Goal: Transaction & Acquisition: Obtain resource

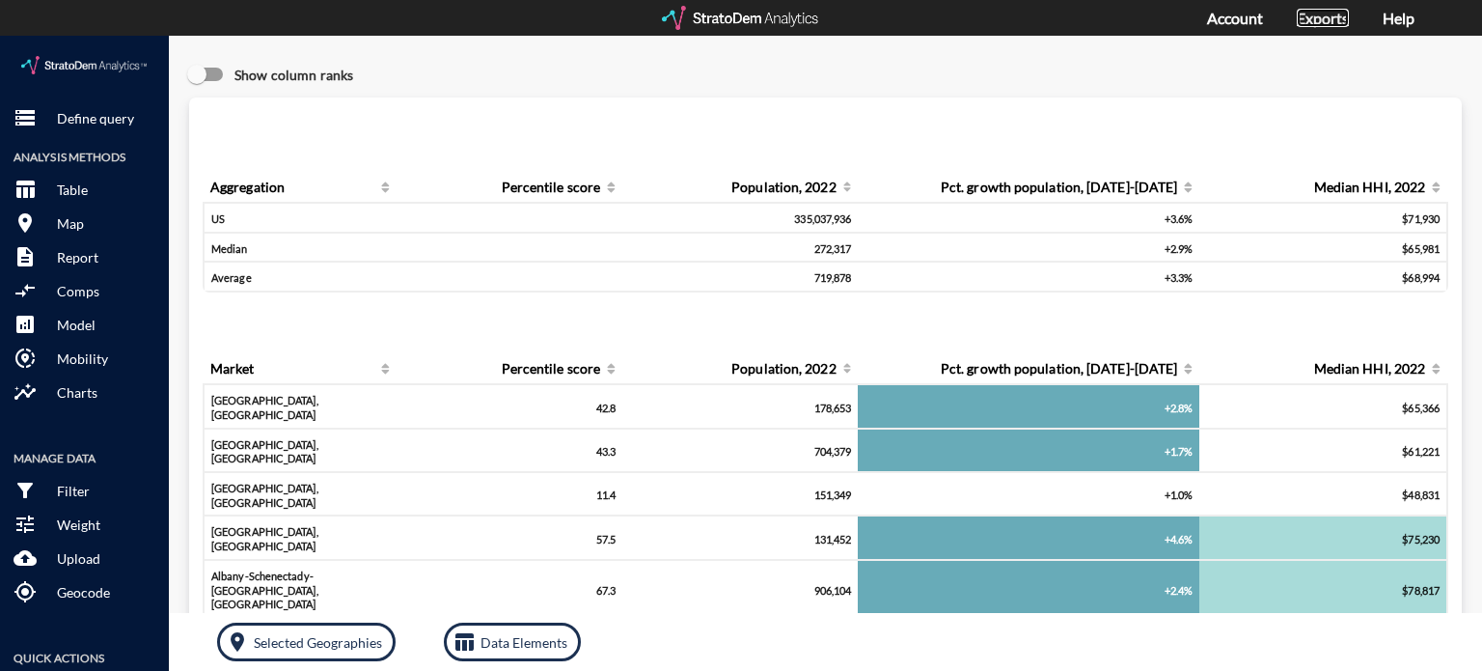
click at [1328, 14] on link "Exports" at bounding box center [1323, 18] width 52 height 18
click p "Define query"
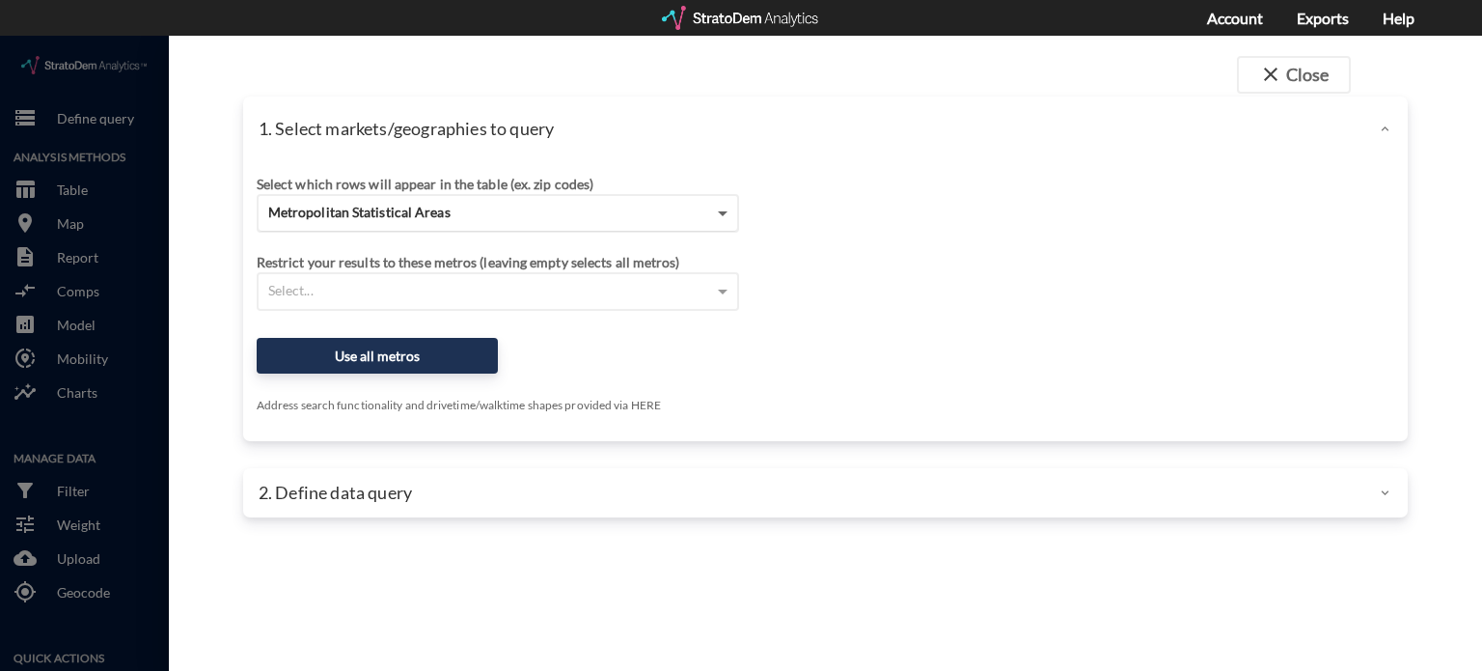
click span
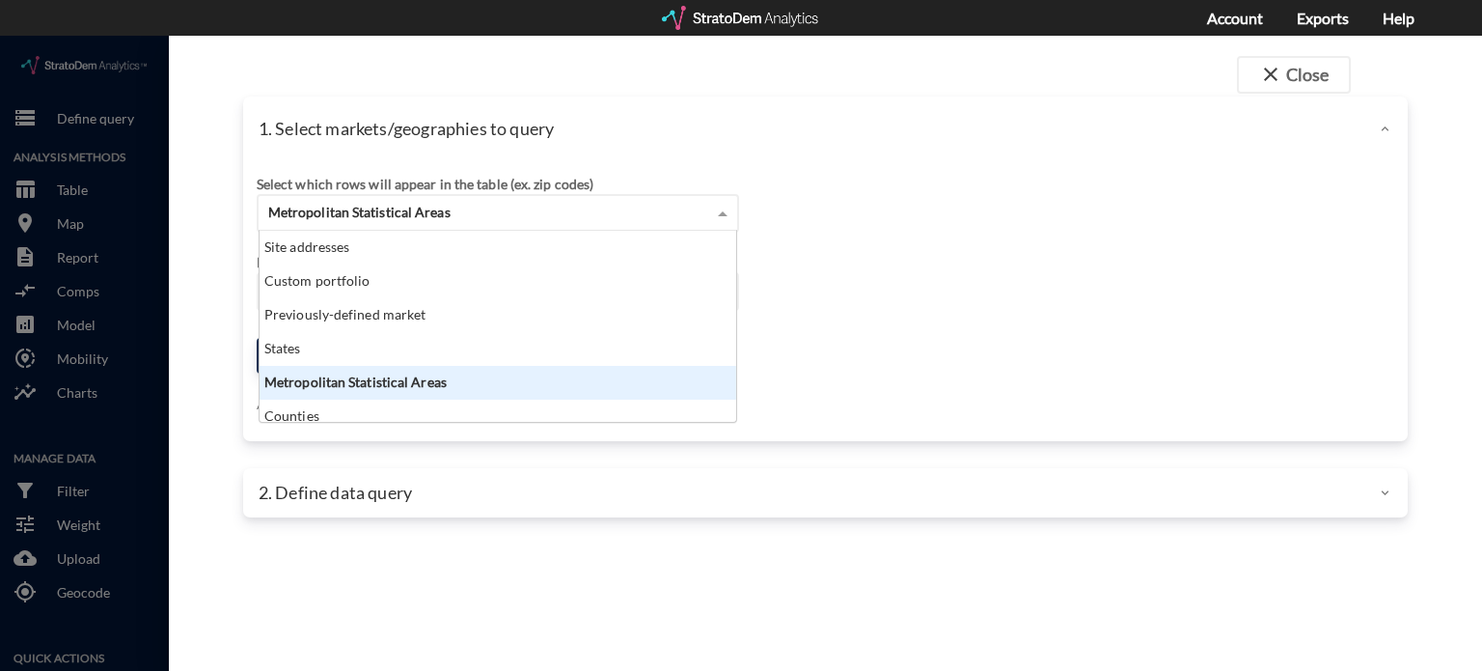
scroll to position [176, 466]
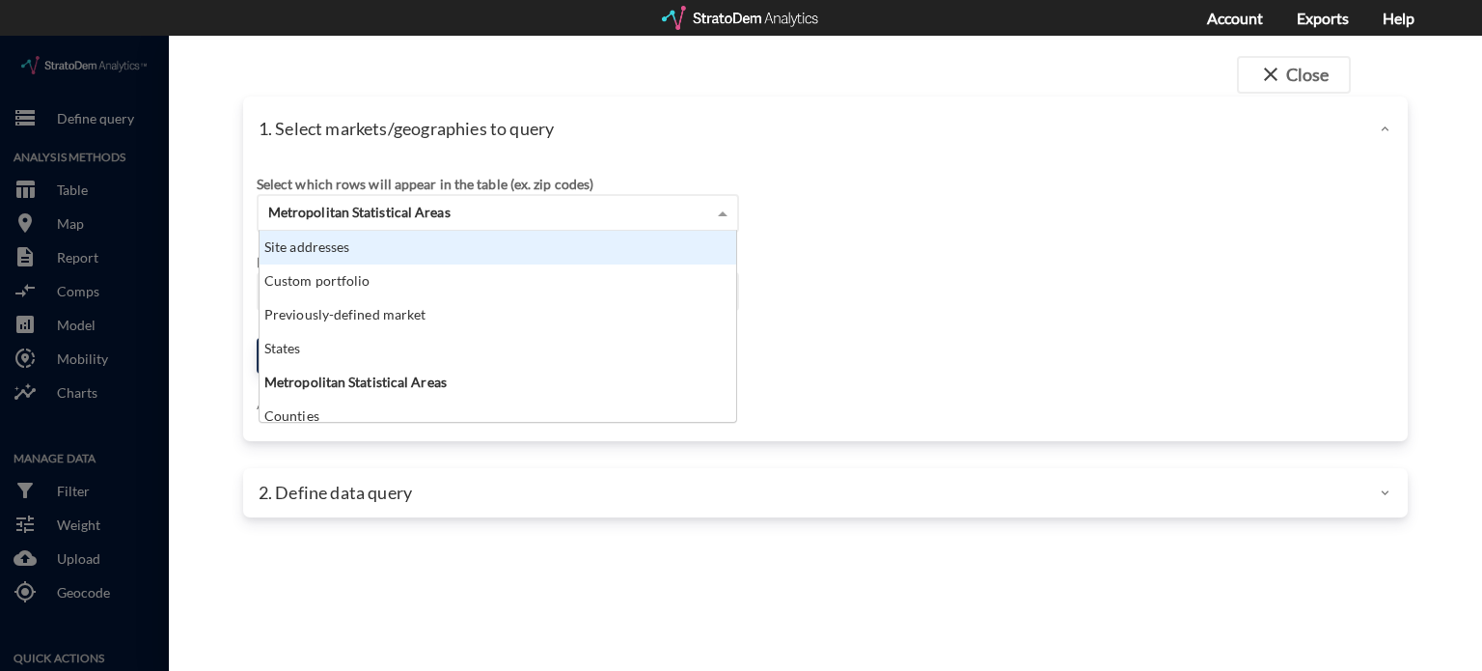
click div "Site addresses"
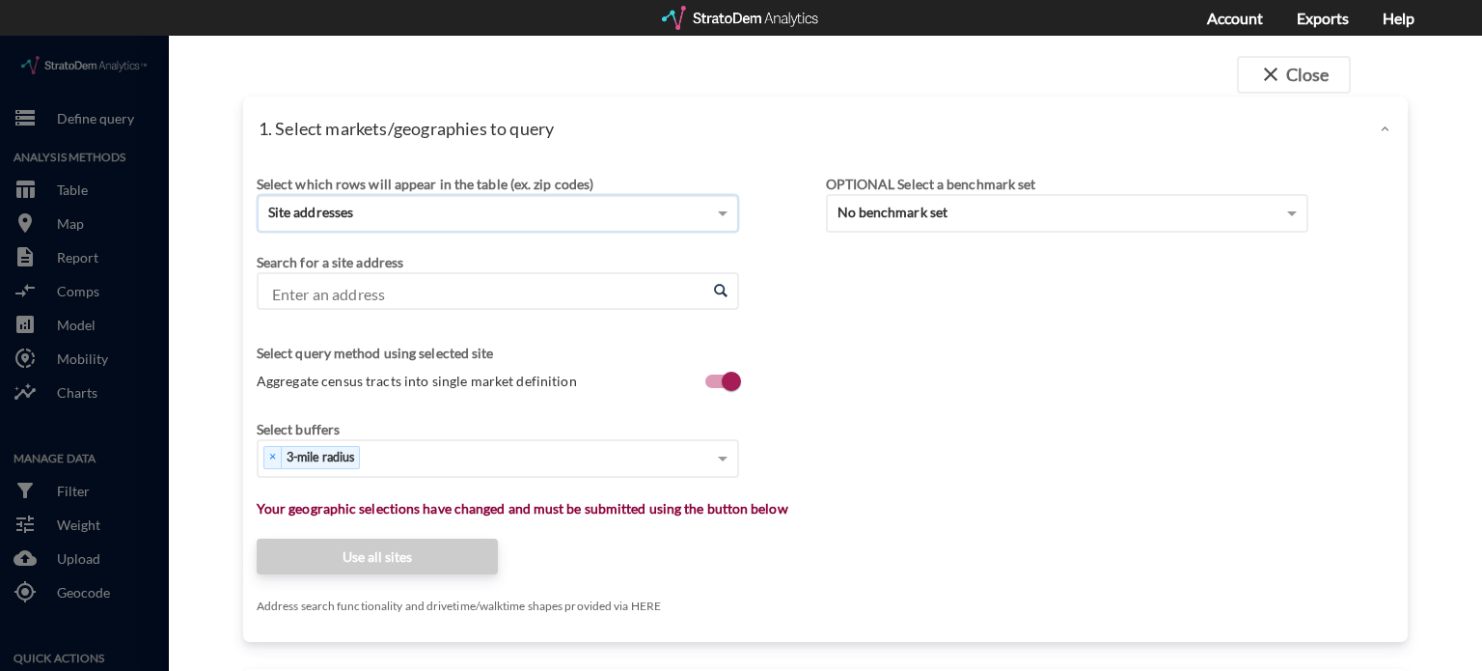
click input "Enter an address"
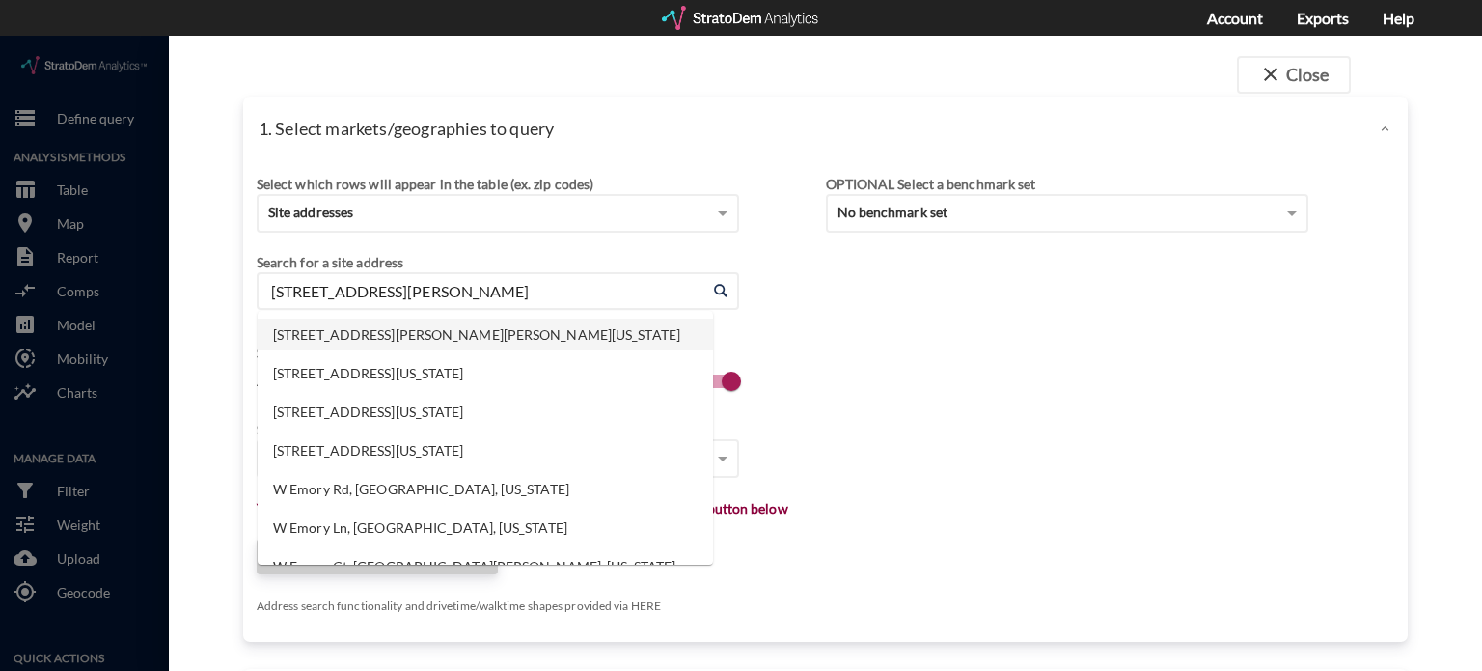
click li "4515 W Emory Rd, Powell, Tennessee"
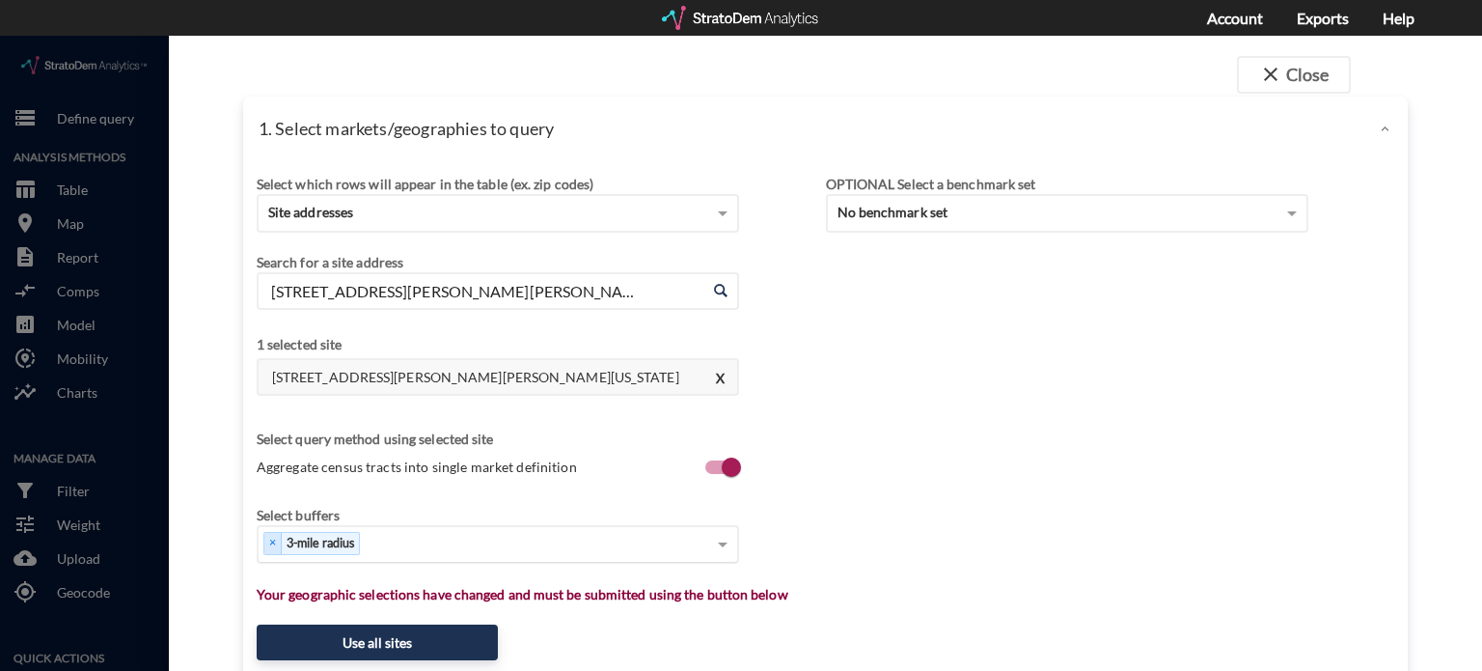
type input "4515 W Emory Rd, Powell, Tennessee"
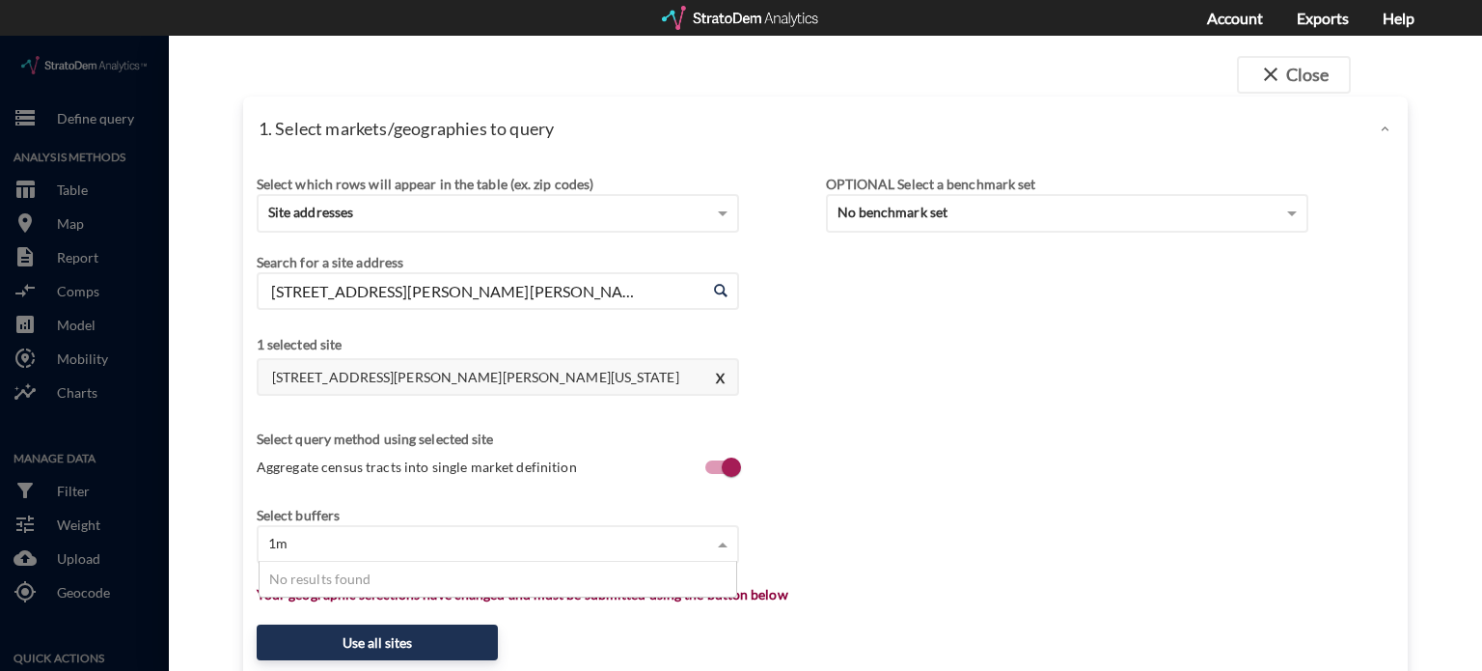
type input "1"
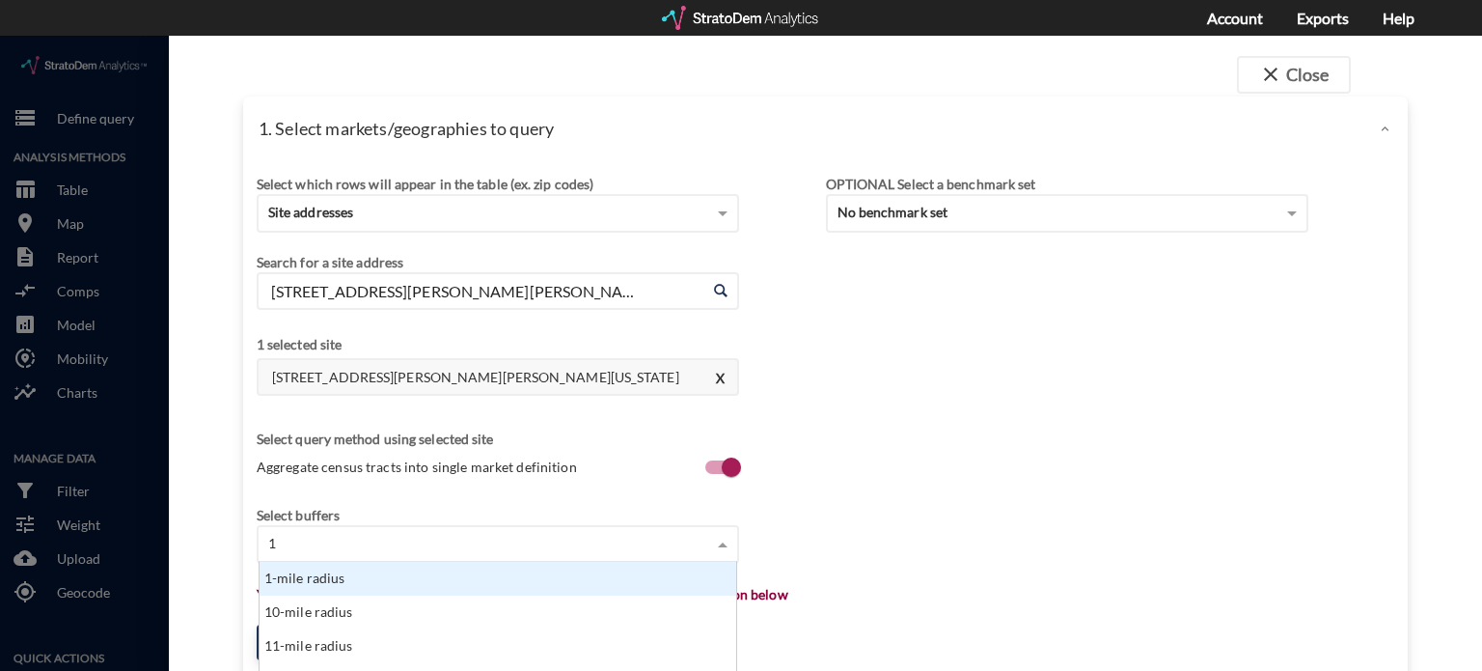
scroll to position [240, 0]
click div "1-mile radius"
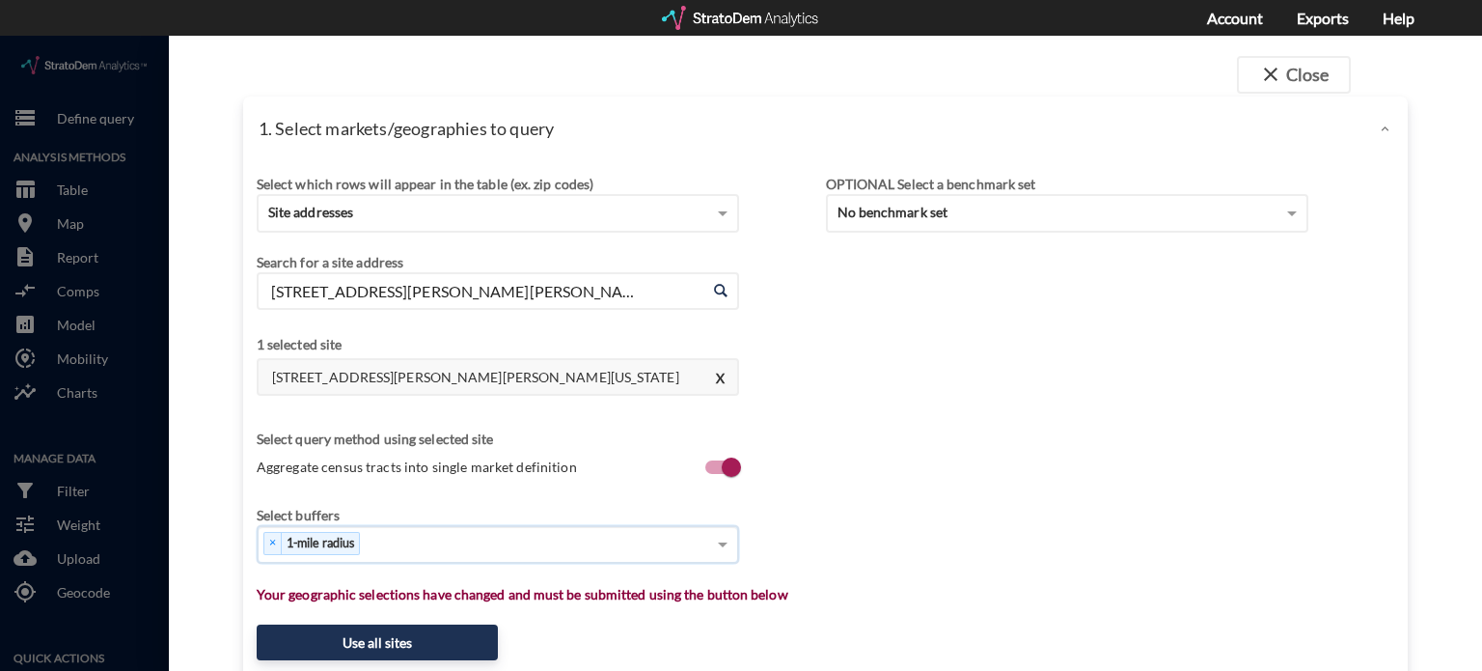
type input "3"
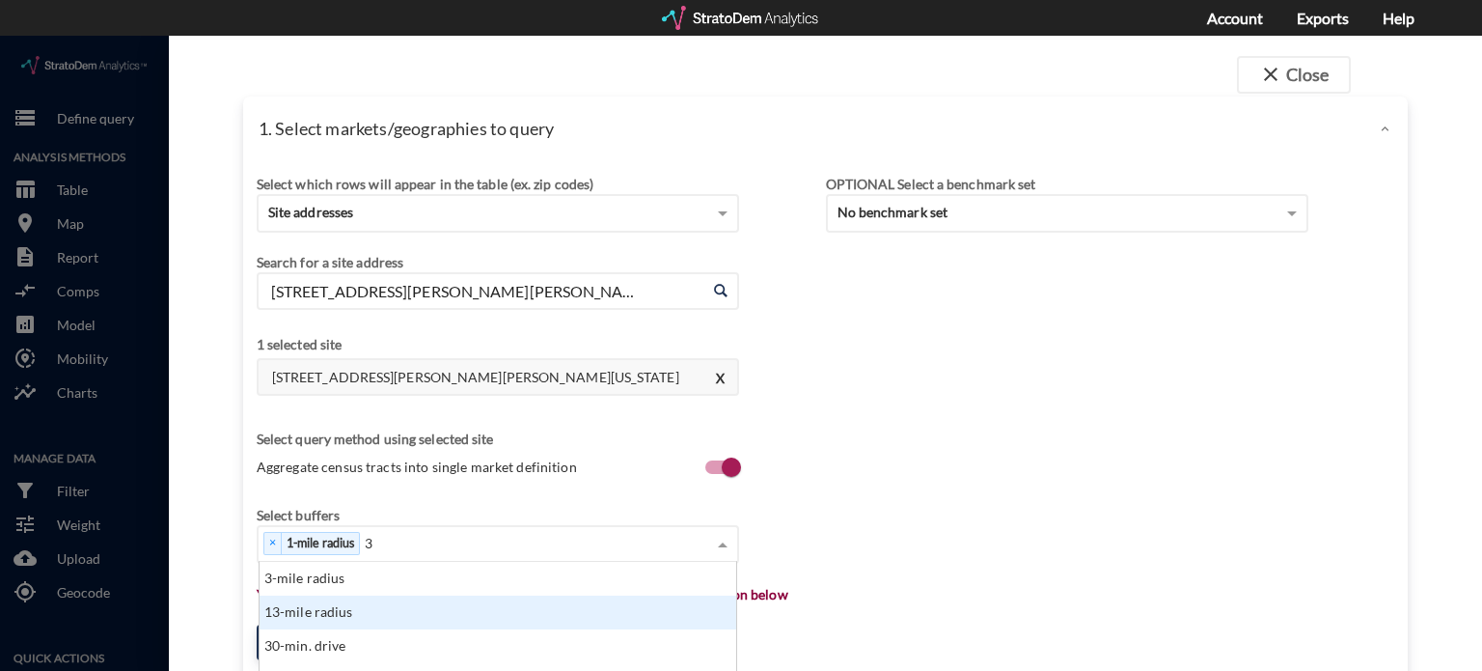
scroll to position [562, 0]
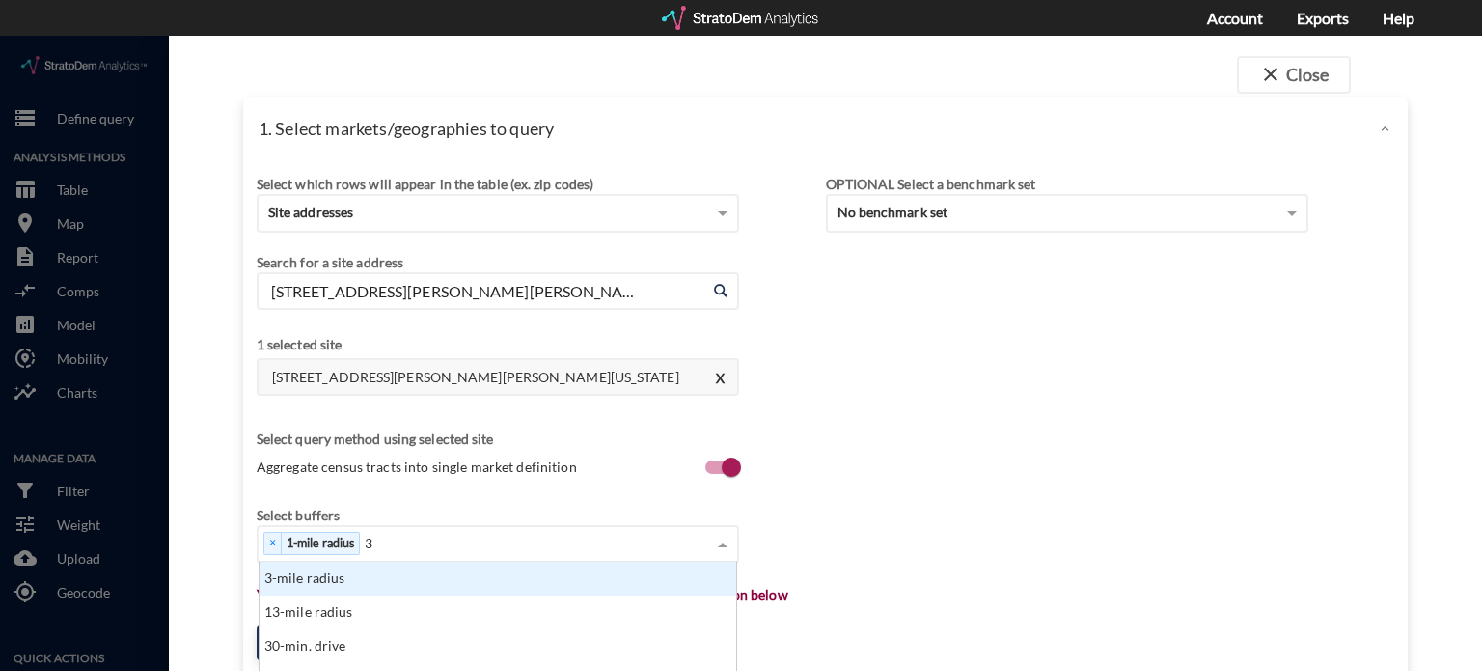
click div "3-mile radius"
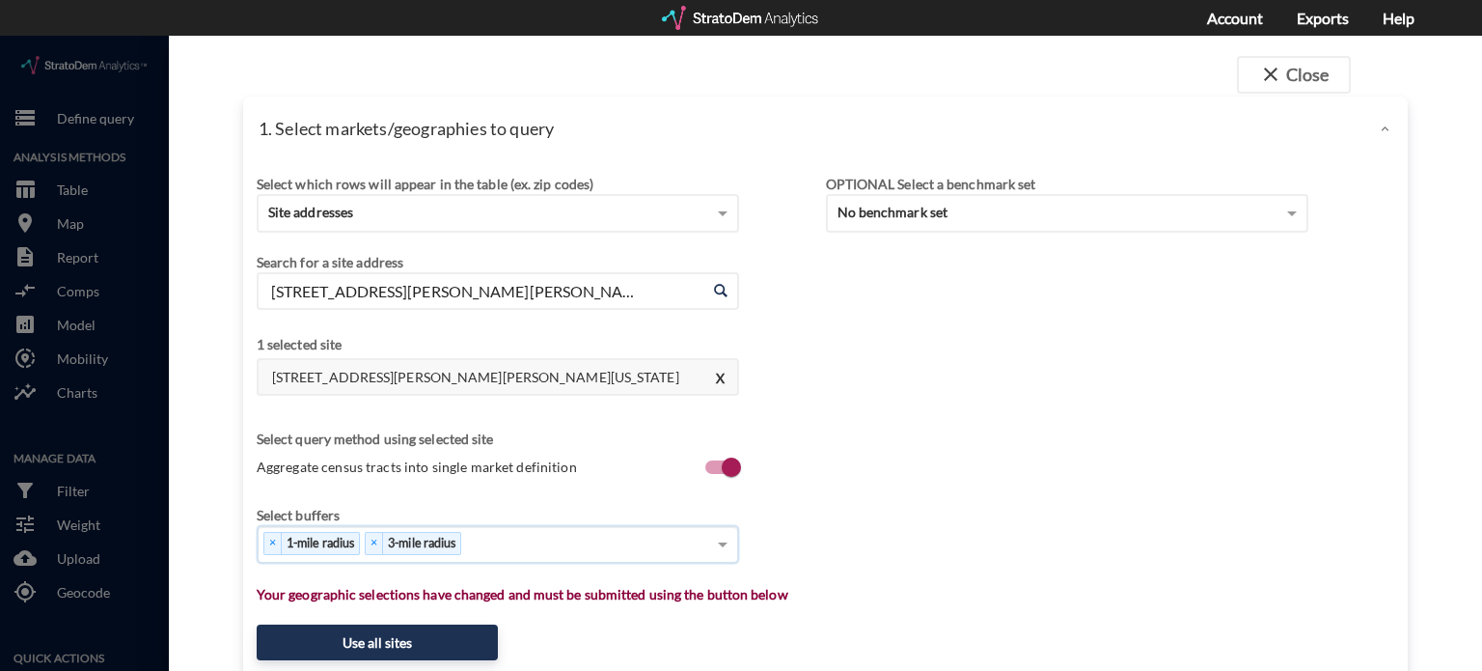
type input "5"
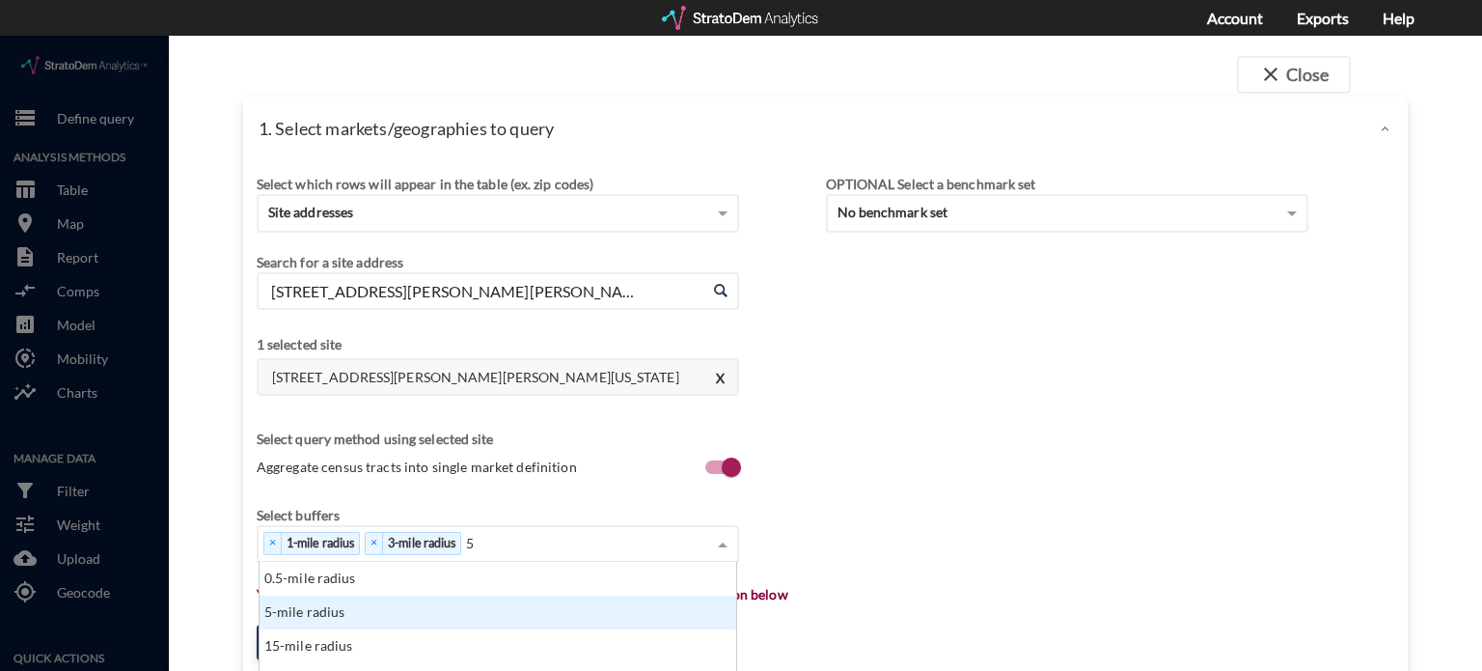
scroll to position [803, 0]
click div "5-mile radius"
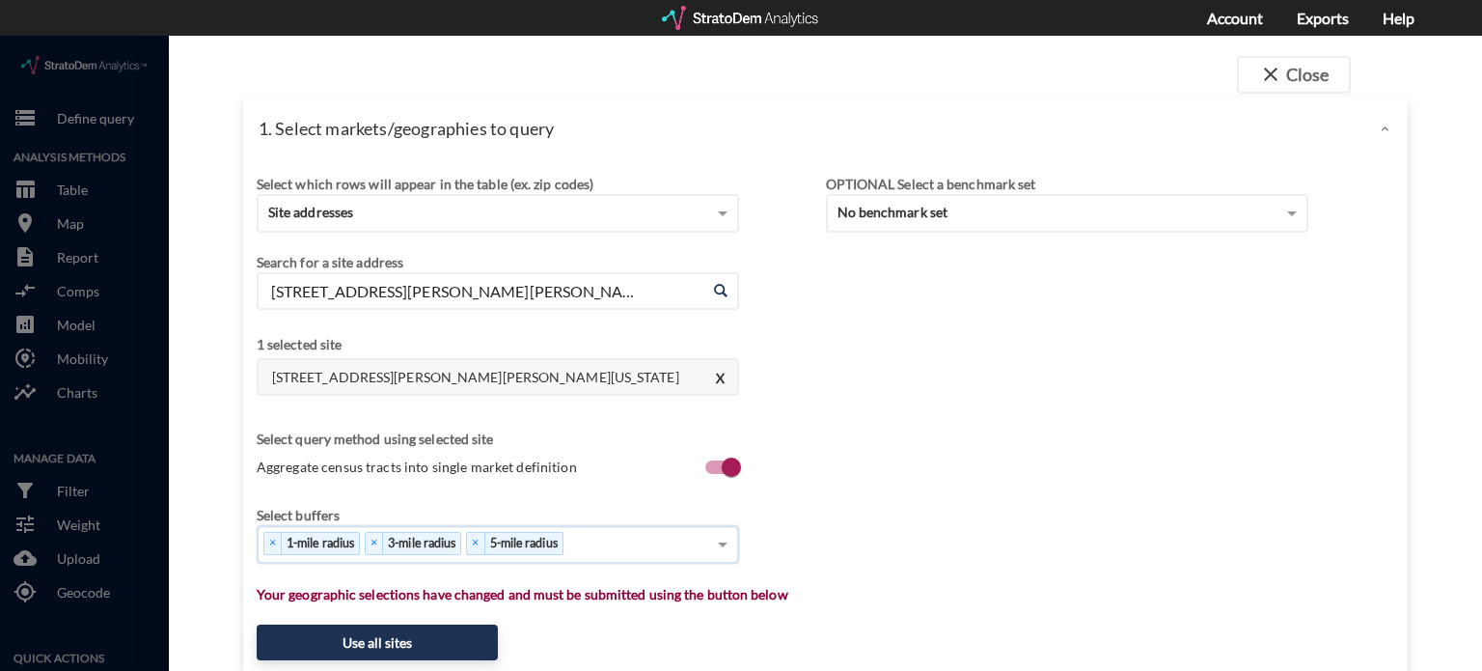
type input "3"
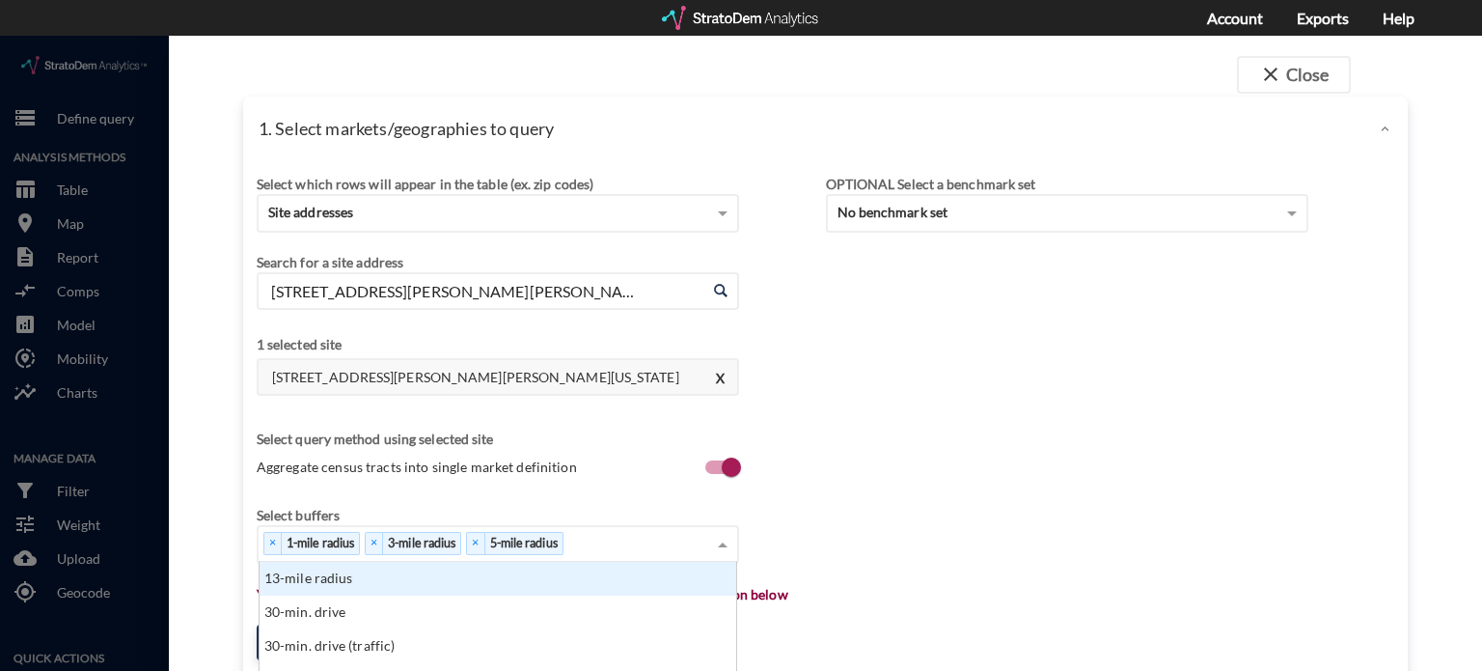
scroll to position [178, 0]
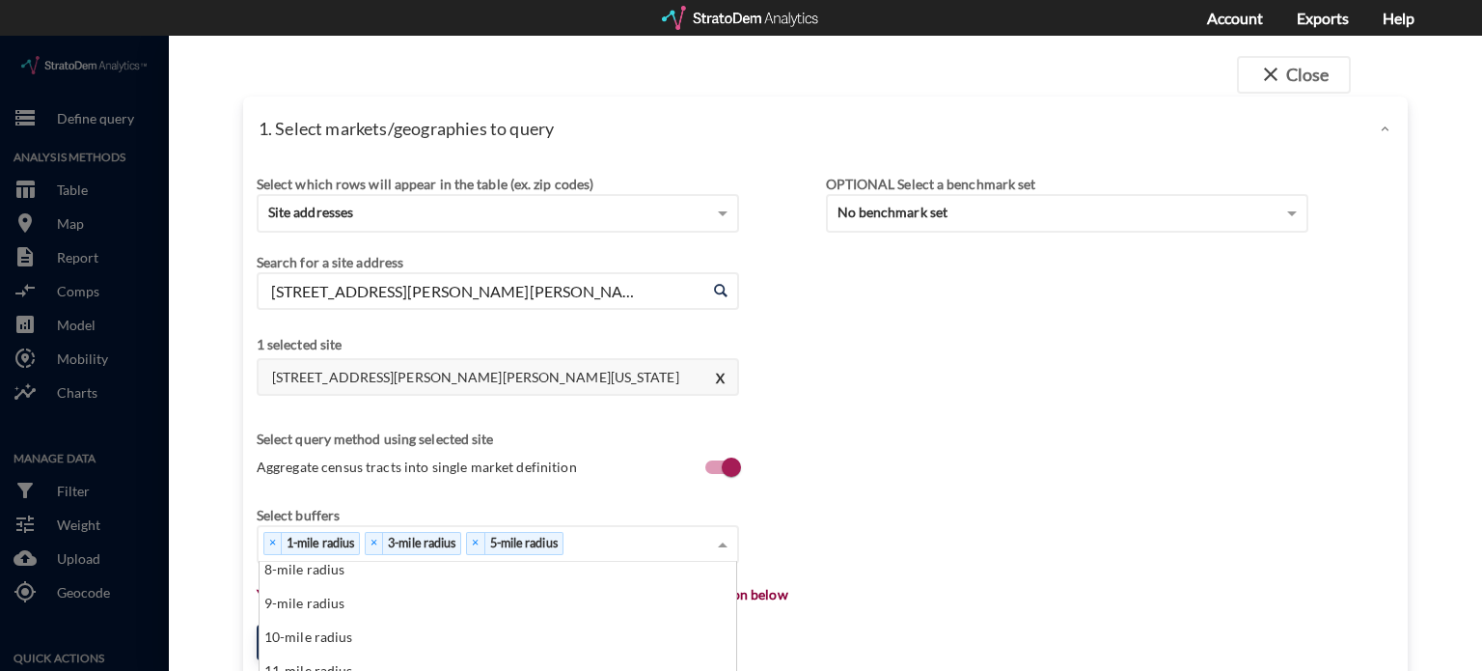
type input "3"
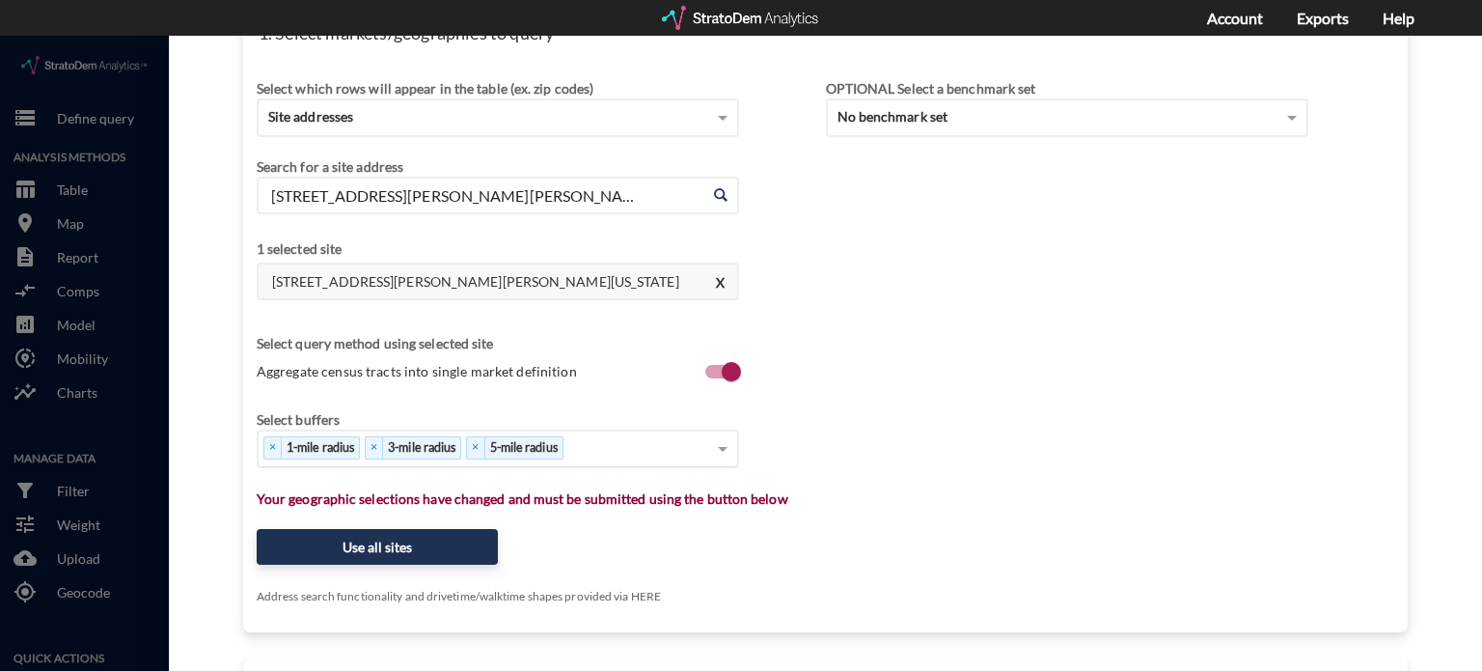
scroll to position [157, 0]
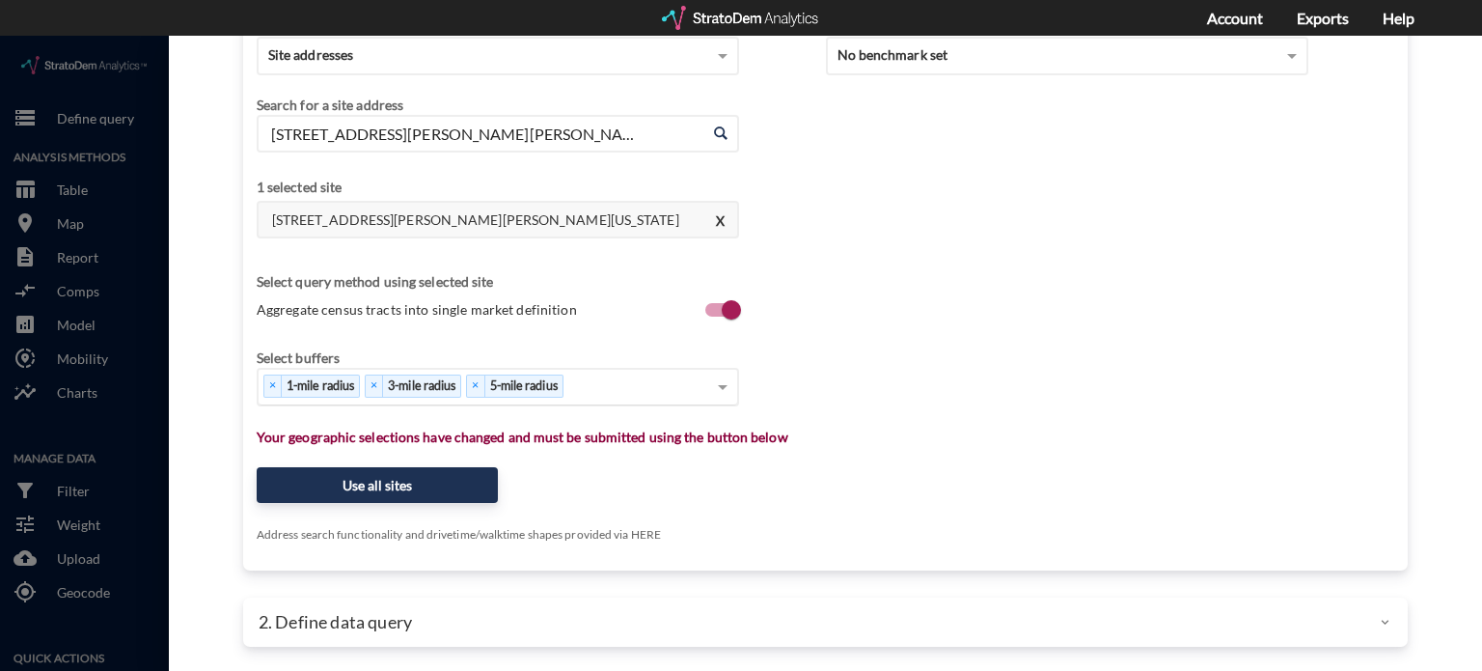
click div "× 1-mile radius × 3-mile radius × 5-mile radius"
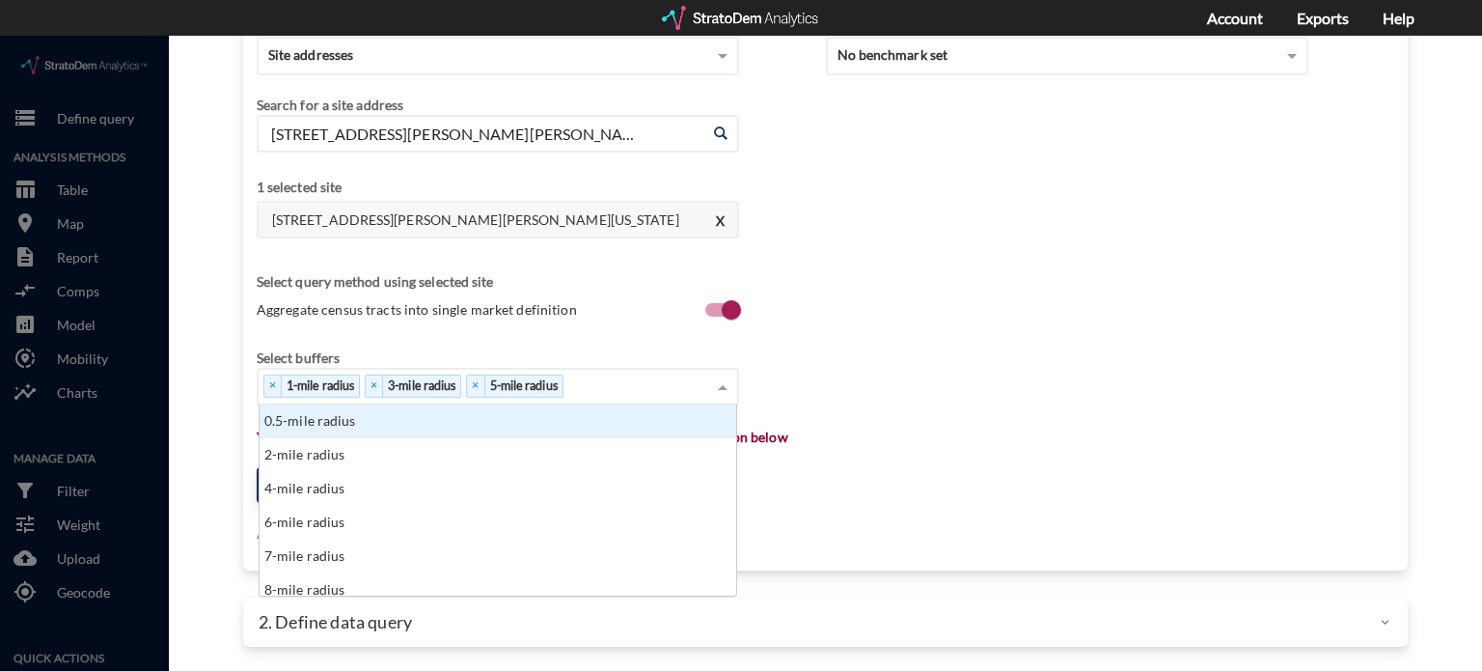
scroll to position [0, 0]
type input "3"
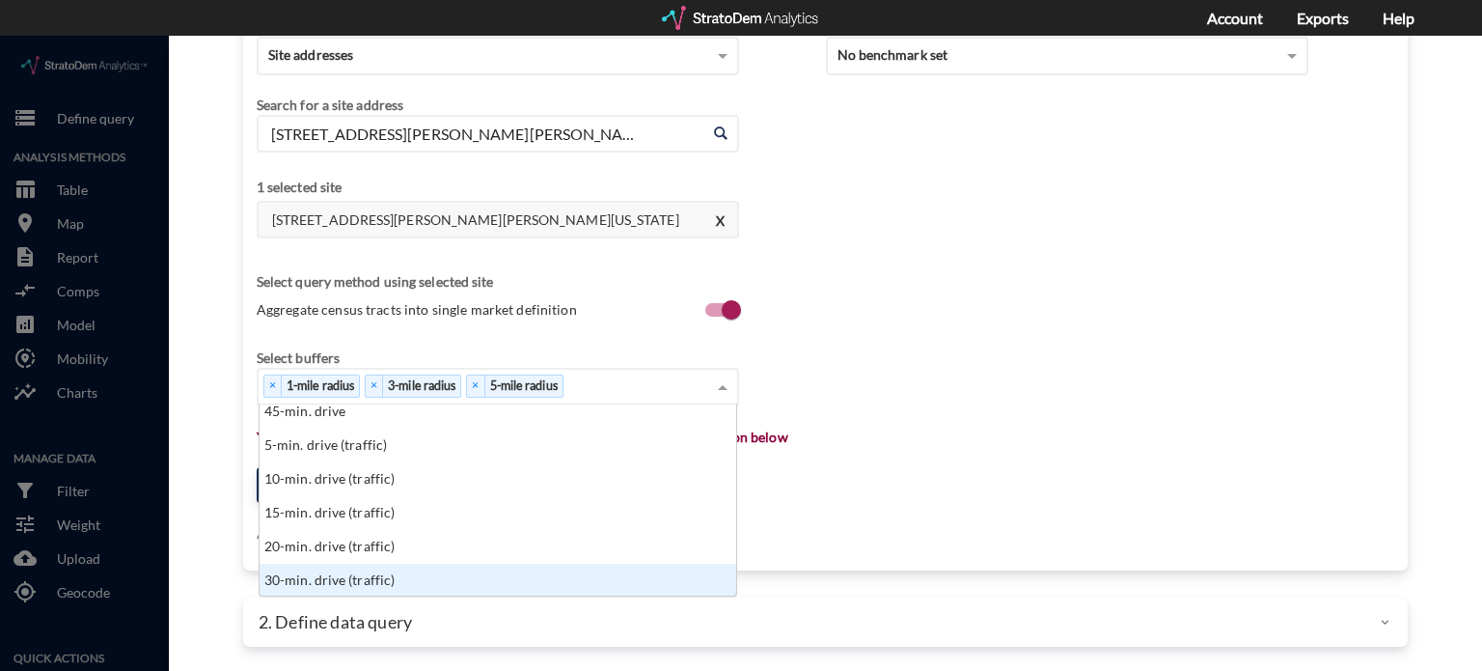
type input "5"
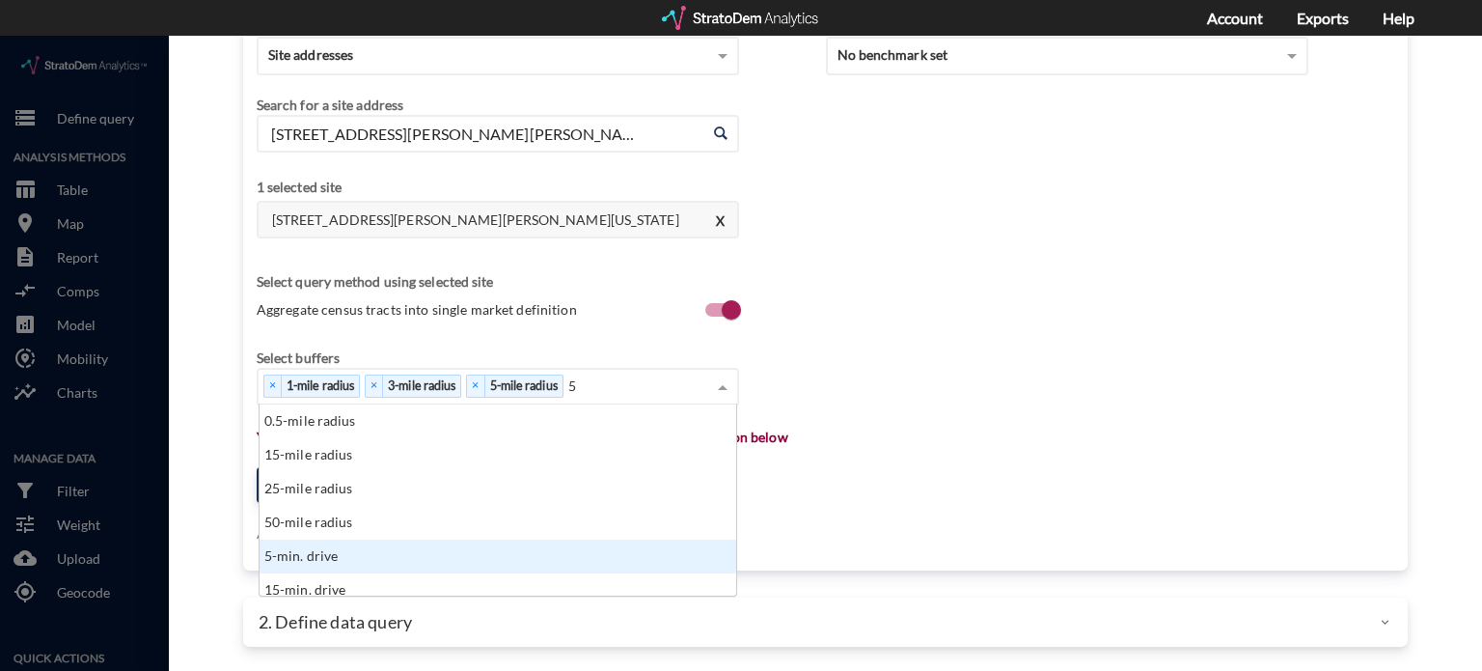
scroll to position [10, 0]
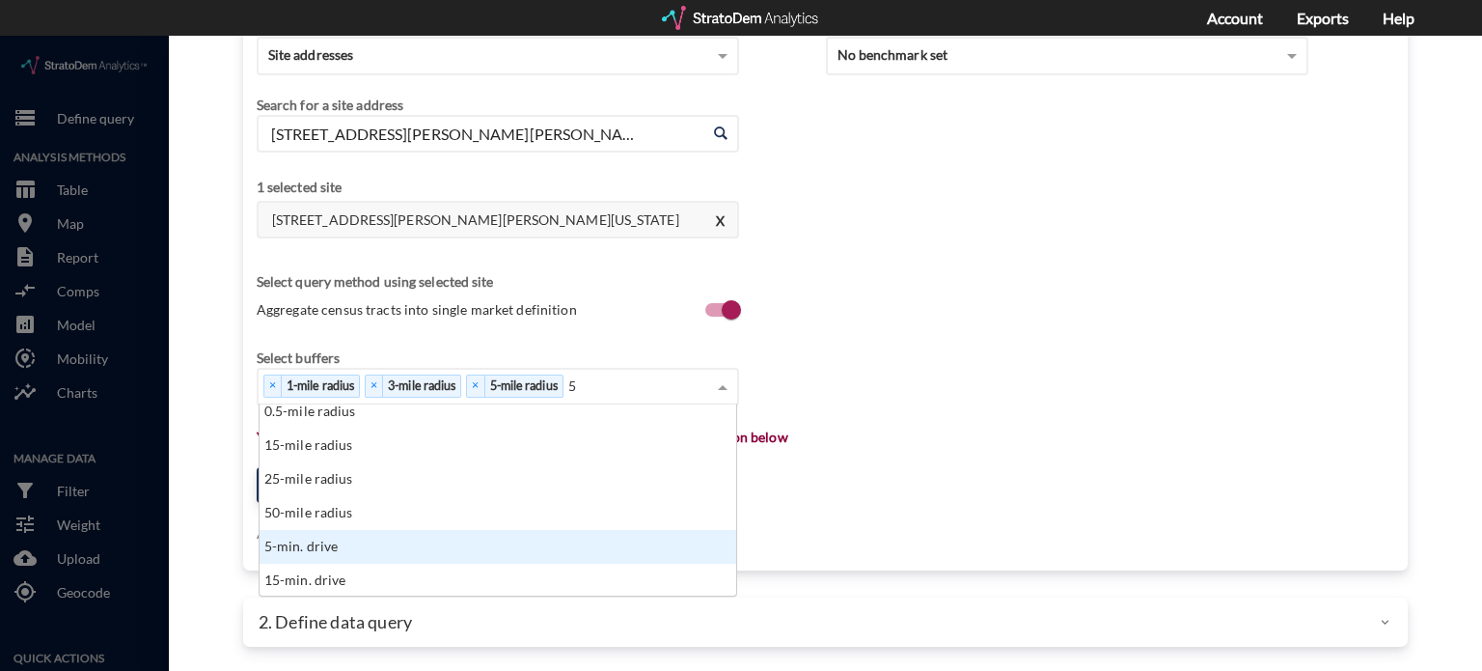
click div "5-min. drive"
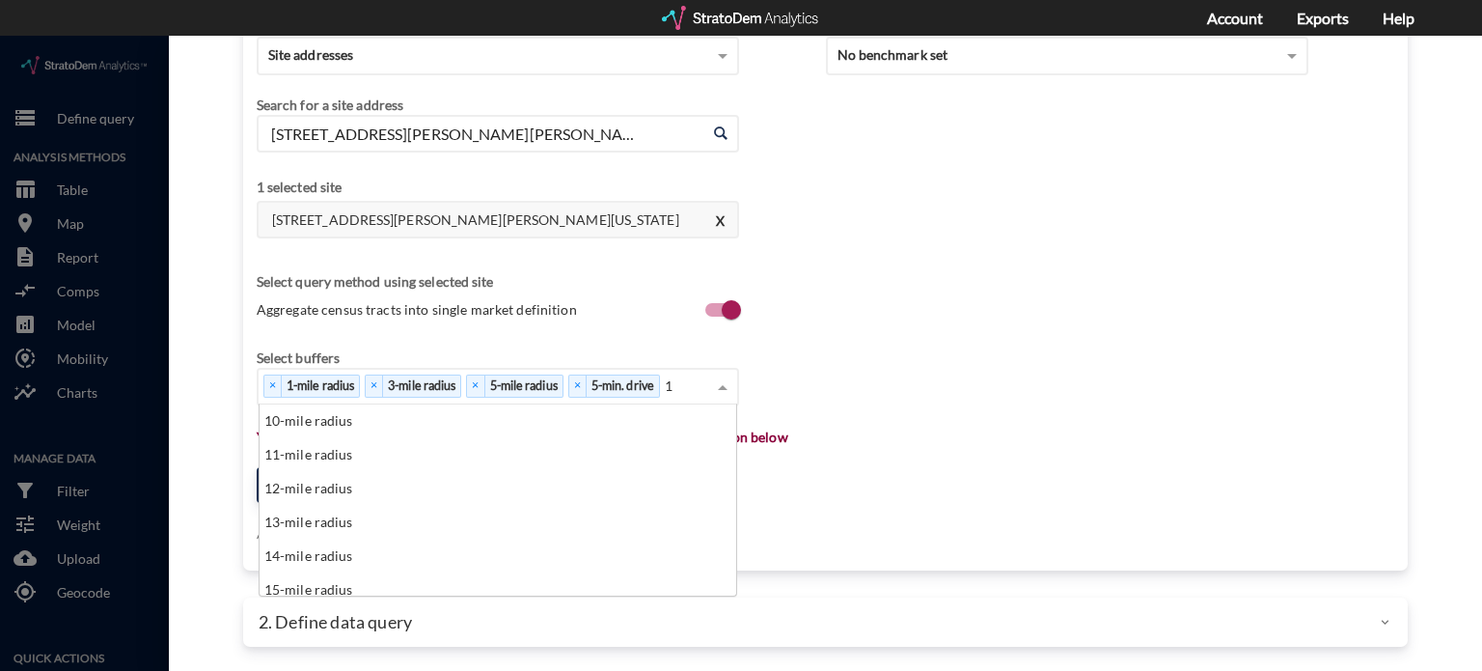
scroll to position [176, 466]
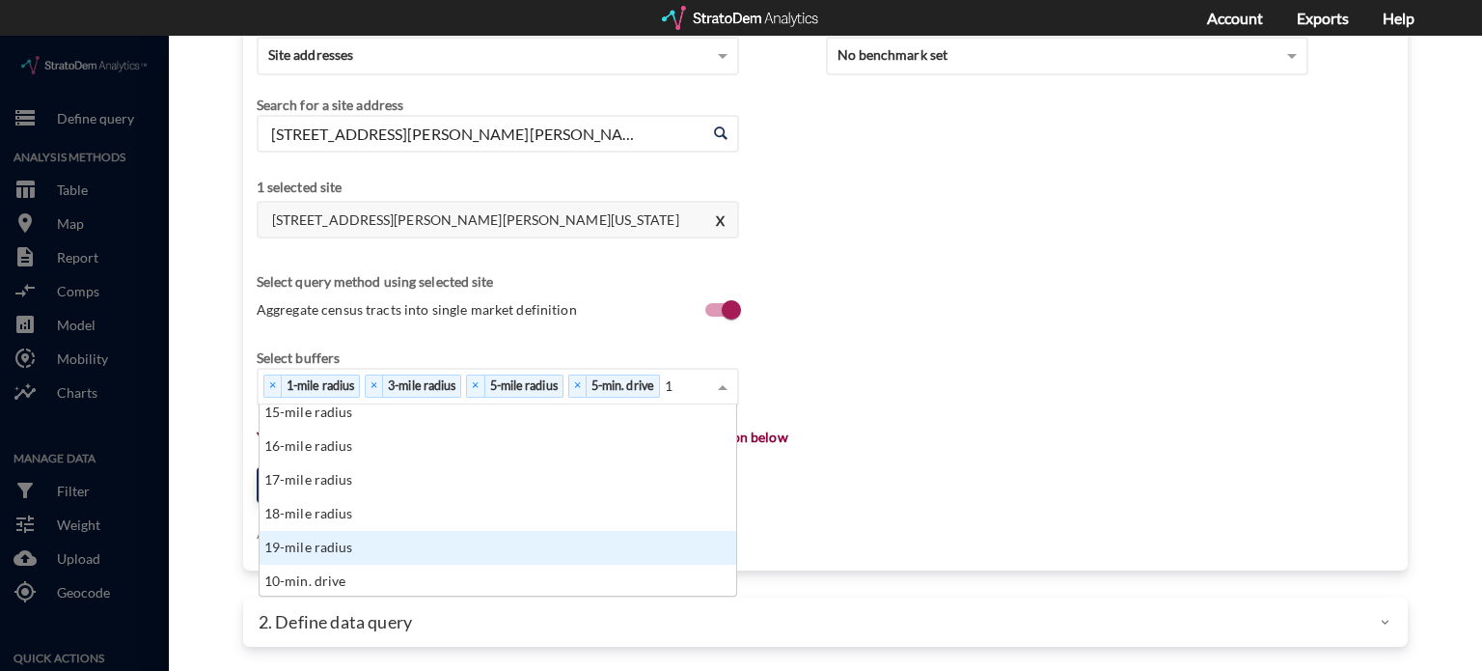
type input "10"
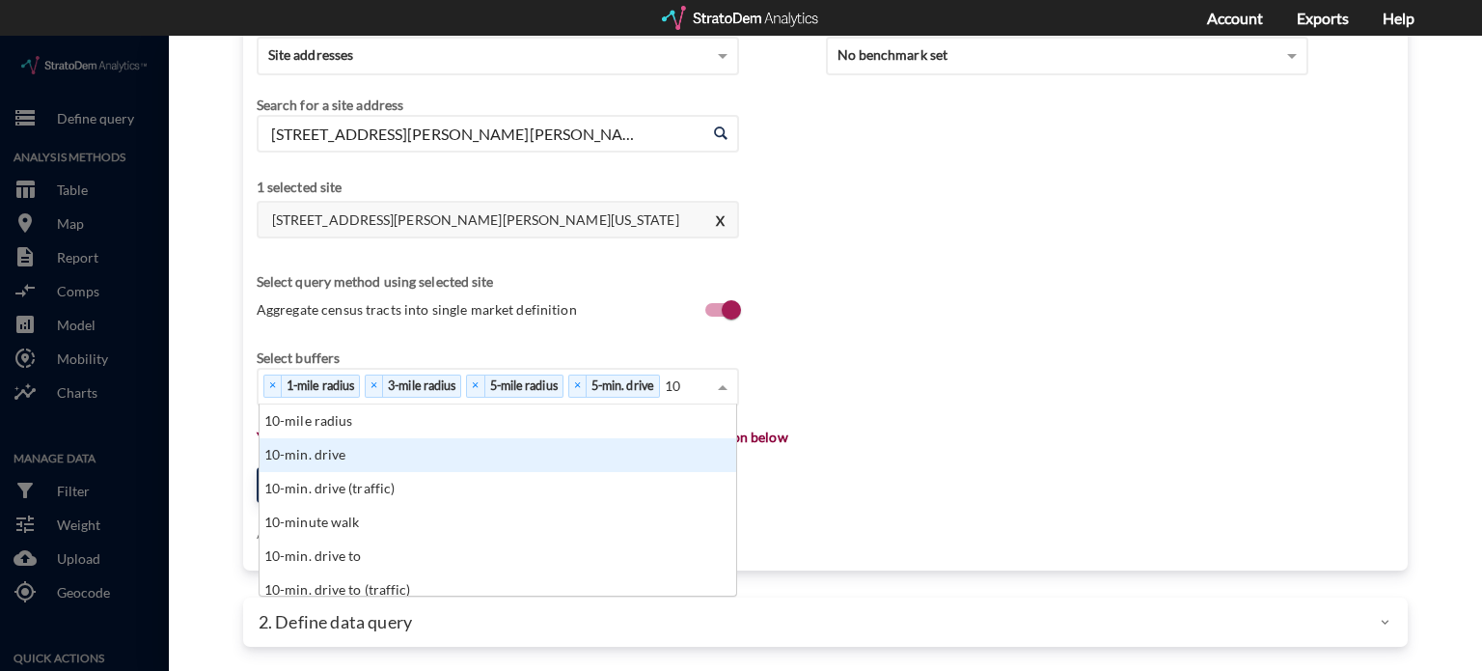
click div "10-min. drive"
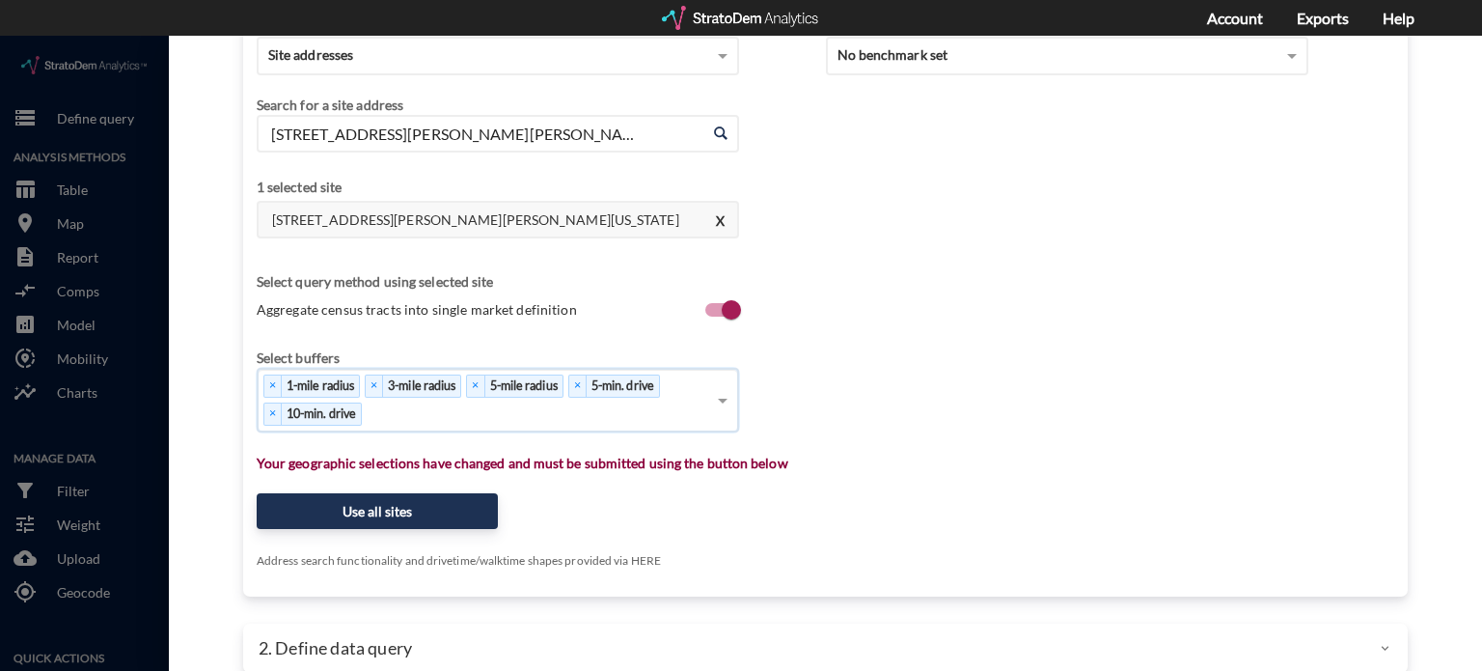
type input "3"
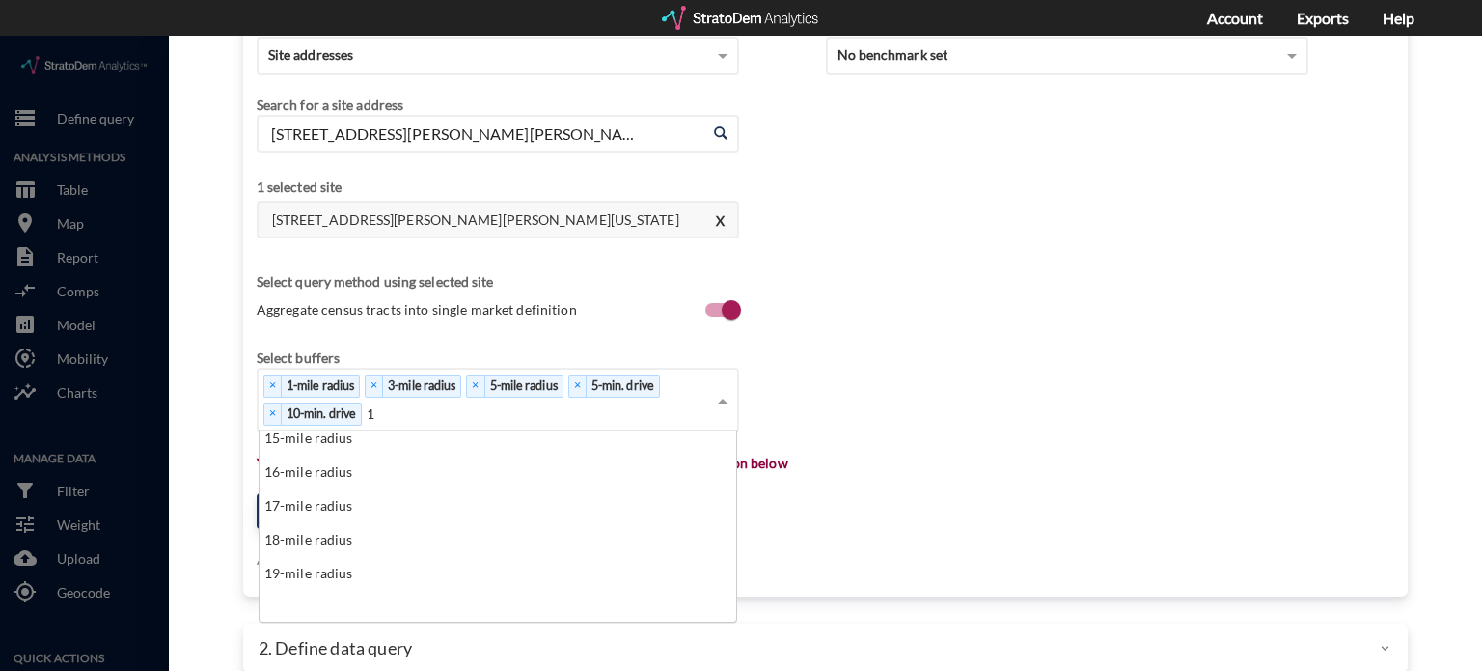
scroll to position [100, 0]
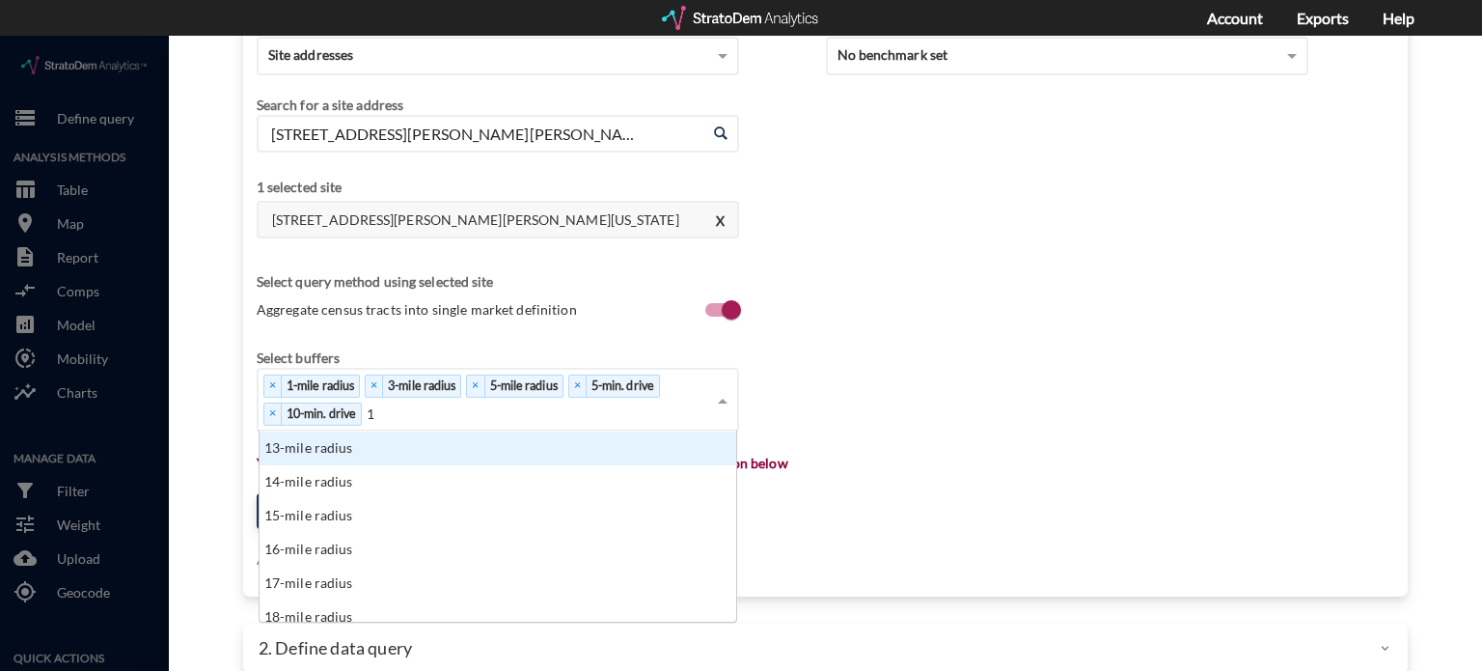
type input "15"
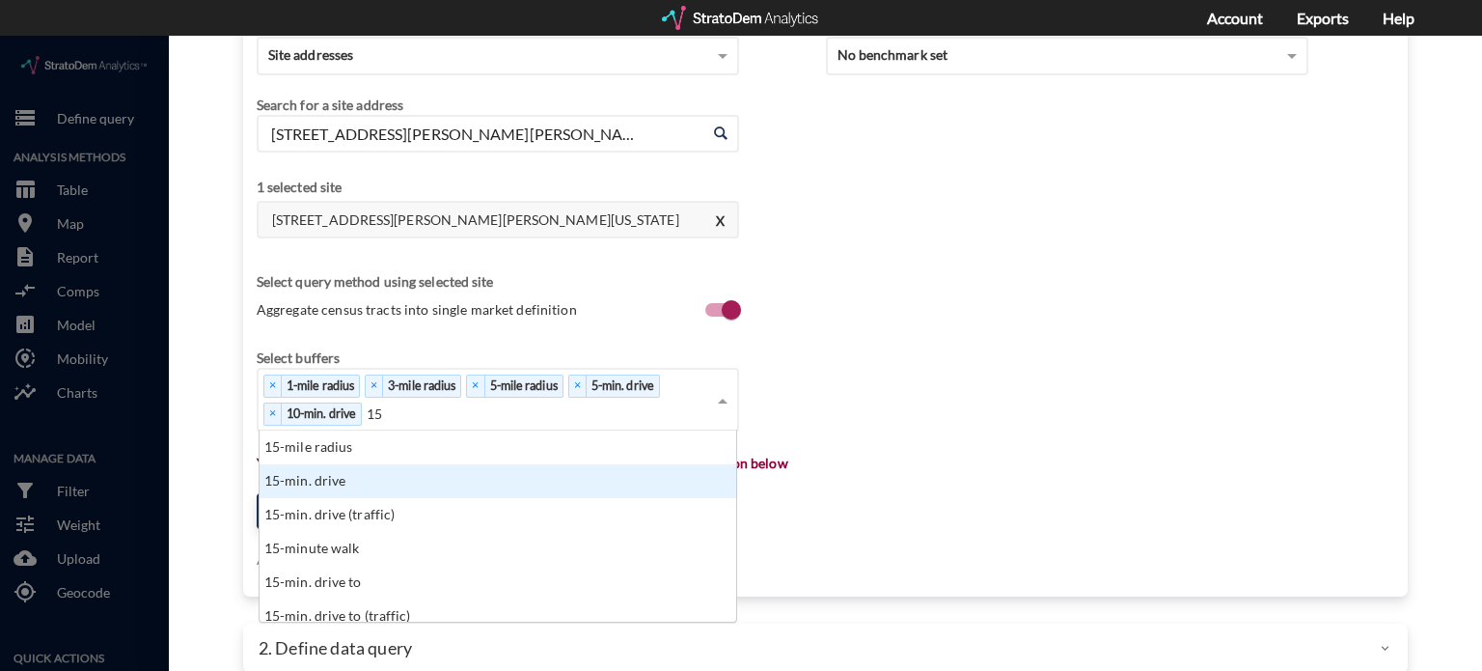
click div "15-min. drive"
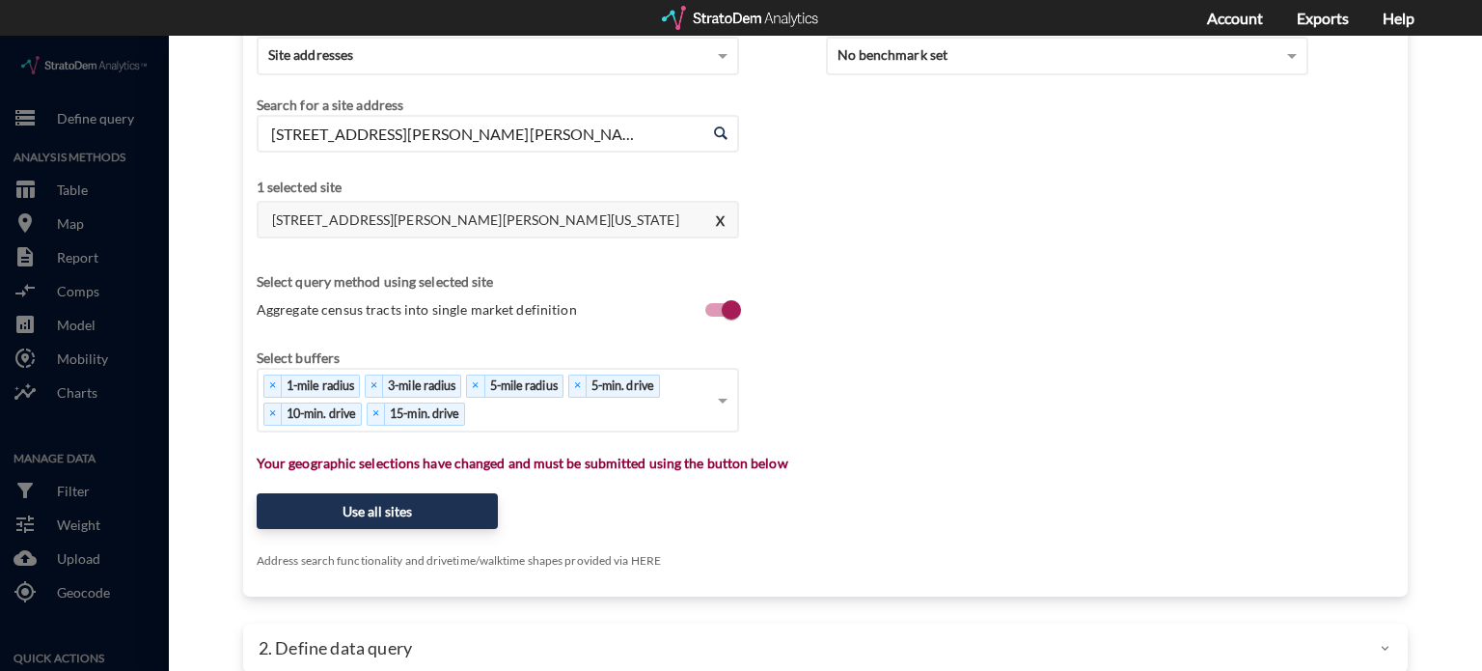
click h4 "4515 W Emory Rd, Powell, Tennessee"
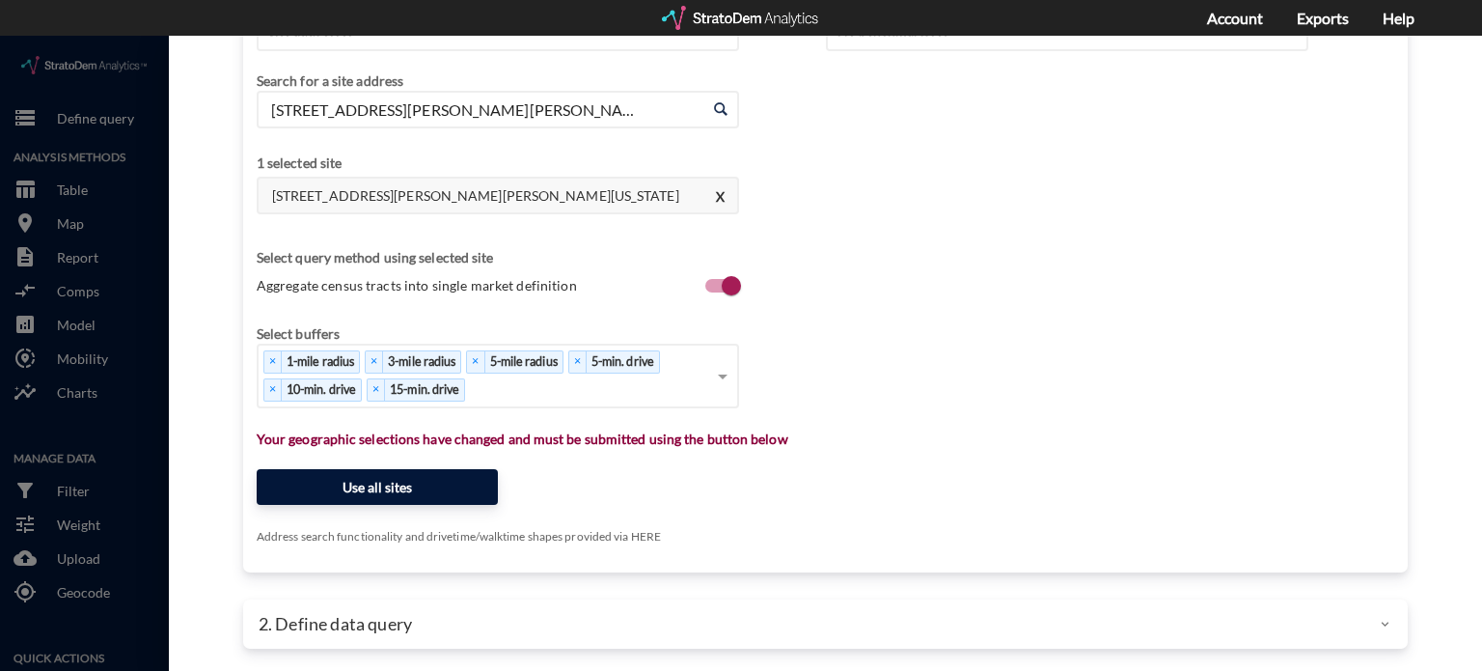
click button "Use all sites"
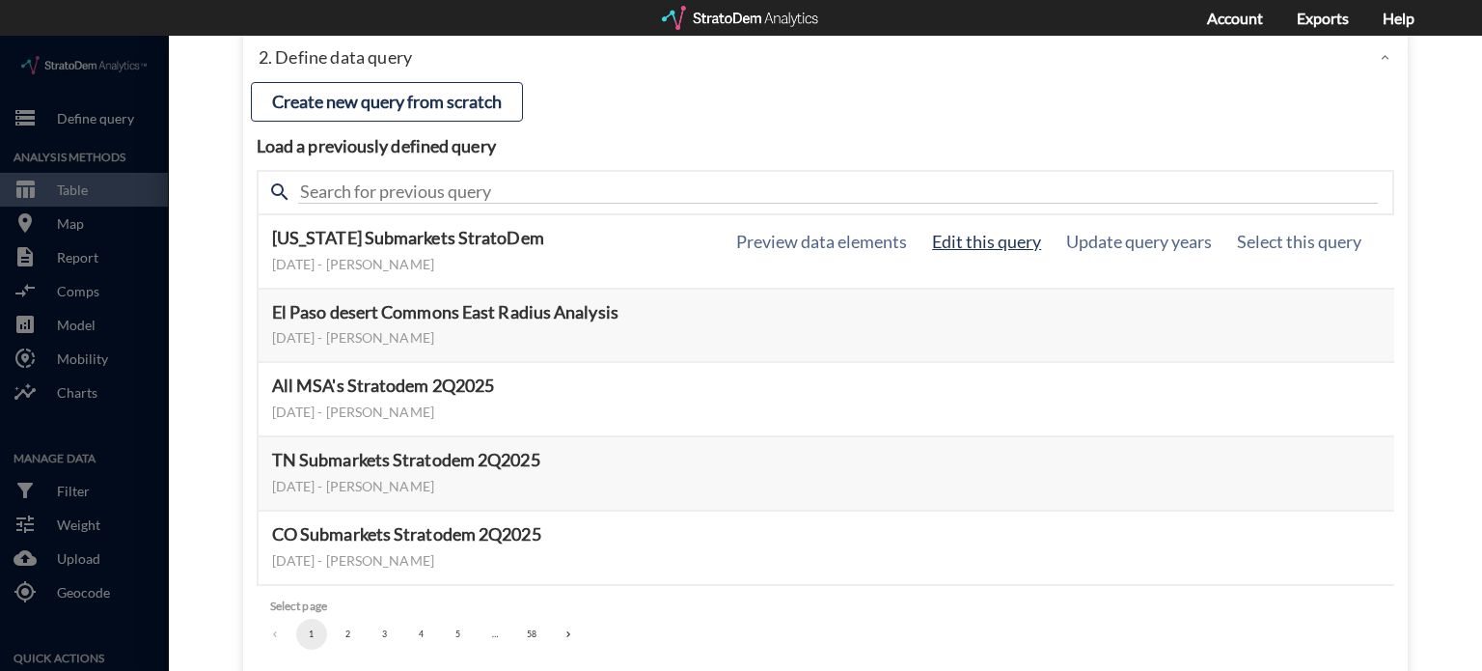
click button "Edit this query"
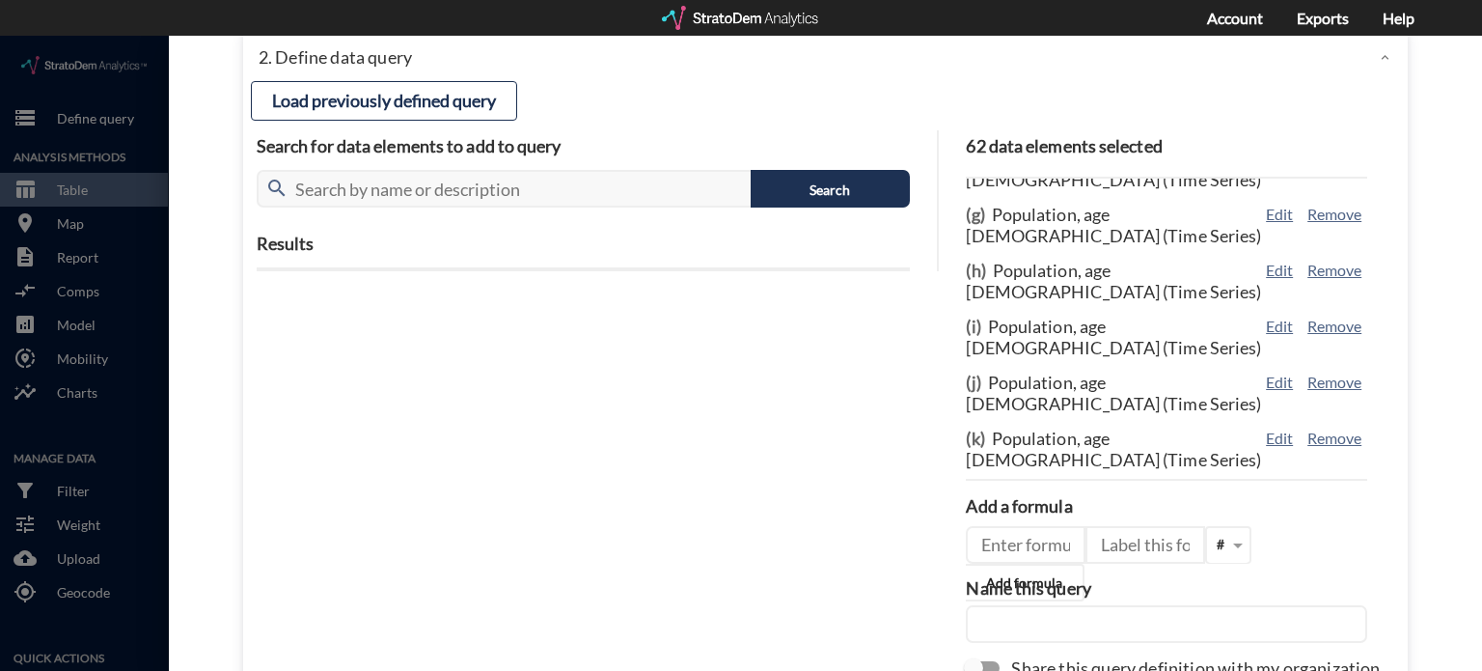
scroll to position [279, 0]
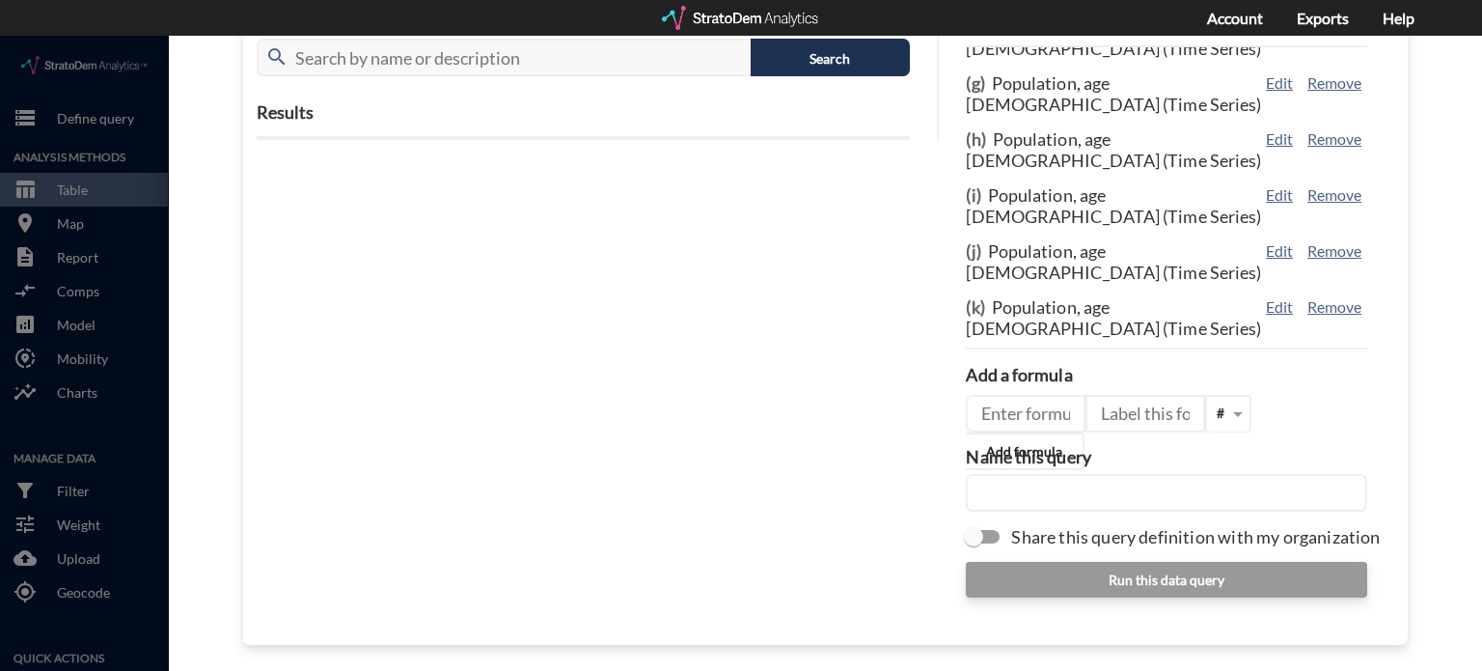
click input "text"
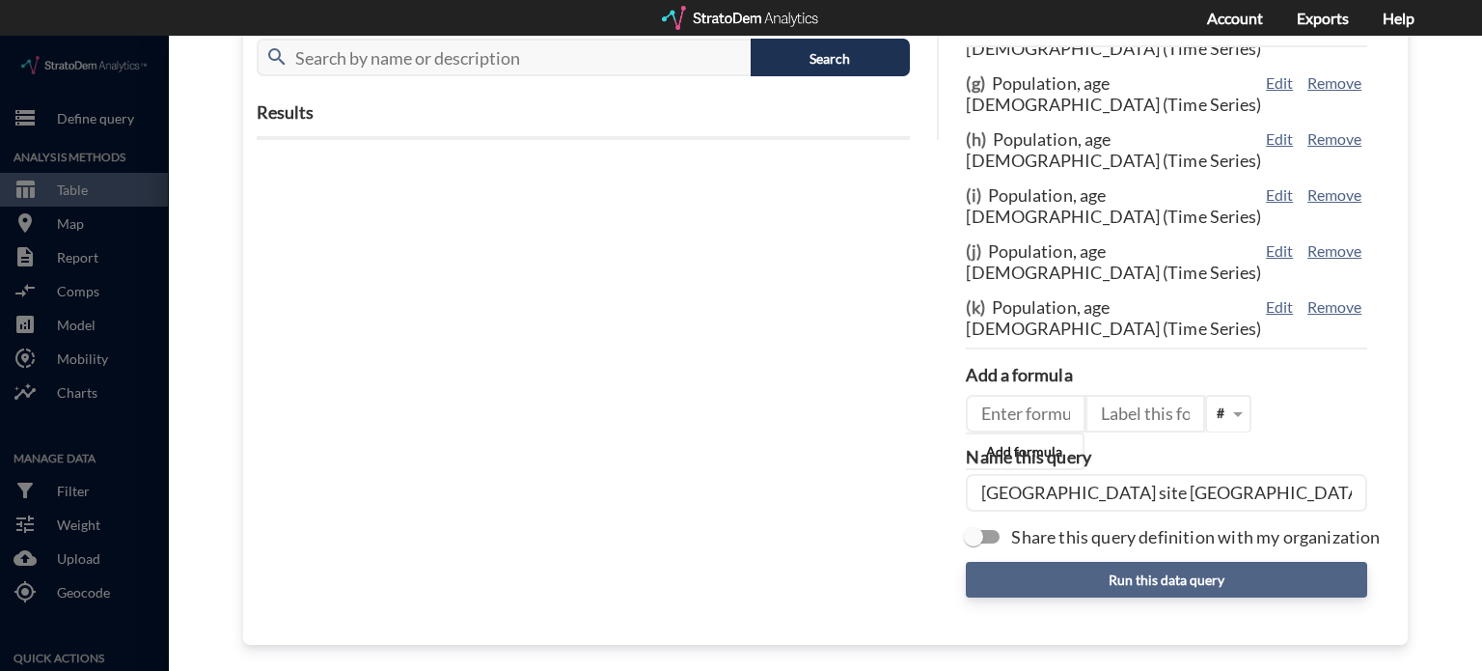
click button "Run this data query"
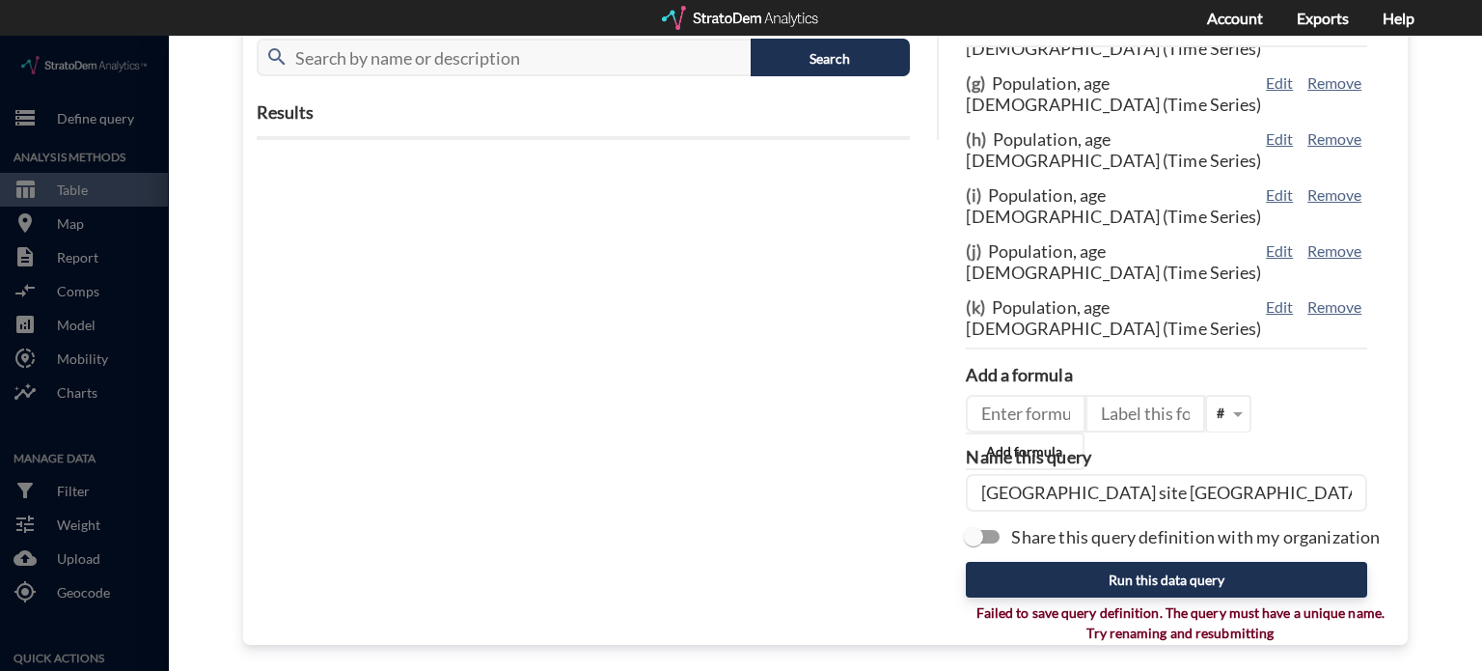
click input "Belltown site Knoxville TN"
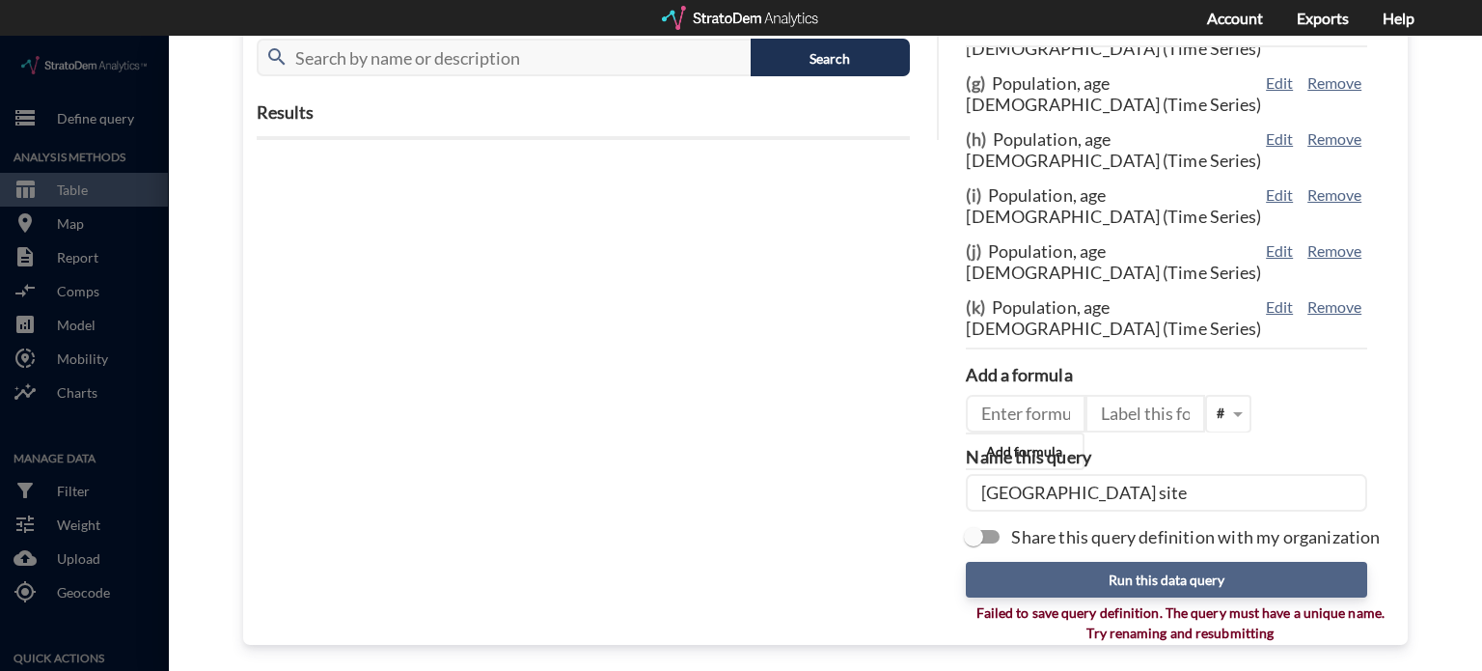
type input "Belltown site"
click button "Run this data query"
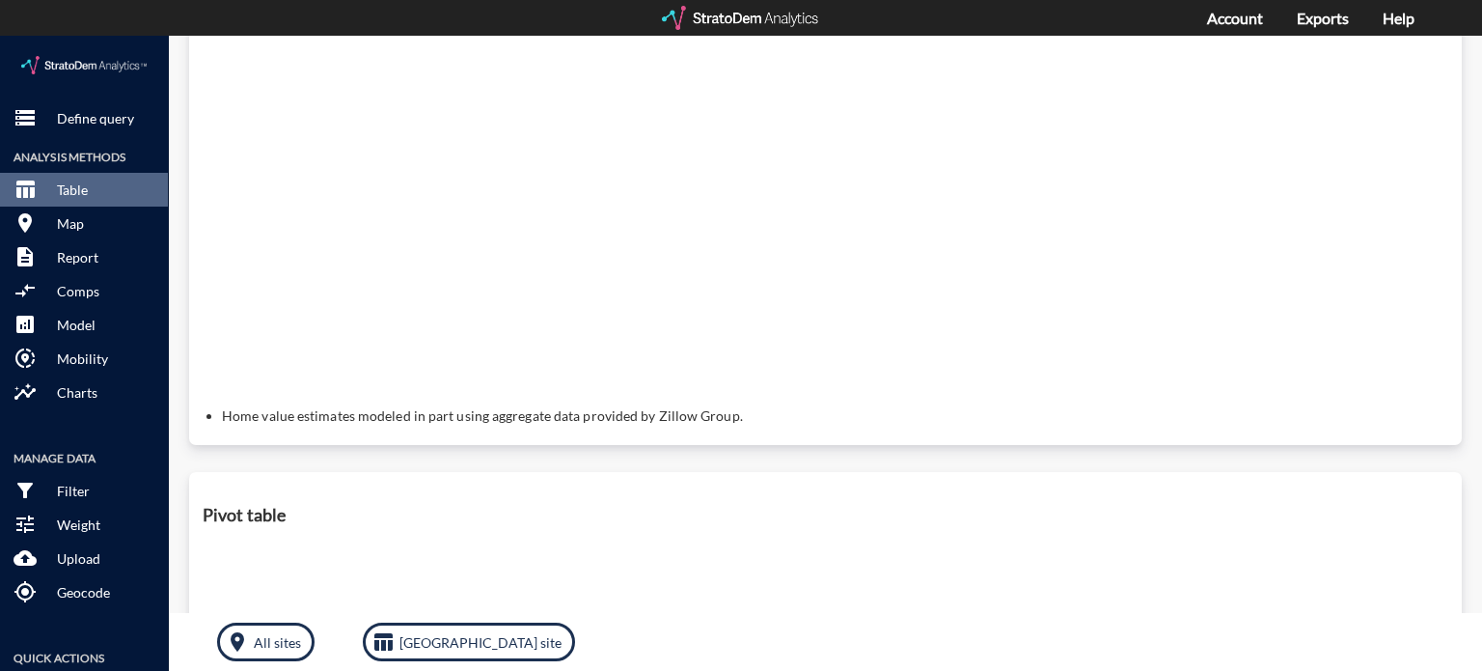
scroll to position [0, 0]
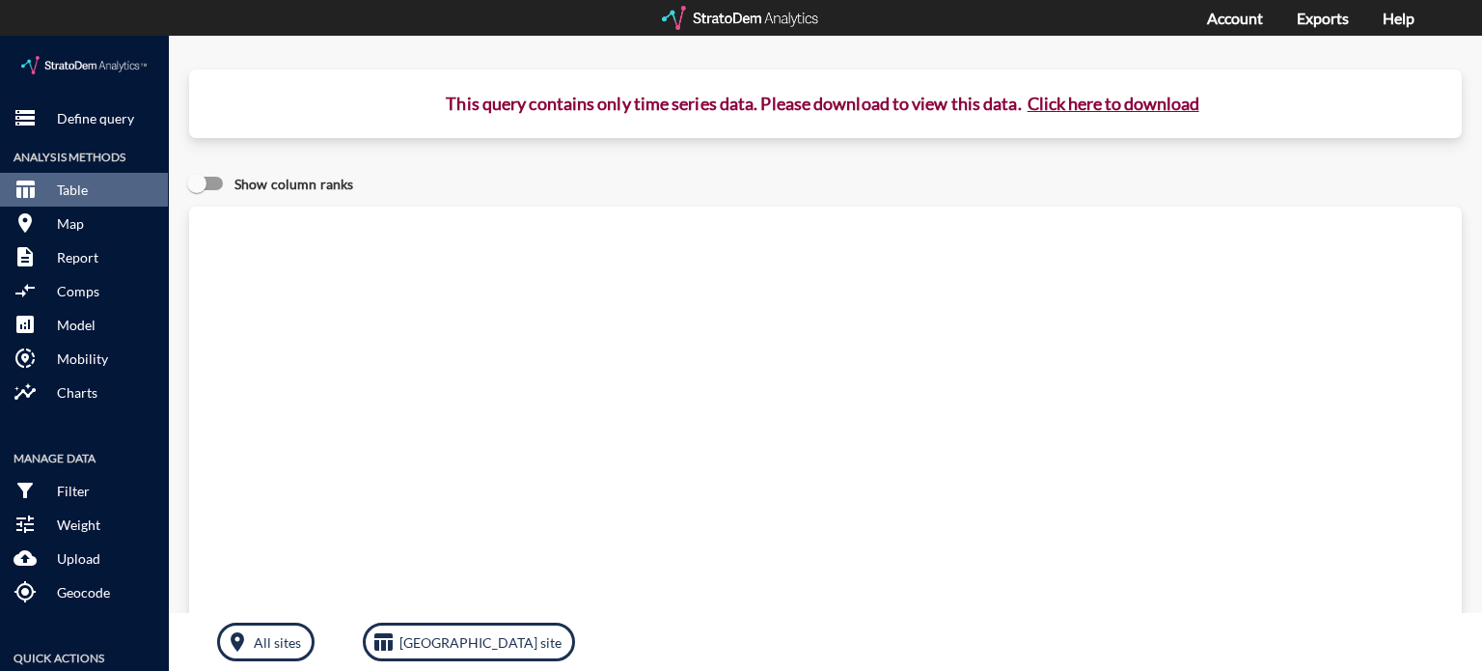
click button "Click here to download"
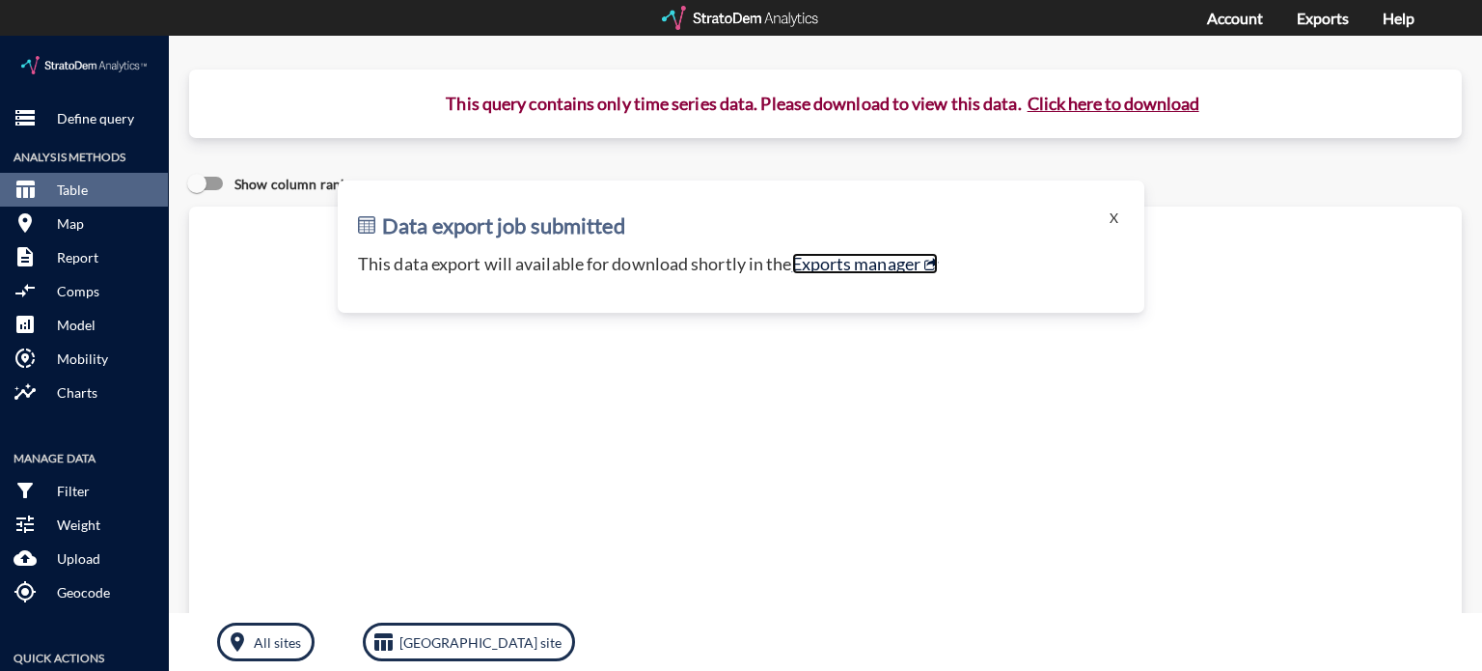
click link "Exports manager"
click button "Click here to download"
click button "X"
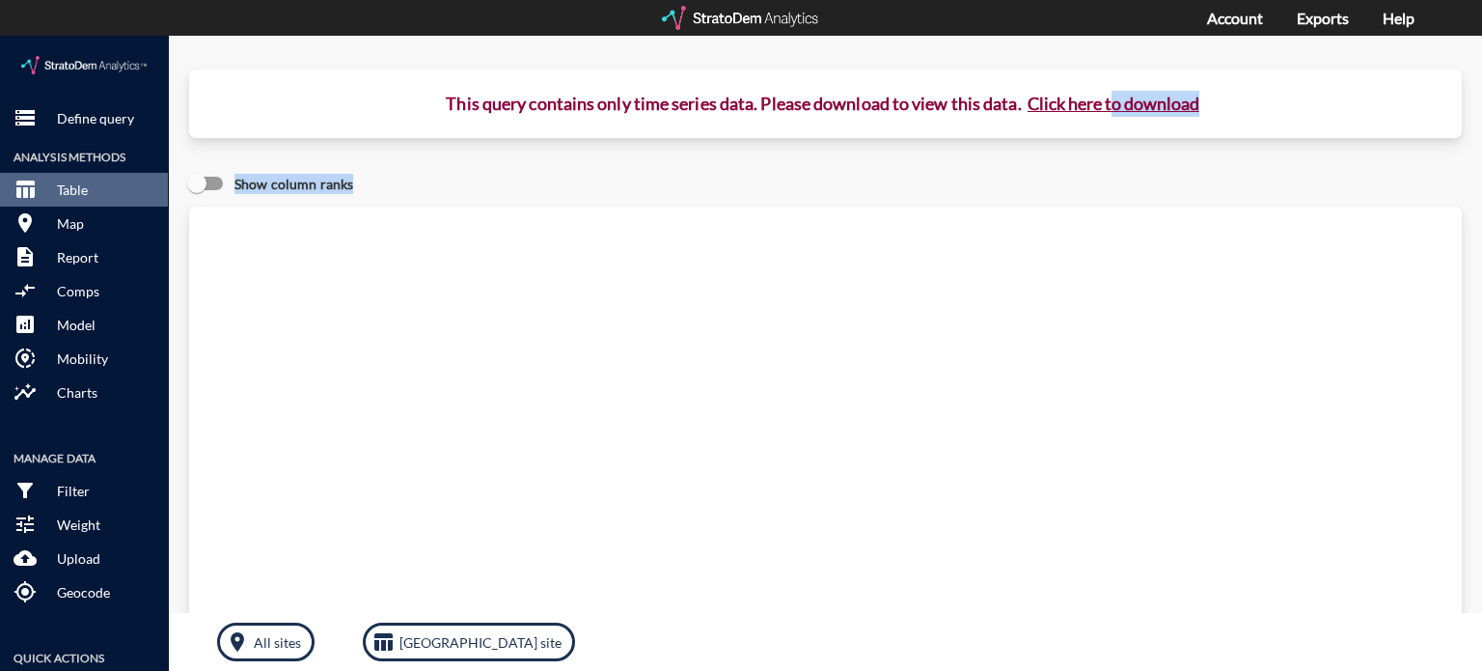
drag, startPoint x: 1104, startPoint y: 187, endPoint x: 1114, endPoint y: 67, distance: 121.0
click div "This query contains only time series data. Please download to view this data. C…"
click button "Click here to download"
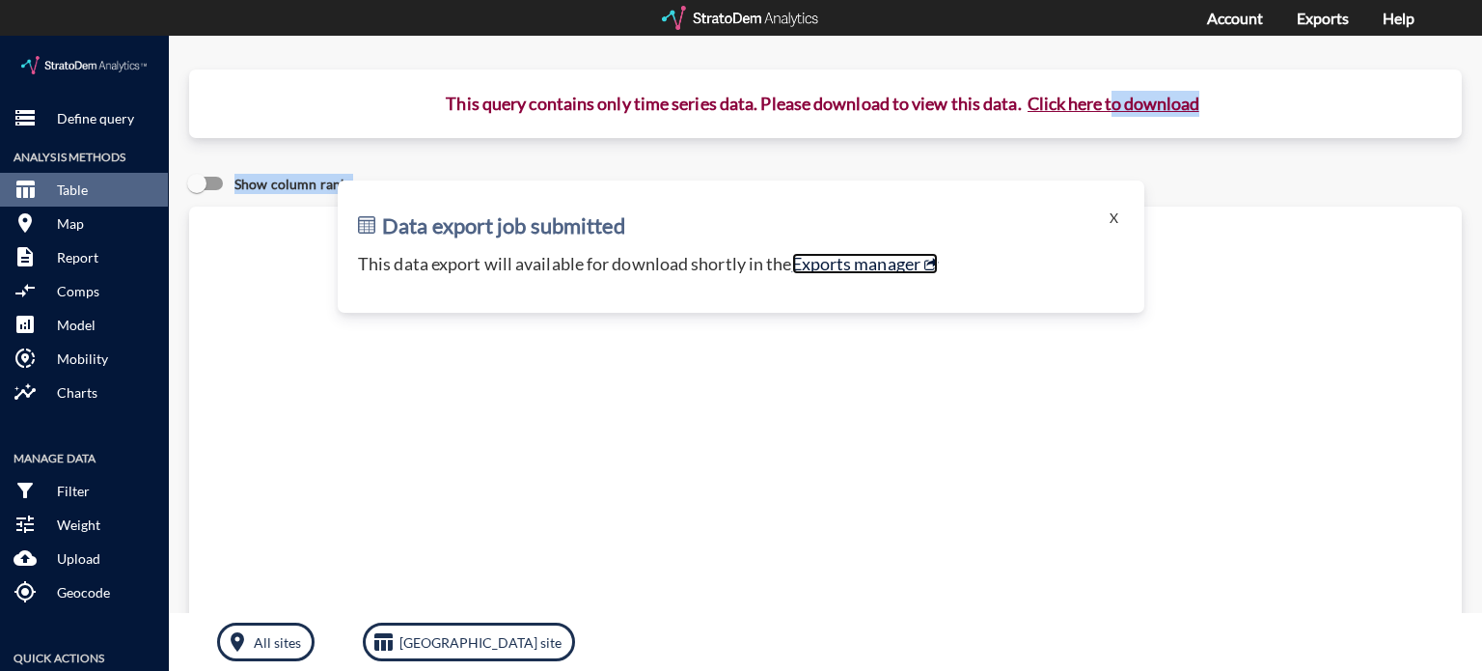
click link "Exports manager"
click p "Define query"
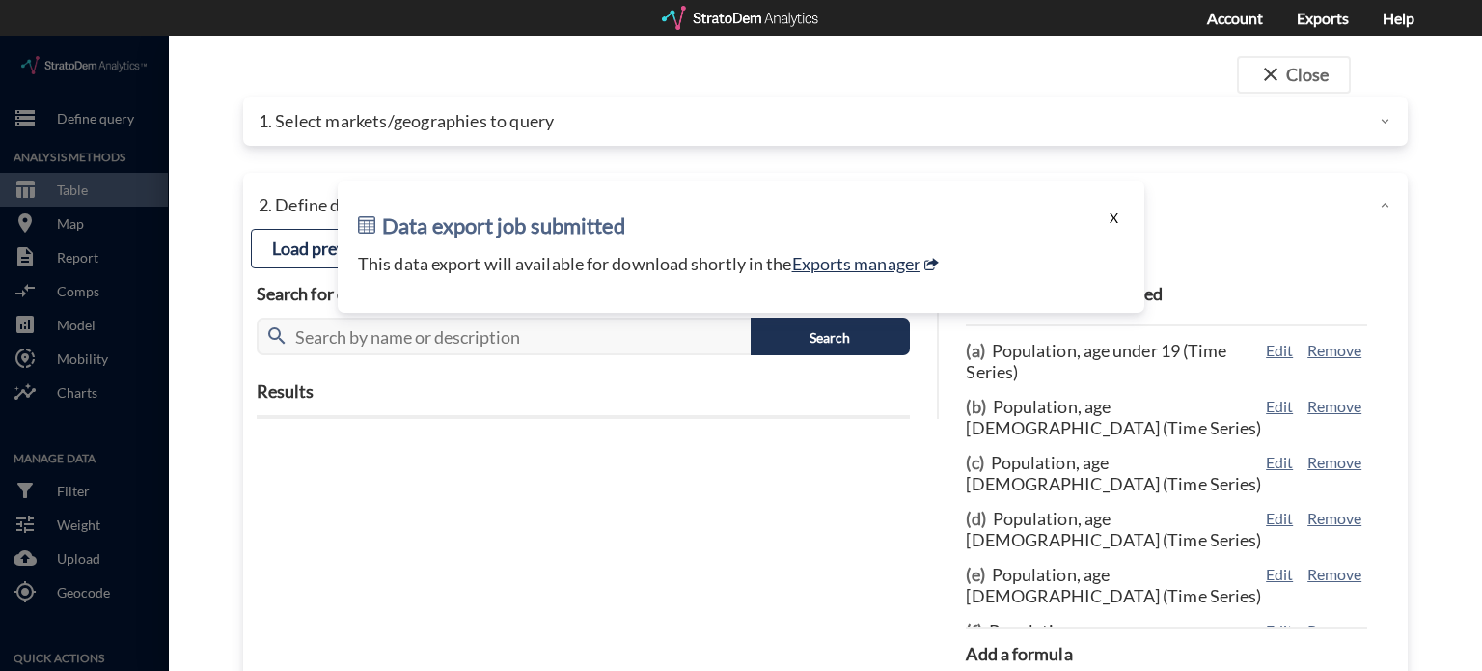
click button "X"
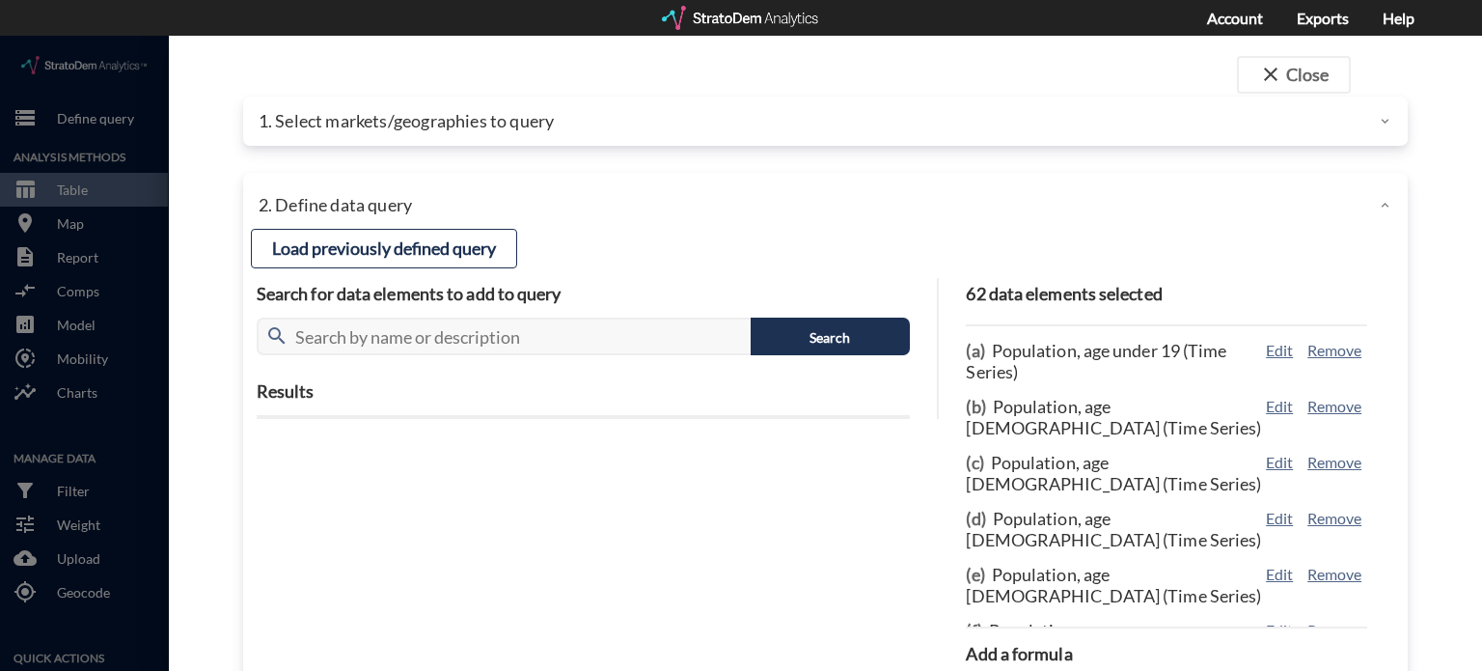
click div "1. Select markets/geographies to query"
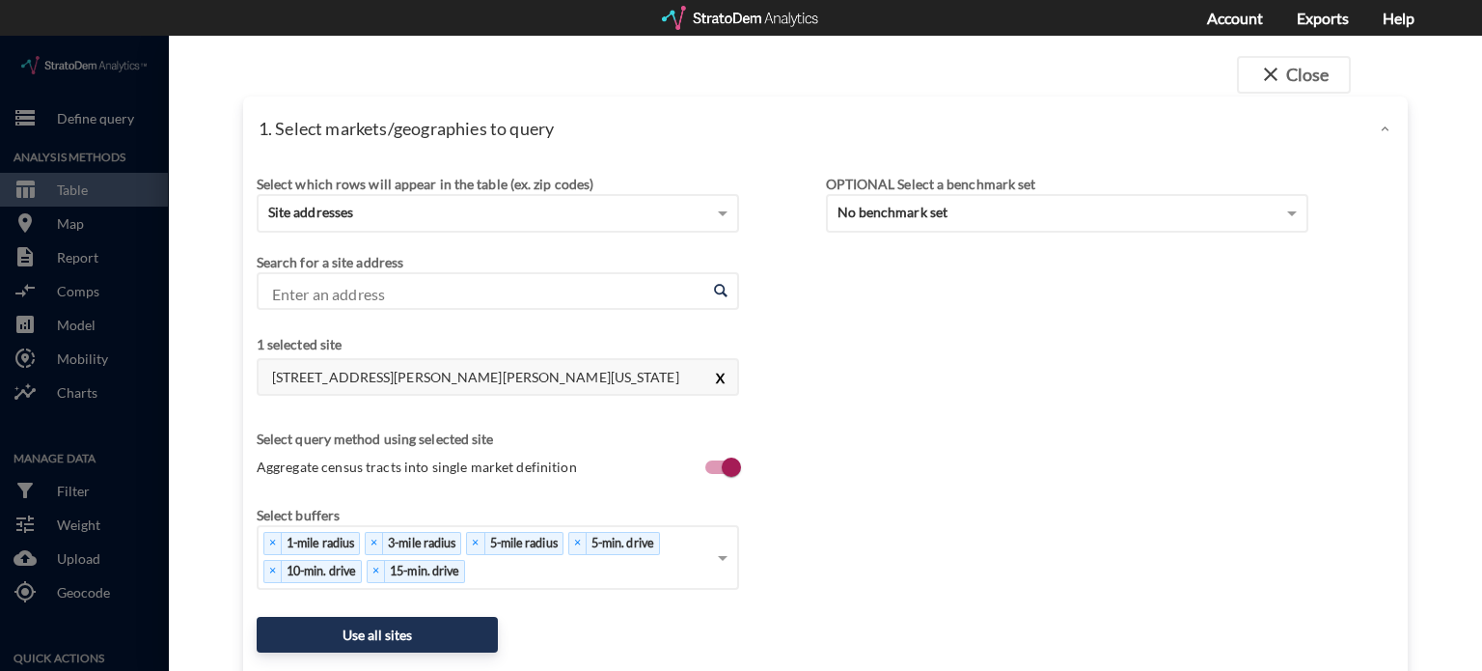
click button "X"
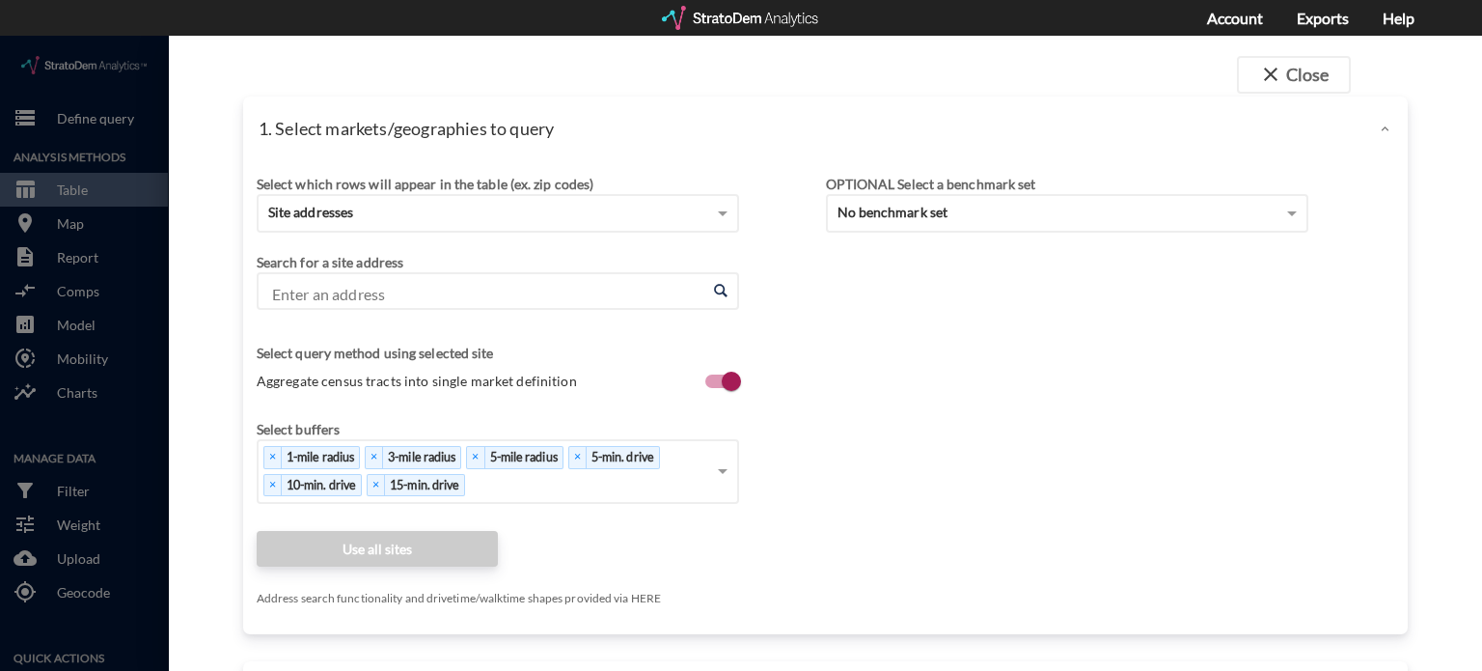
click input "Enter an address"
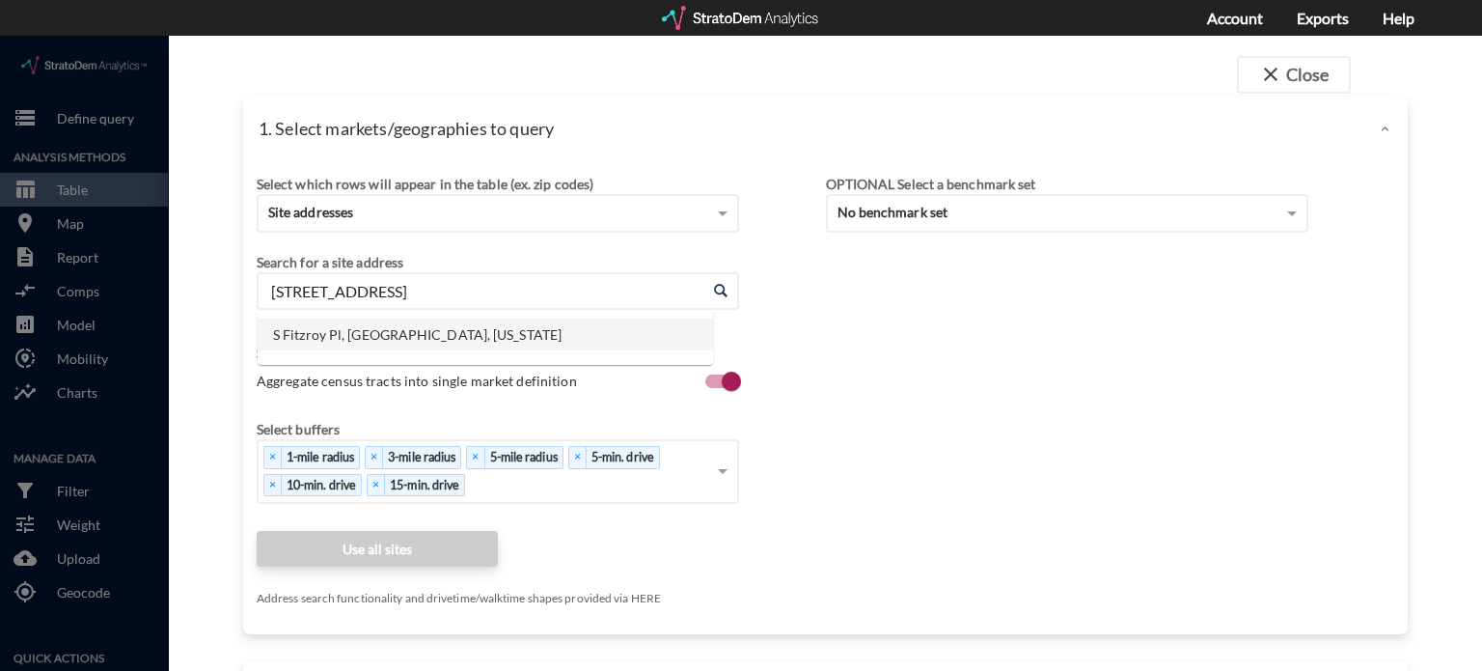
click li "S Fitzroy Pl, [GEOGRAPHIC_DATA], [US_STATE]"
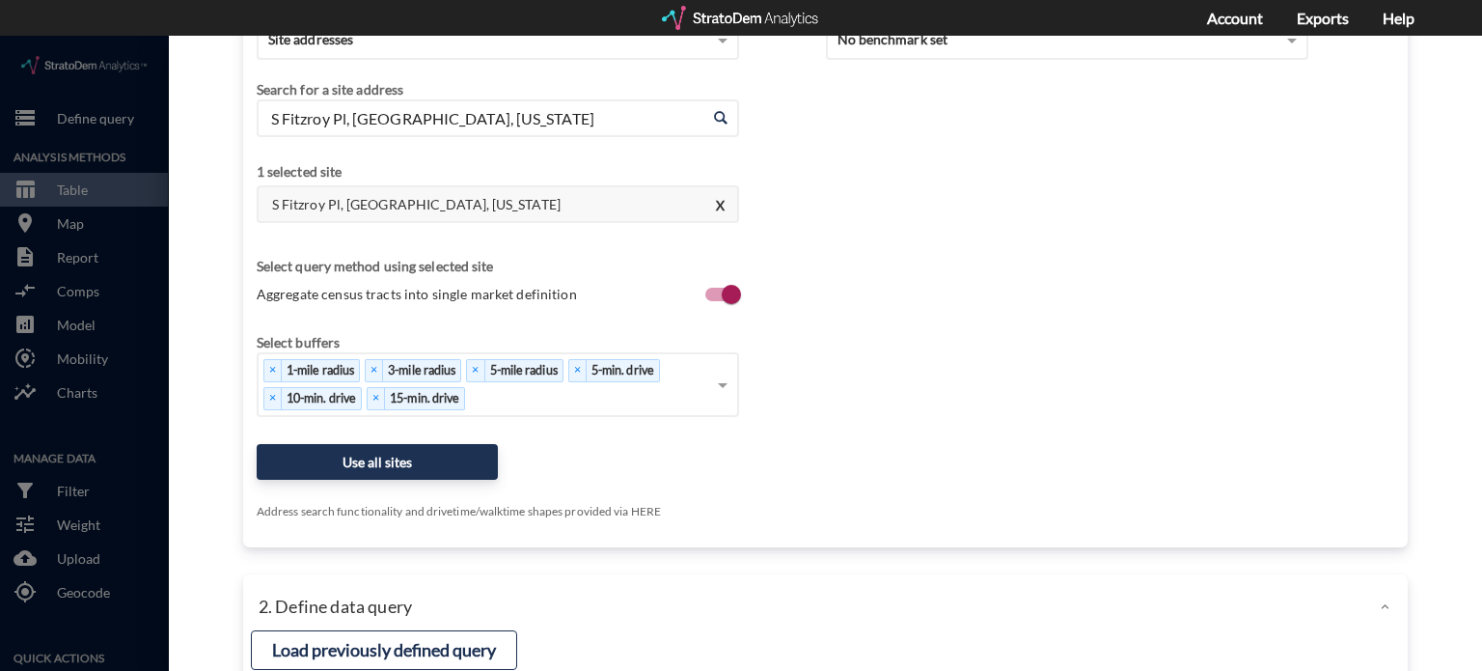
scroll to position [172, 0]
type input "S Fitzroy Pl, [GEOGRAPHIC_DATA], [US_STATE]"
click button "Use all sites"
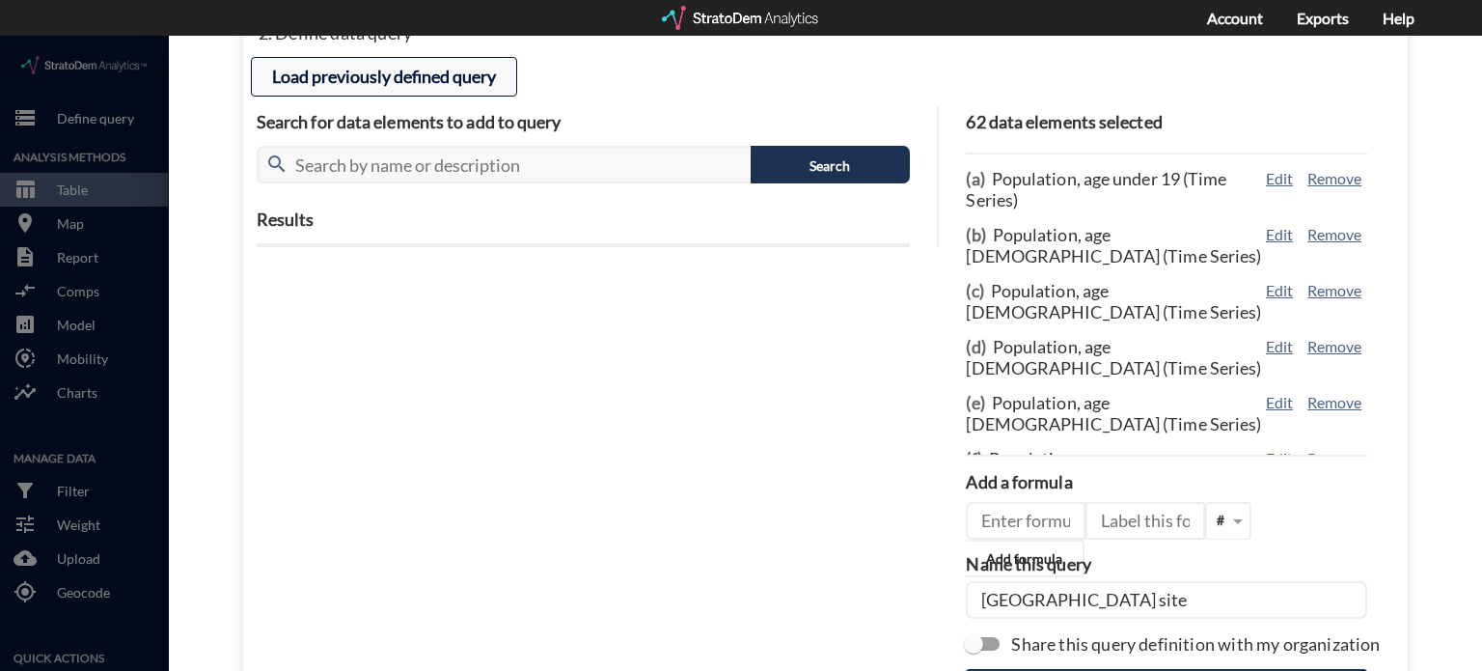
click button "Load previously defined query"
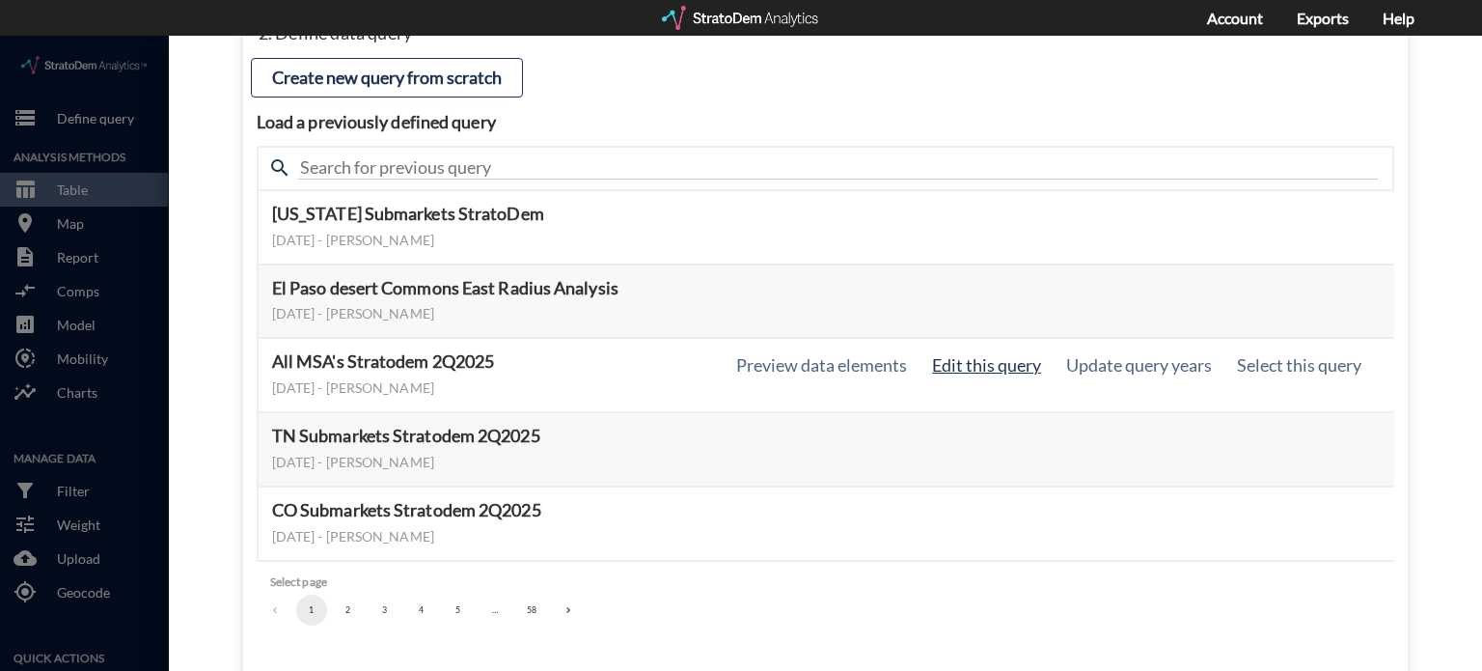
click button "Edit this query"
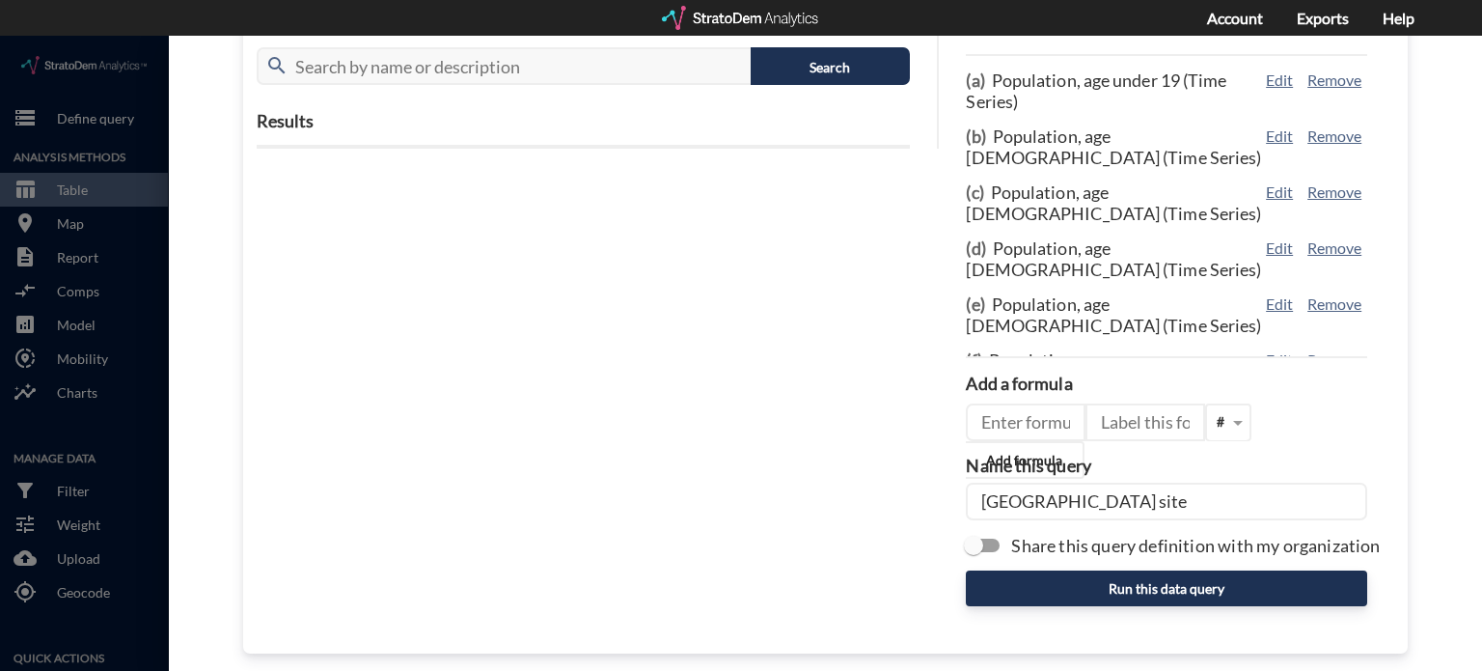
scroll to position [279, 0]
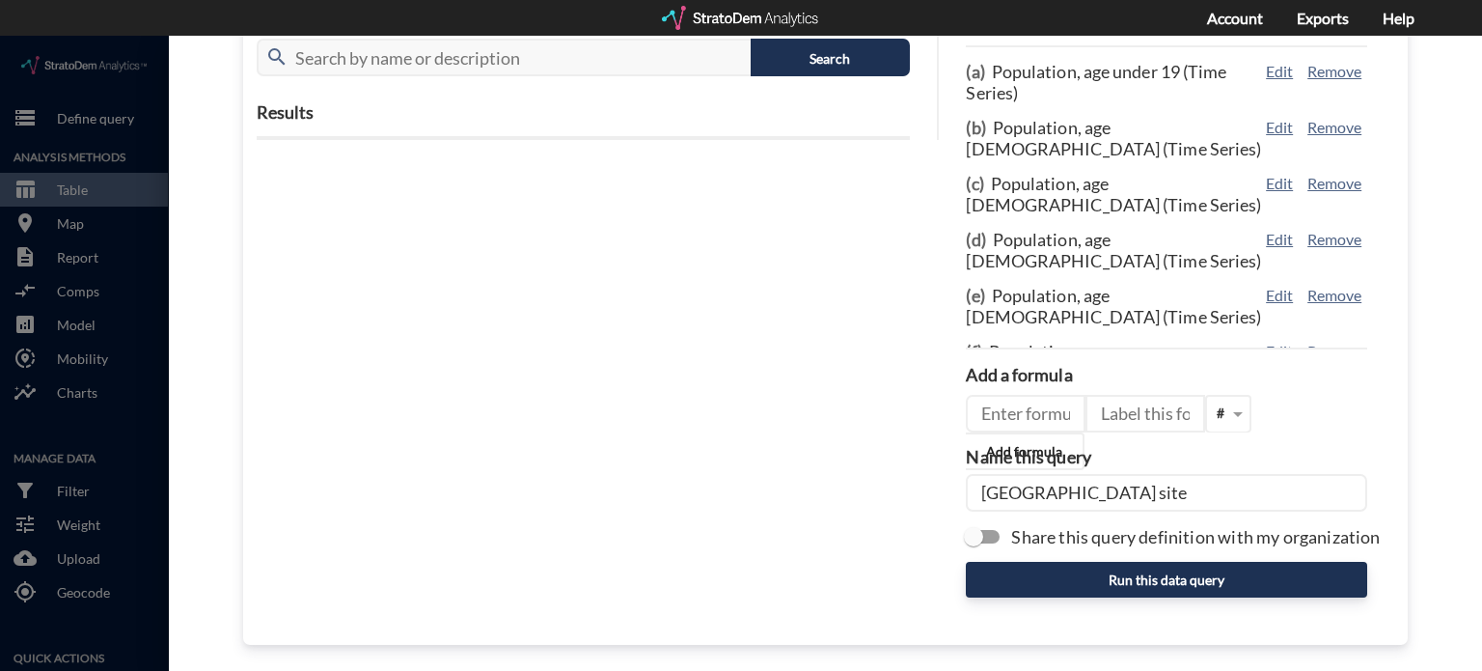
click input "[GEOGRAPHIC_DATA] site"
type input "B"
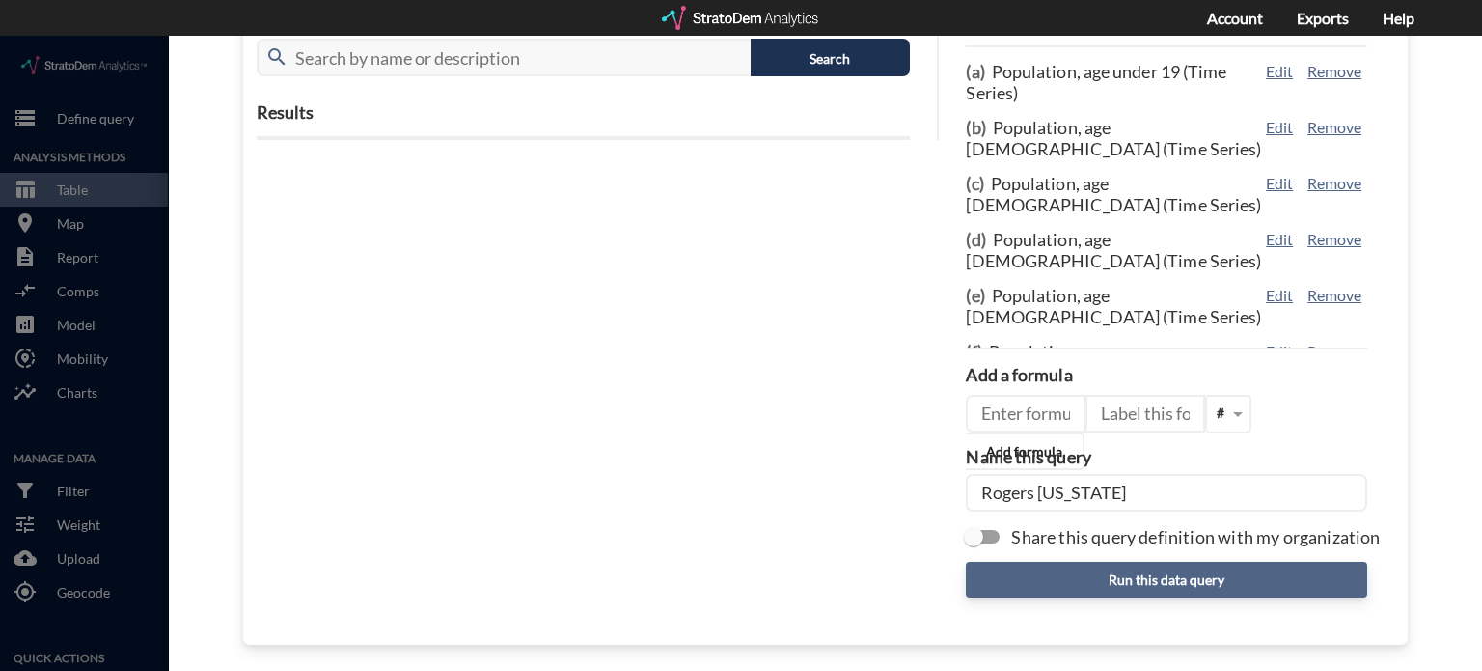
type input "Rogers [US_STATE]"
click button "Run this data query"
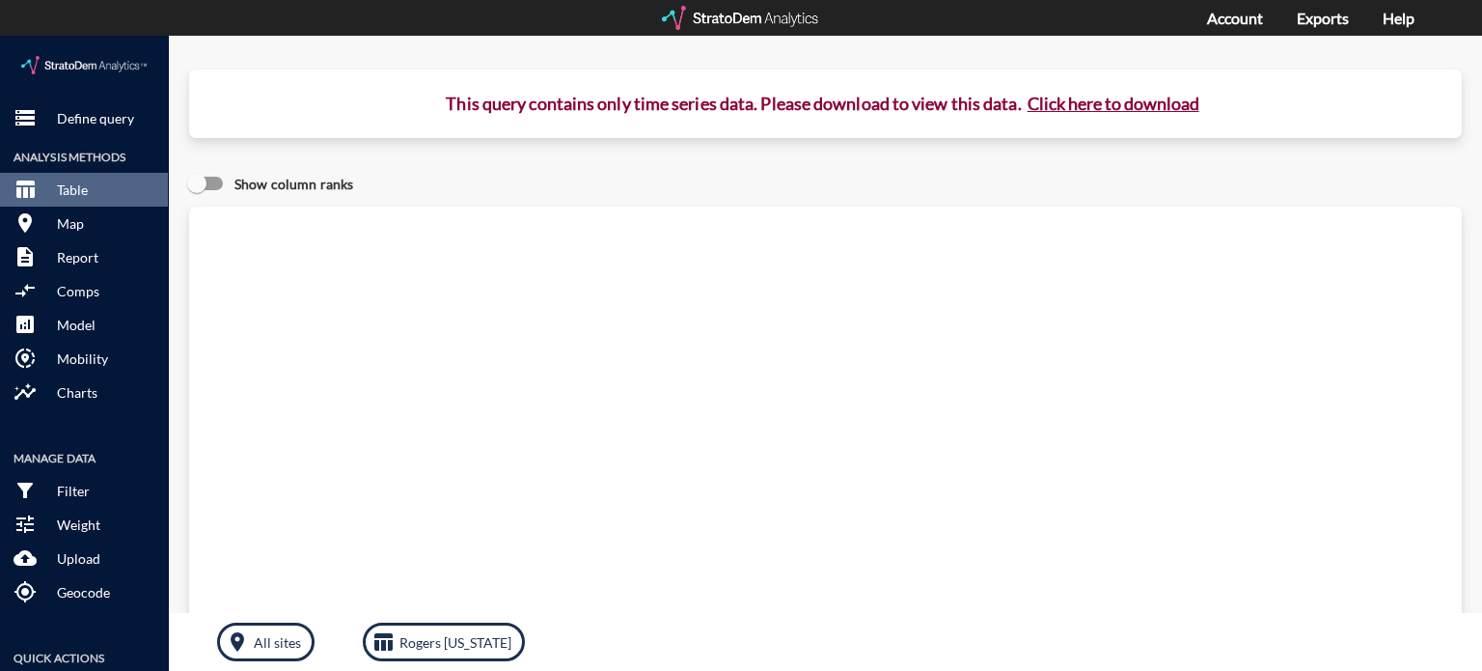
click button "Click here to download"
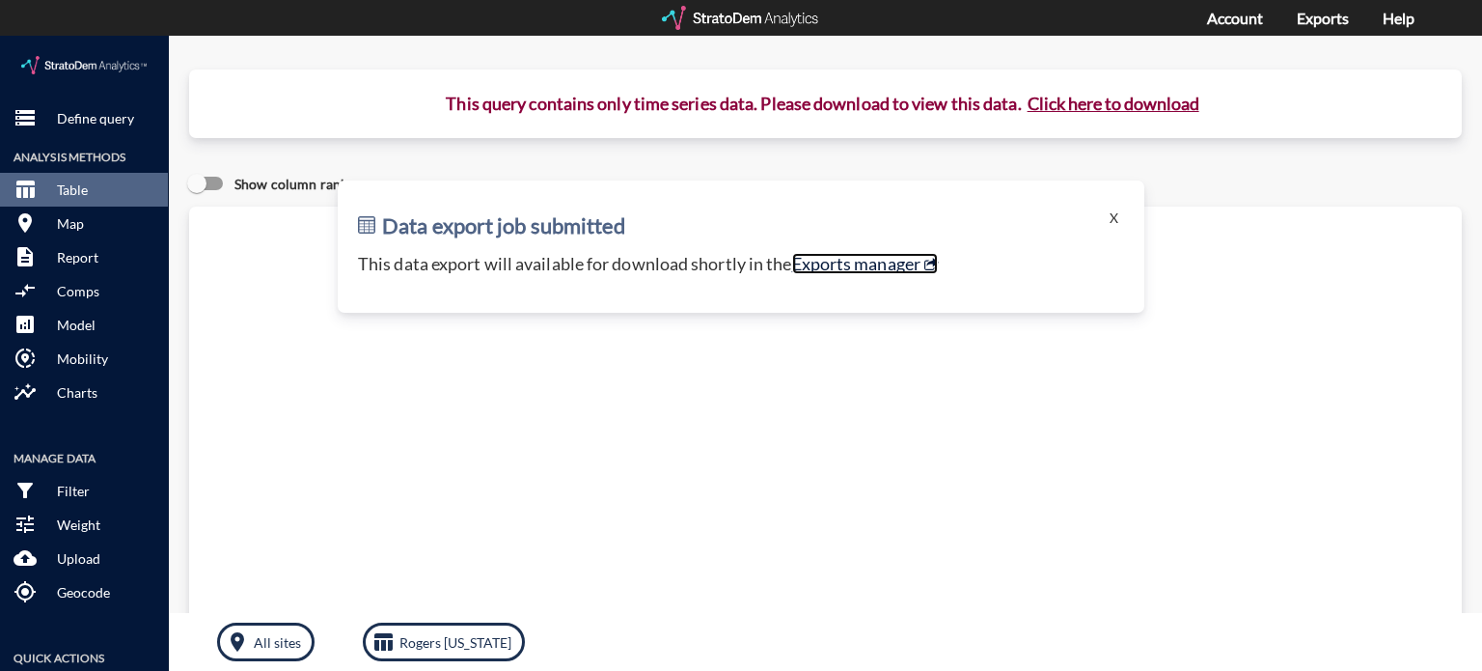
click link "Exports manager"
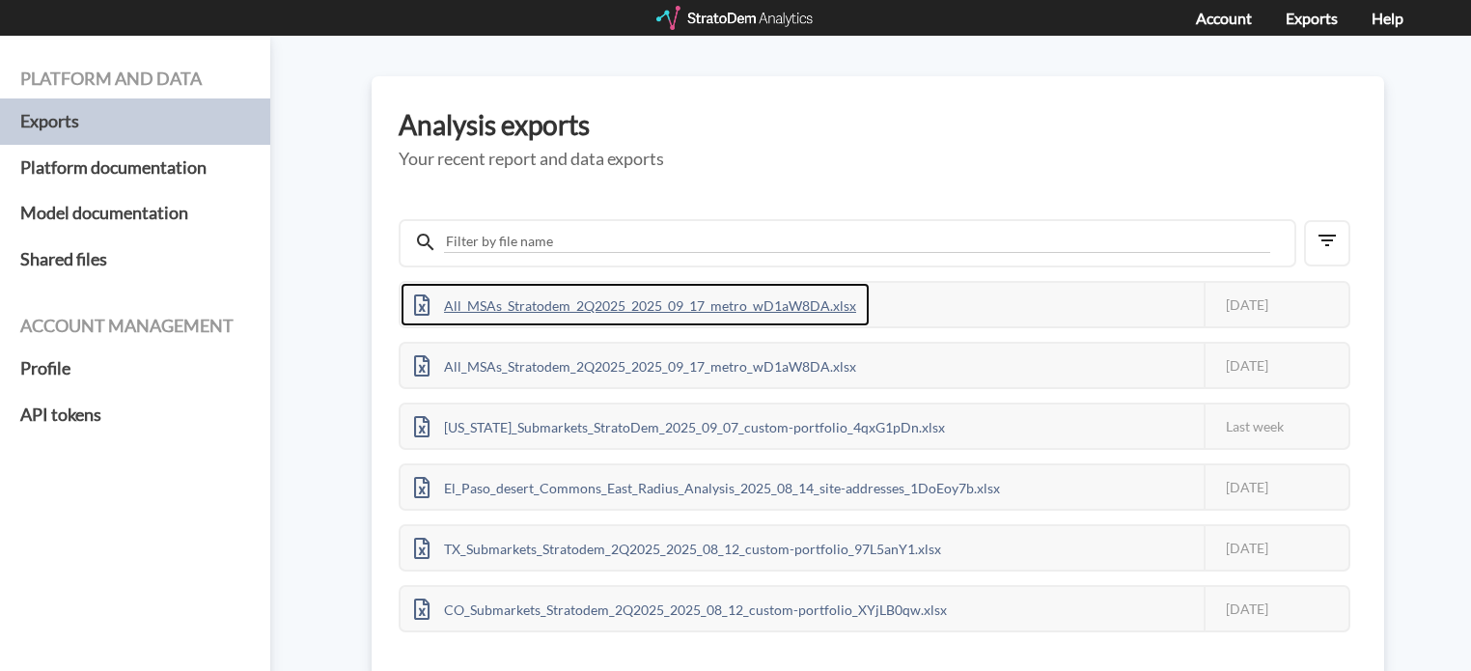
click at [632, 307] on div "All_MSAs_Stratodem_2Q2025_2025_09_17_metro_wD1aW8DA.xlsx" at bounding box center [635, 304] width 469 height 43
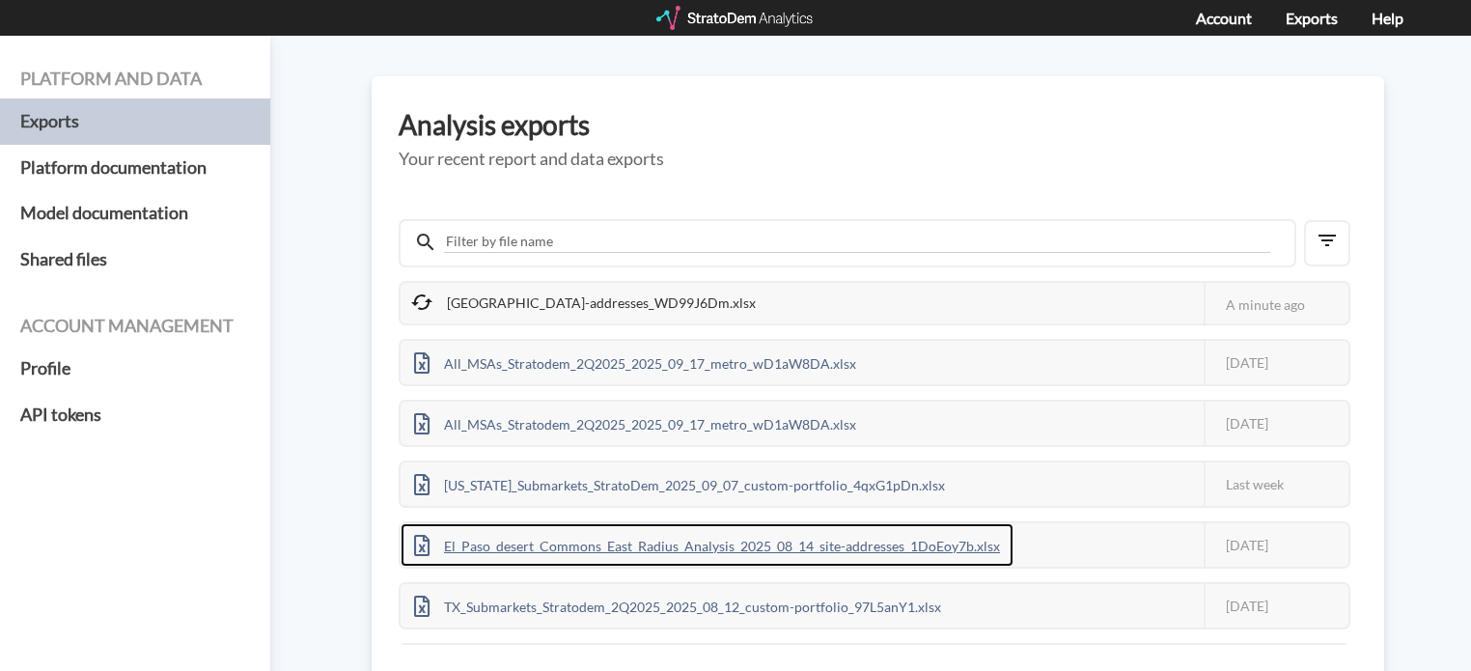
click at [519, 539] on div "El_Paso_desert_Commons_East_Radius_Analysis_2025_08_14_site-addresses_1DoEoy7b.…" at bounding box center [707, 544] width 613 height 43
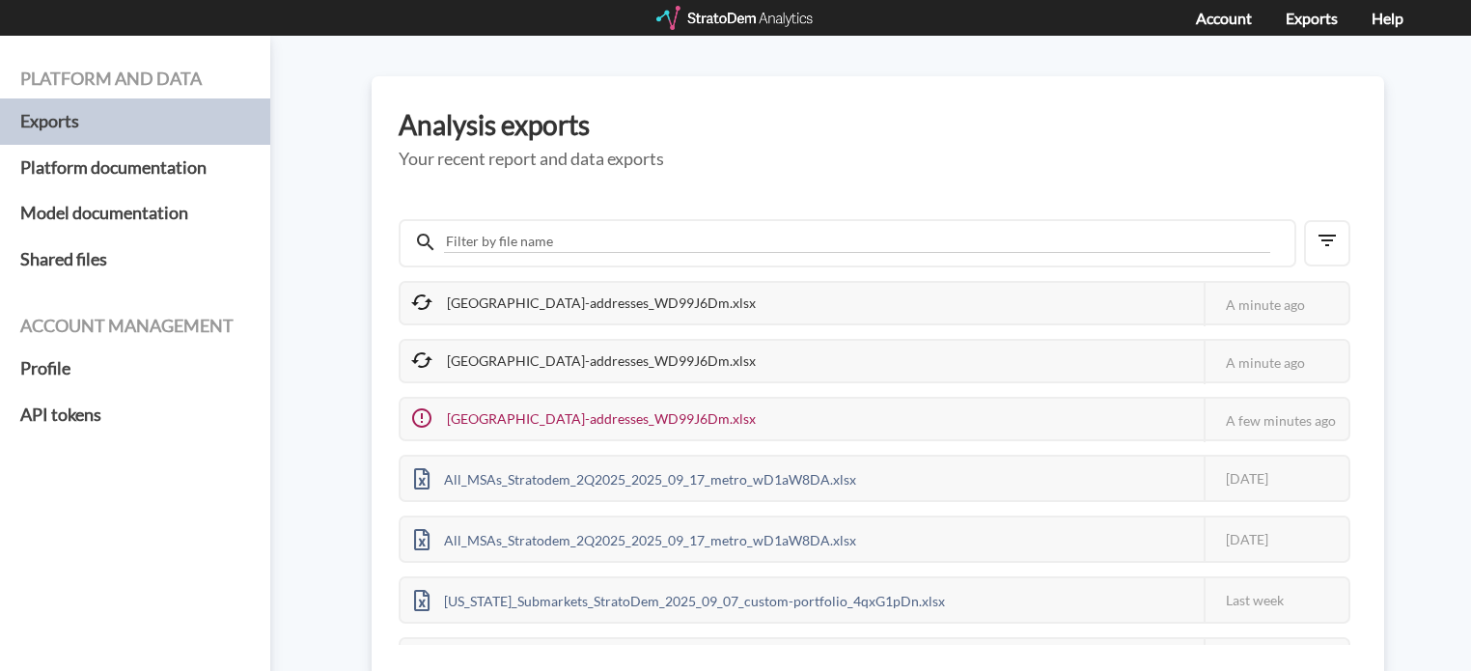
click at [859, 263] on div at bounding box center [848, 243] width 898 height 48
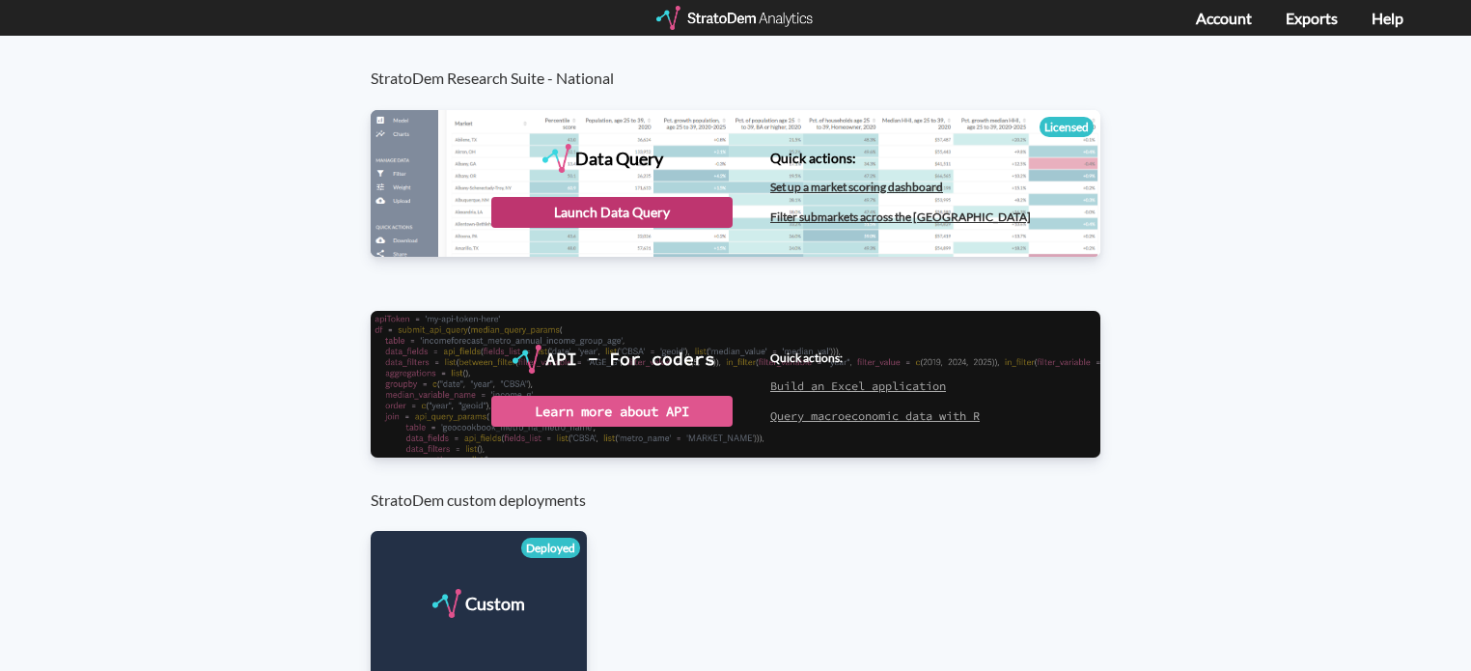
click at [605, 211] on div "Launch Data Query" at bounding box center [611, 212] width 241 height 31
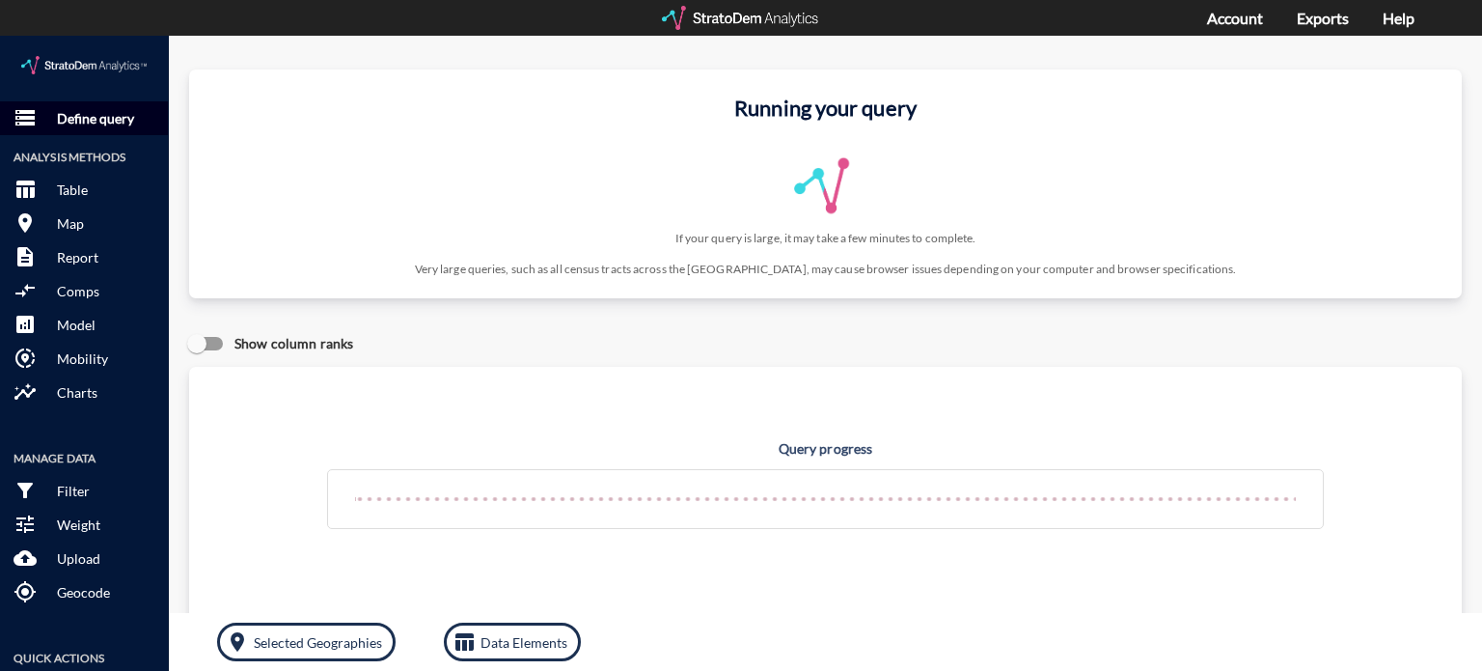
click p "Define query"
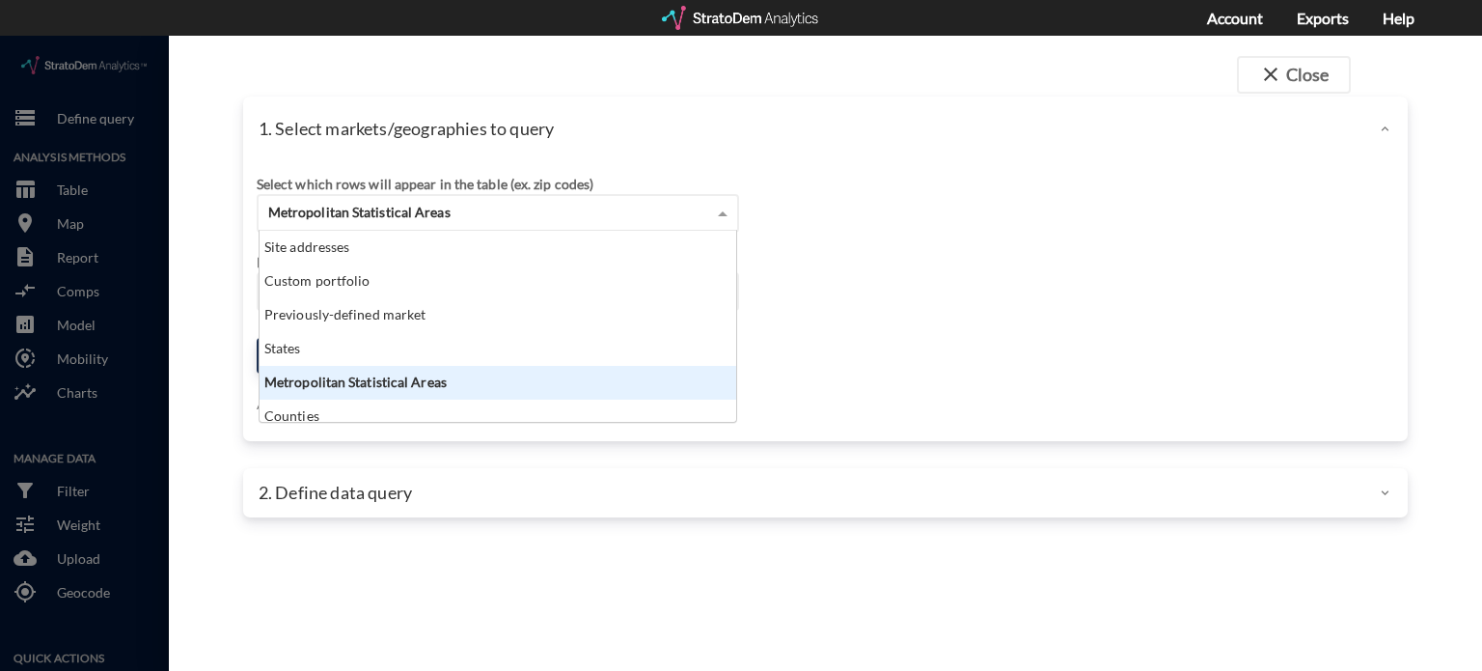
click span
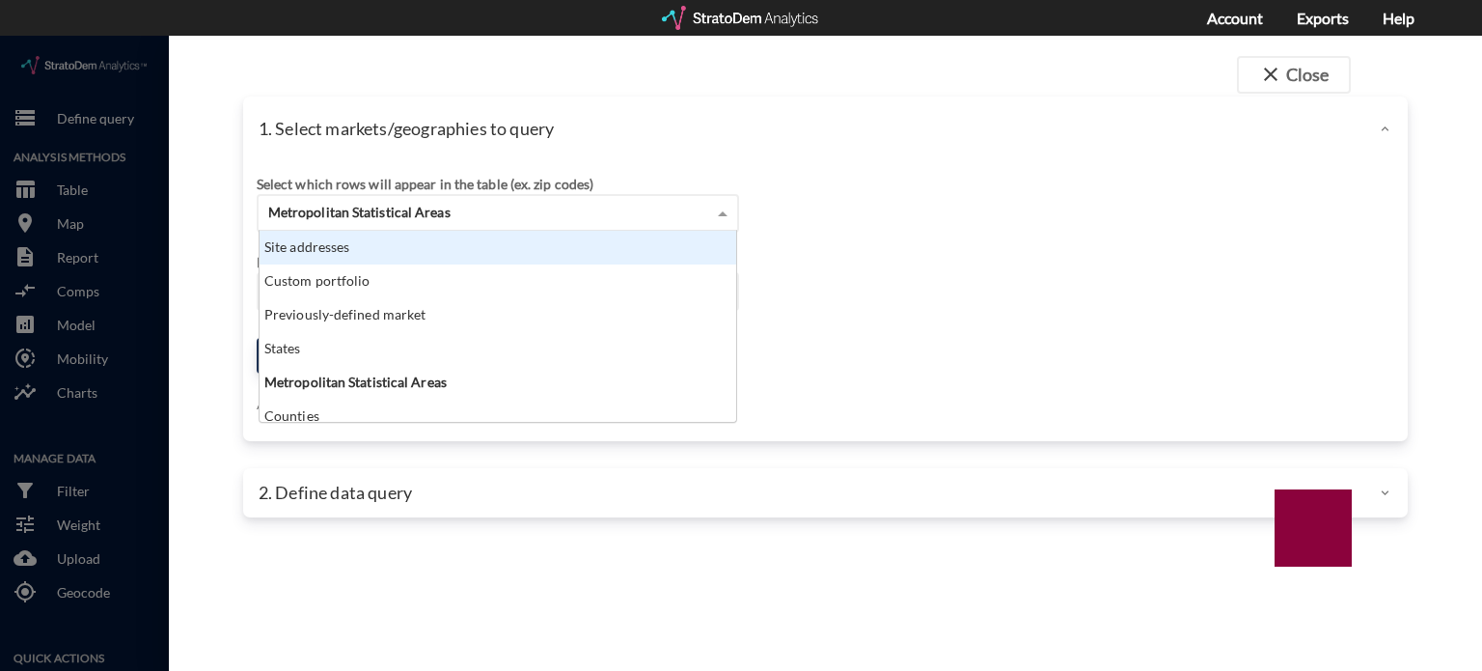
click div "Site addresses"
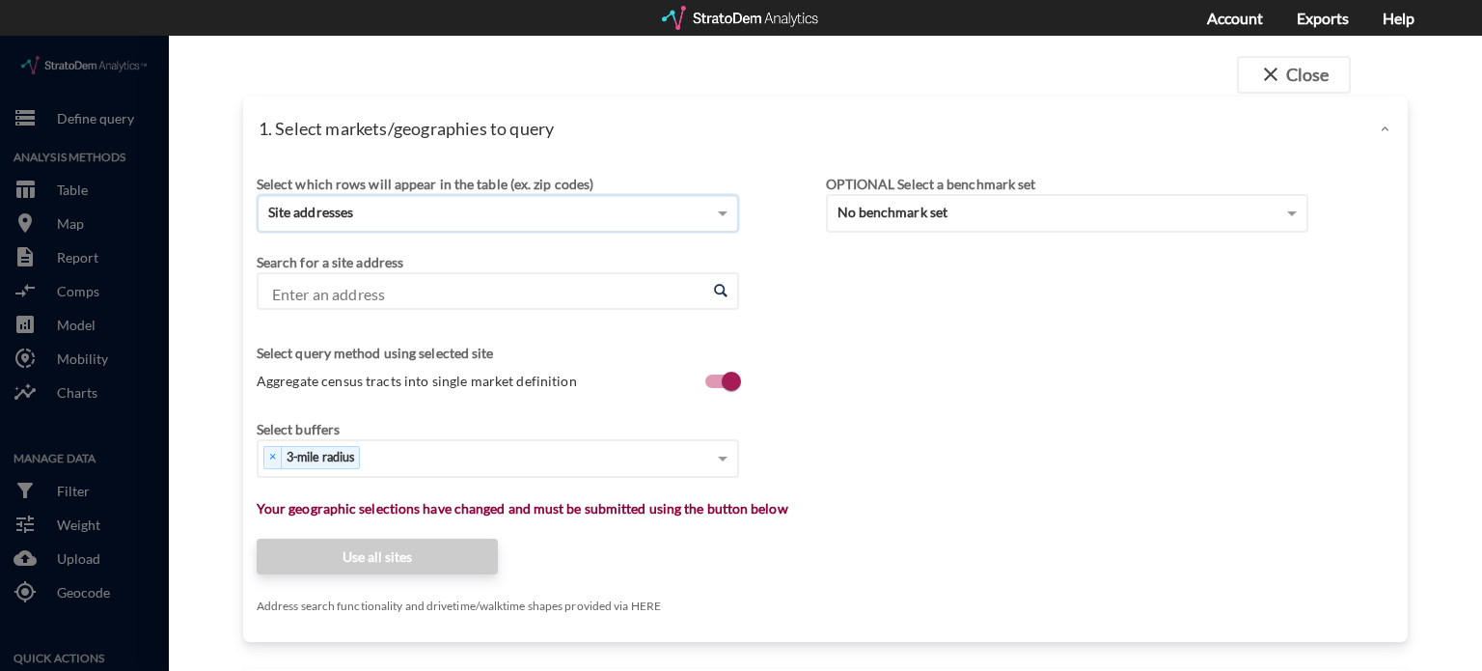
click input "Enter an address"
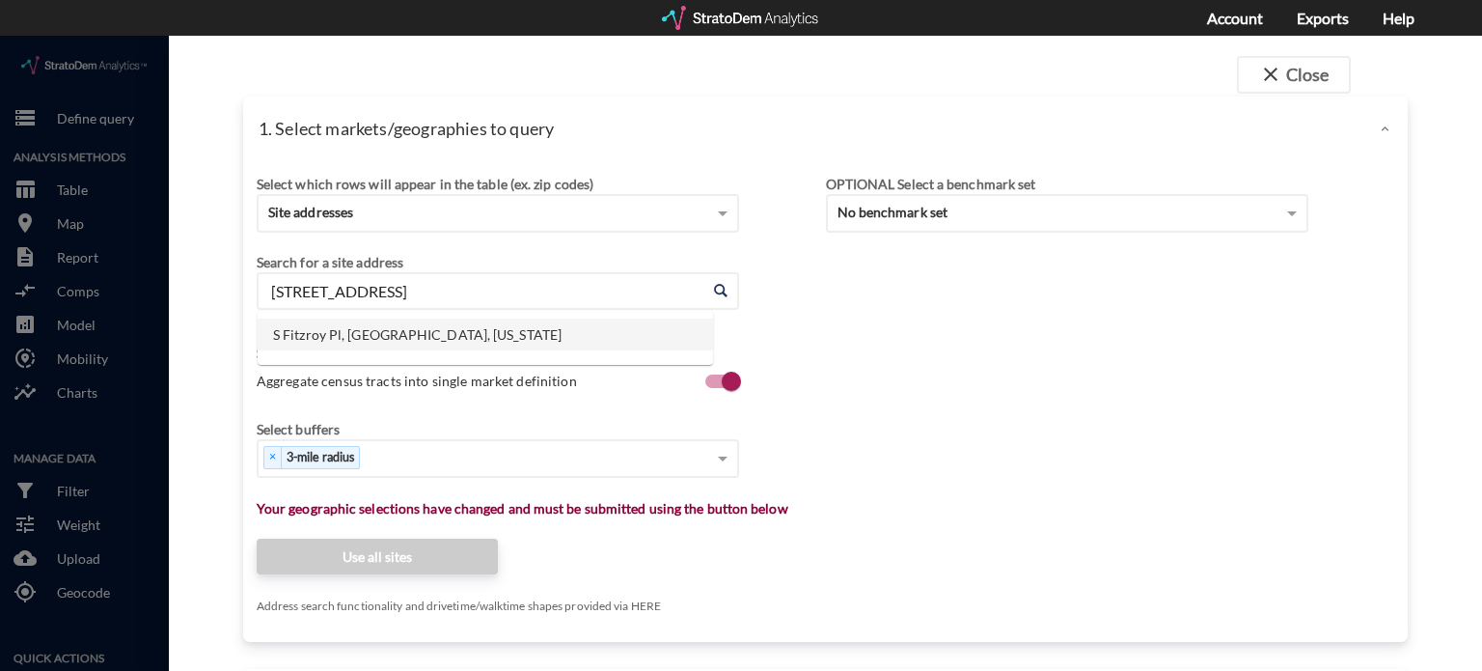
click li "S Fitzroy Pl, Rogers, Arkansas"
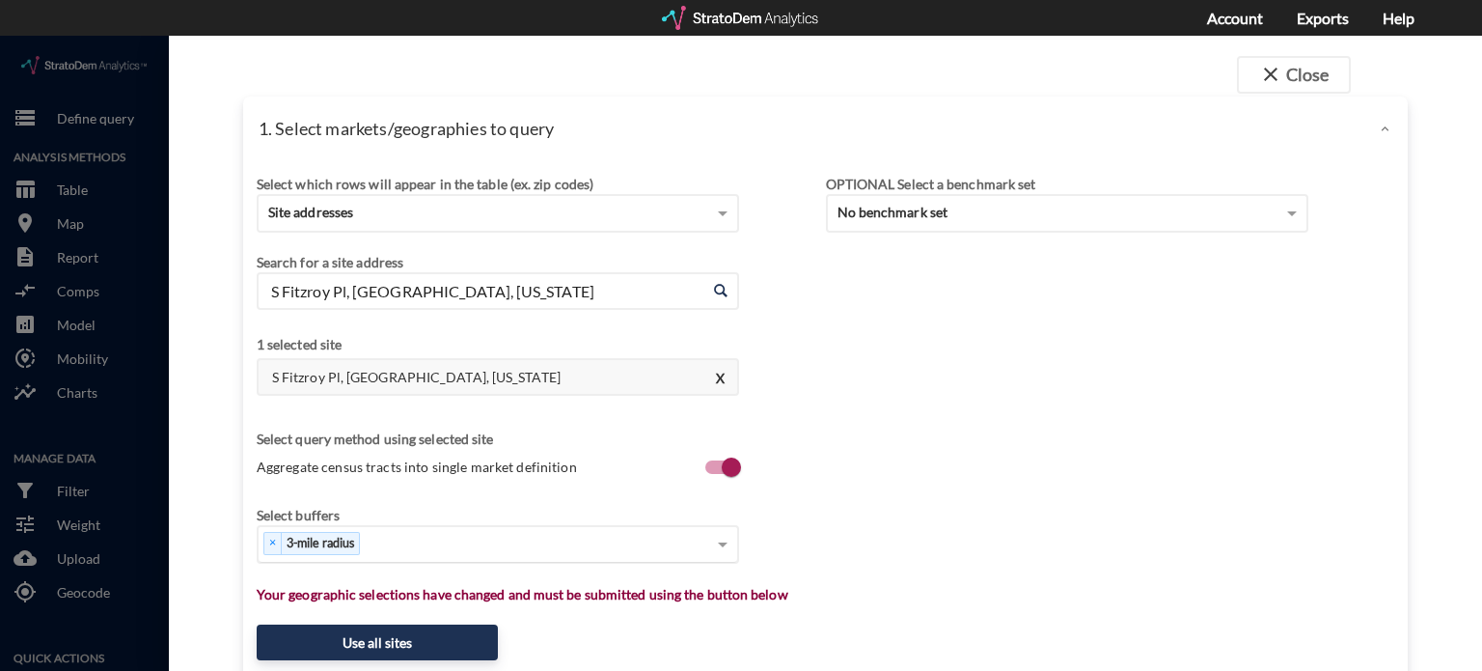
type input "S Fitzroy Pl, Rogers, Arkansas"
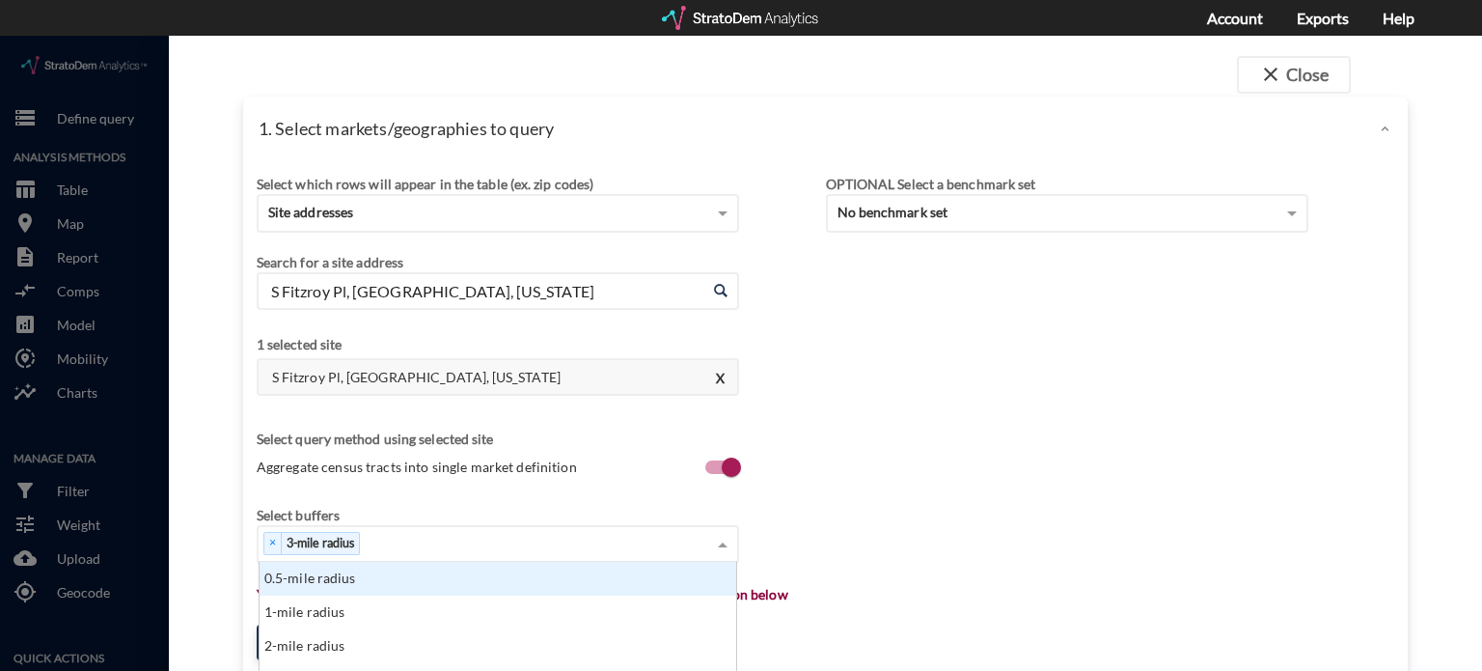
scroll to position [80, 0]
click div "× 3-mile radius"
type input "5"
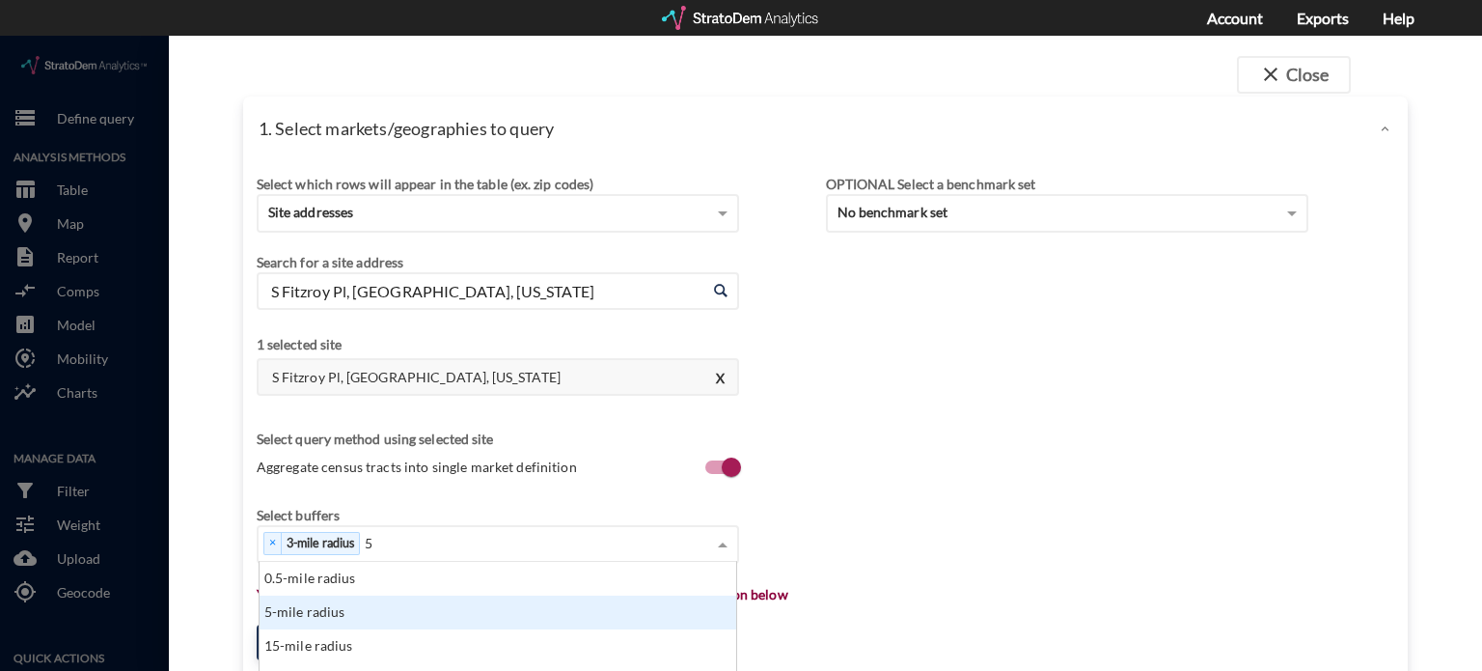
click div "5-mile radius"
type input "10"
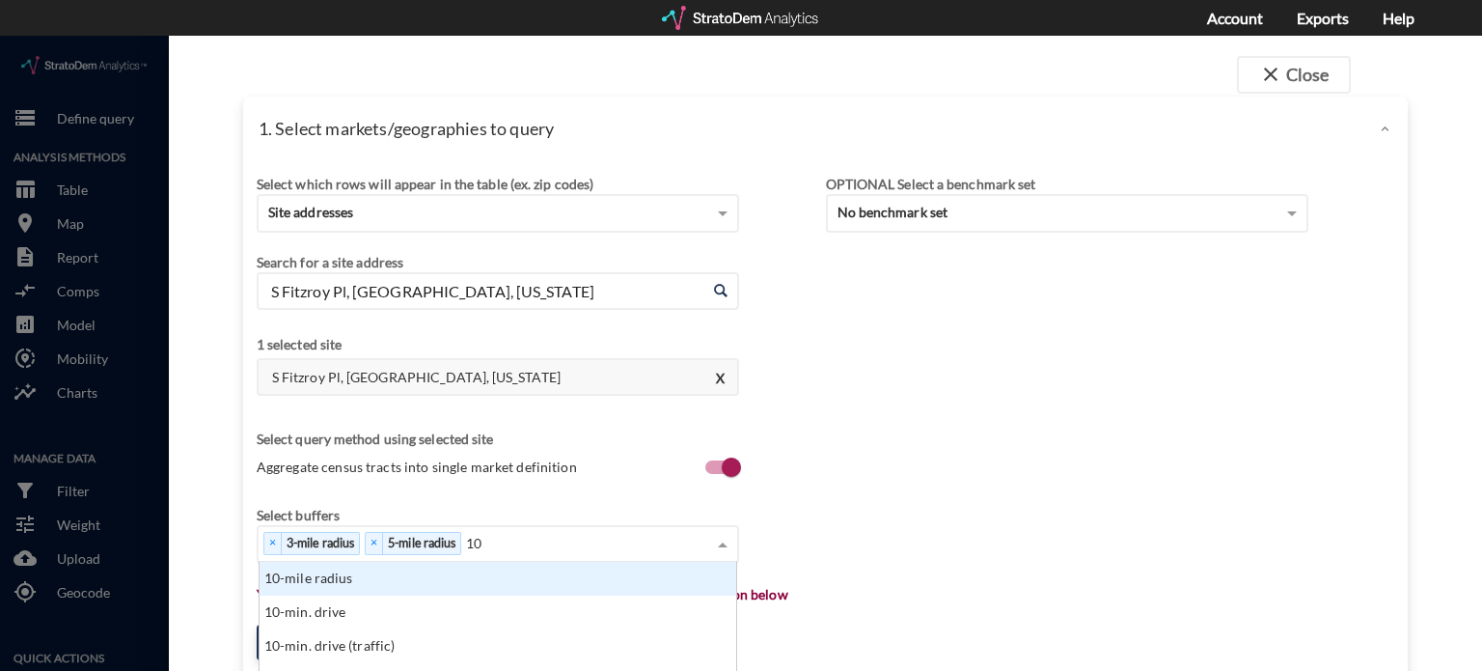
scroll to position [642, 0]
click div "10-mile radius"
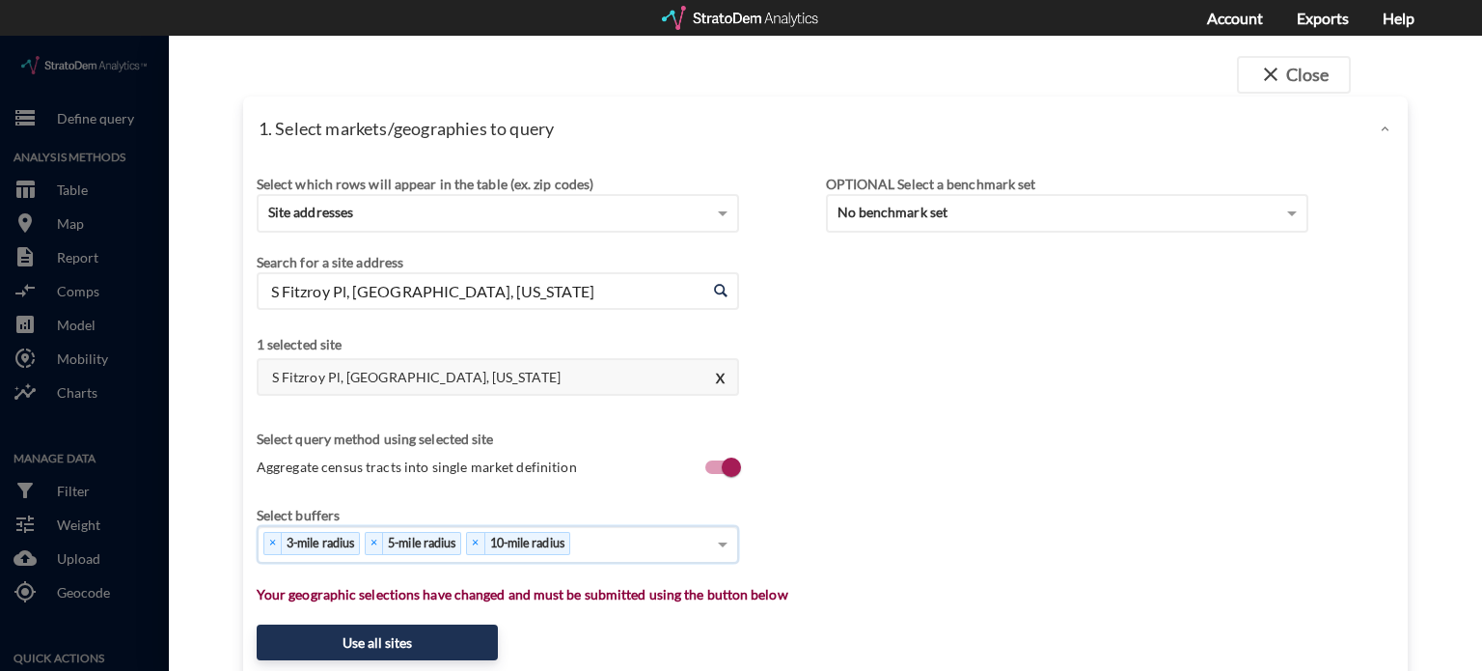
type input "5"
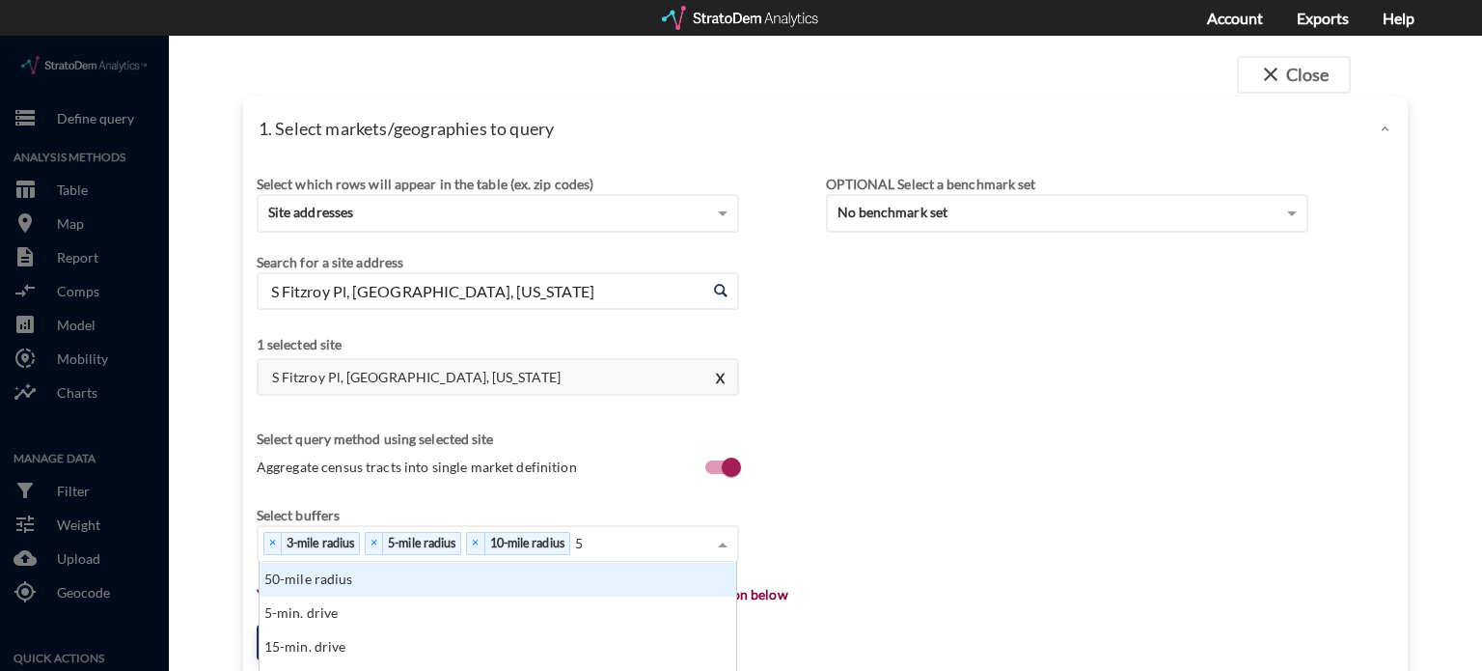
scroll to position [938, 0]
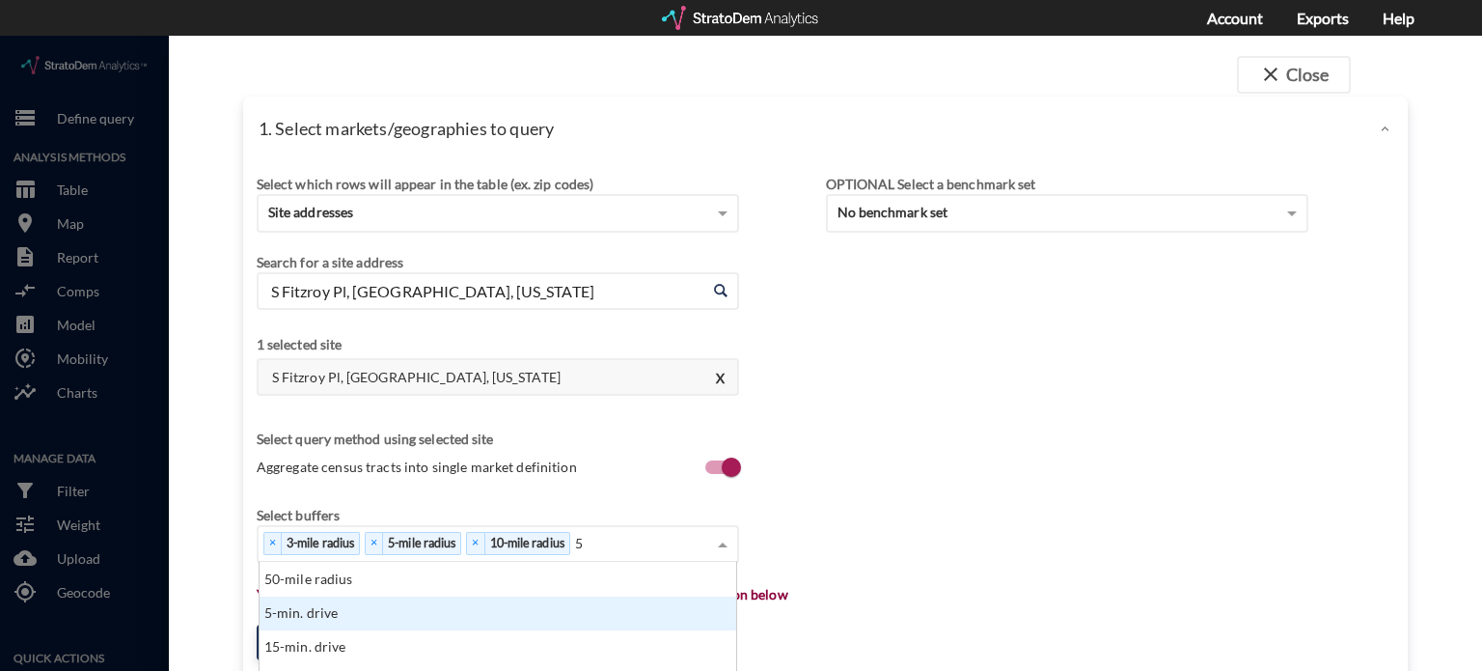
click div "5-min. drive"
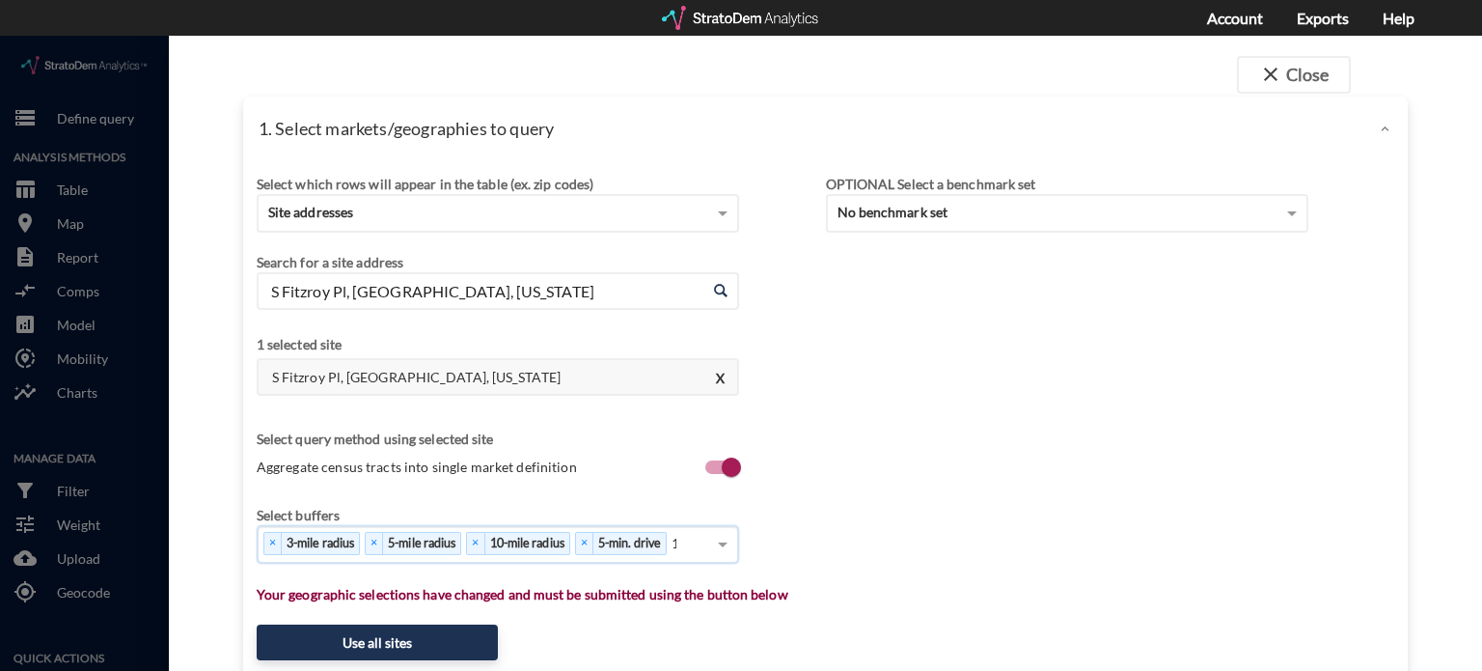
type input "10"
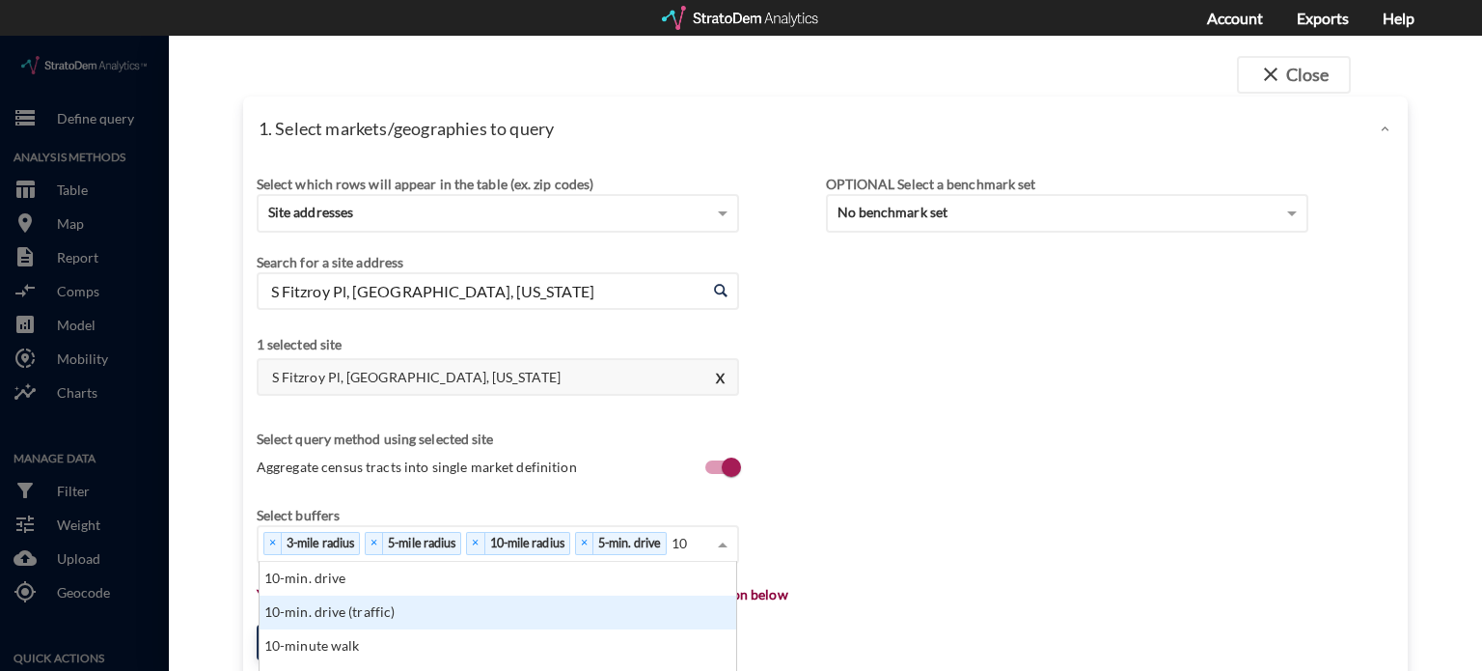
scroll to position [154, 466]
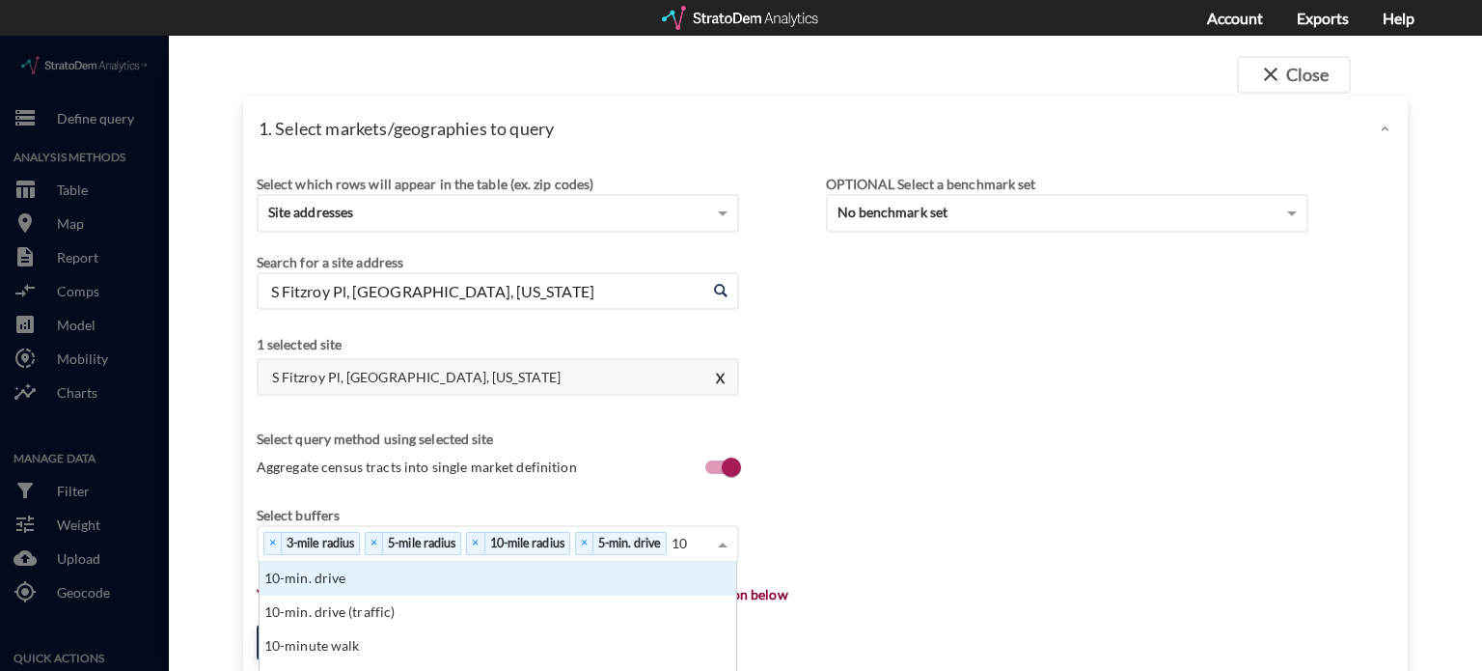
click div "10-min. drive"
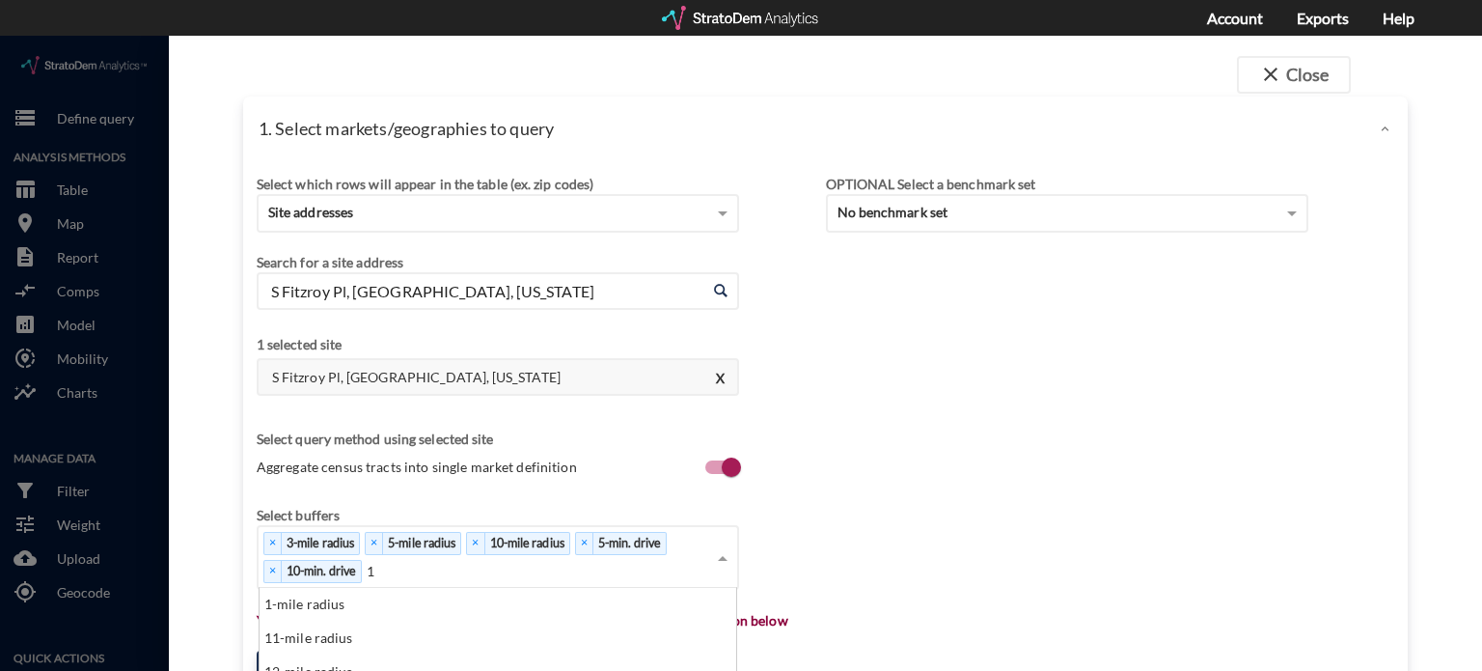
scroll to position [176, 466]
type input "15"
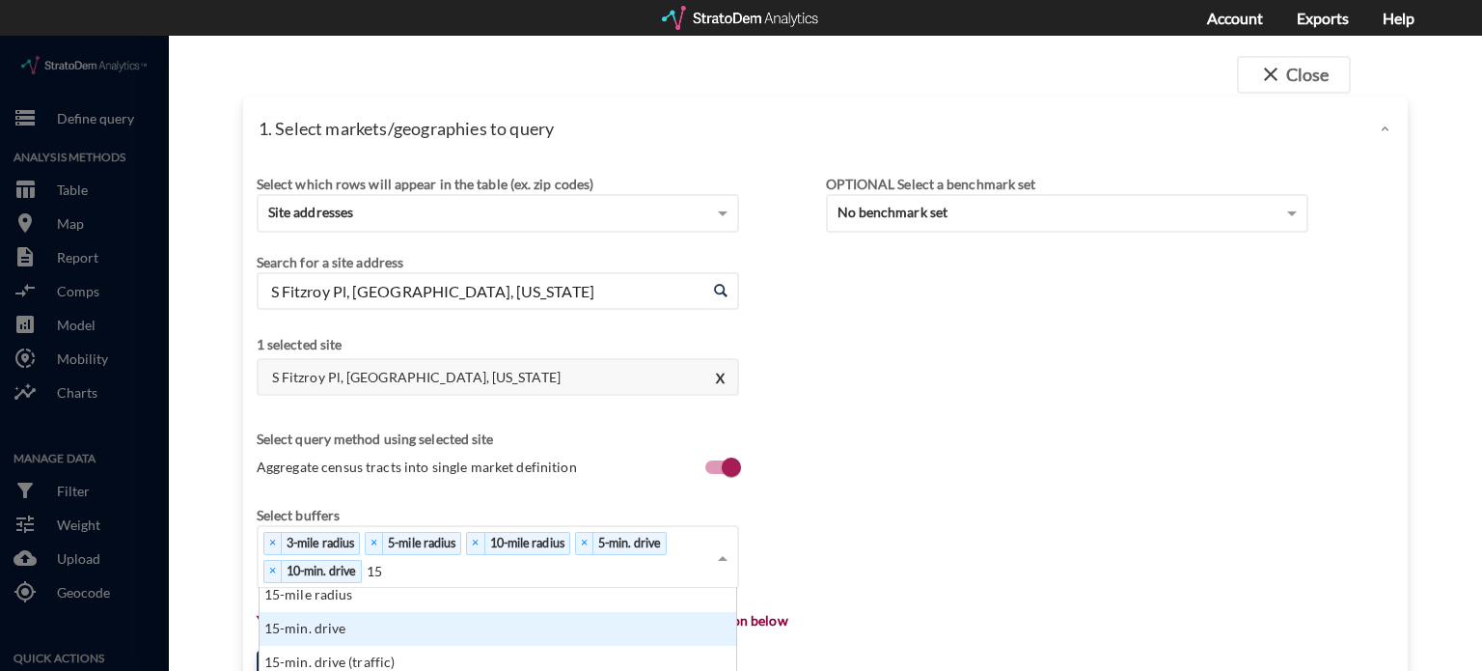
scroll to position [0, 0]
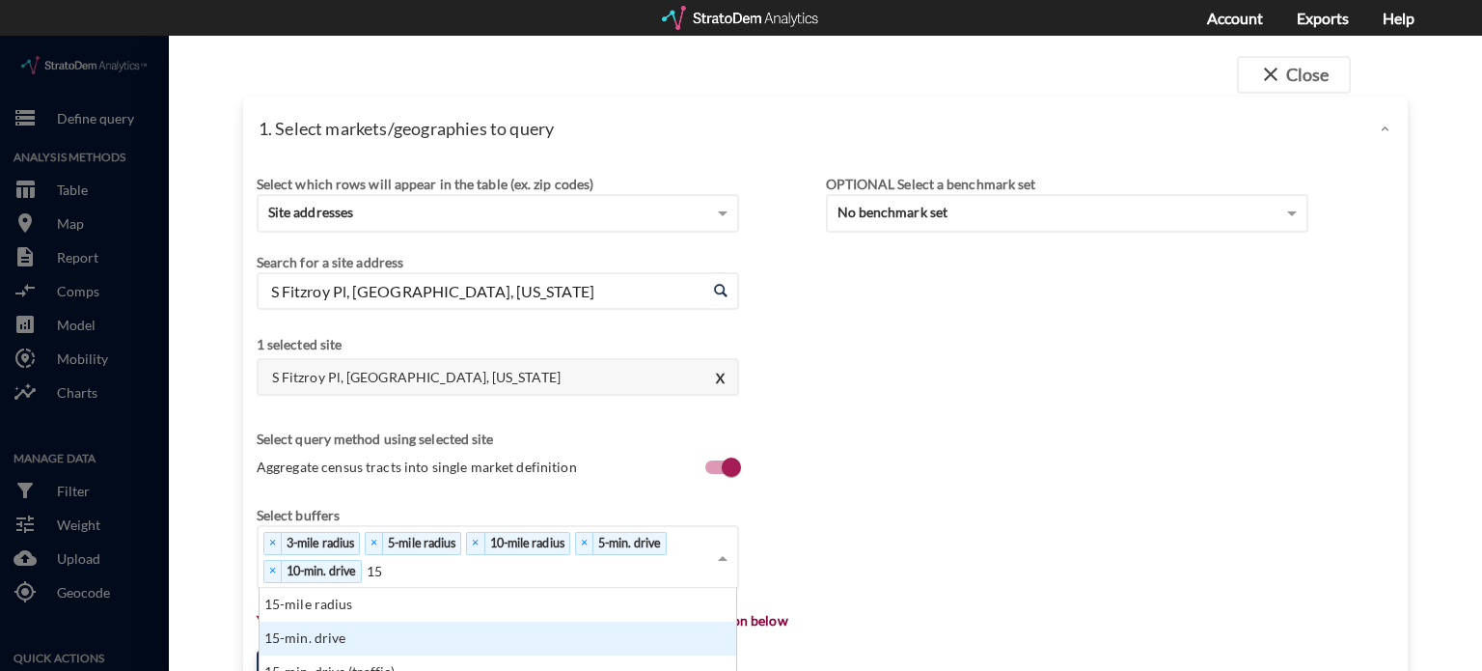
click div "15-min. drive"
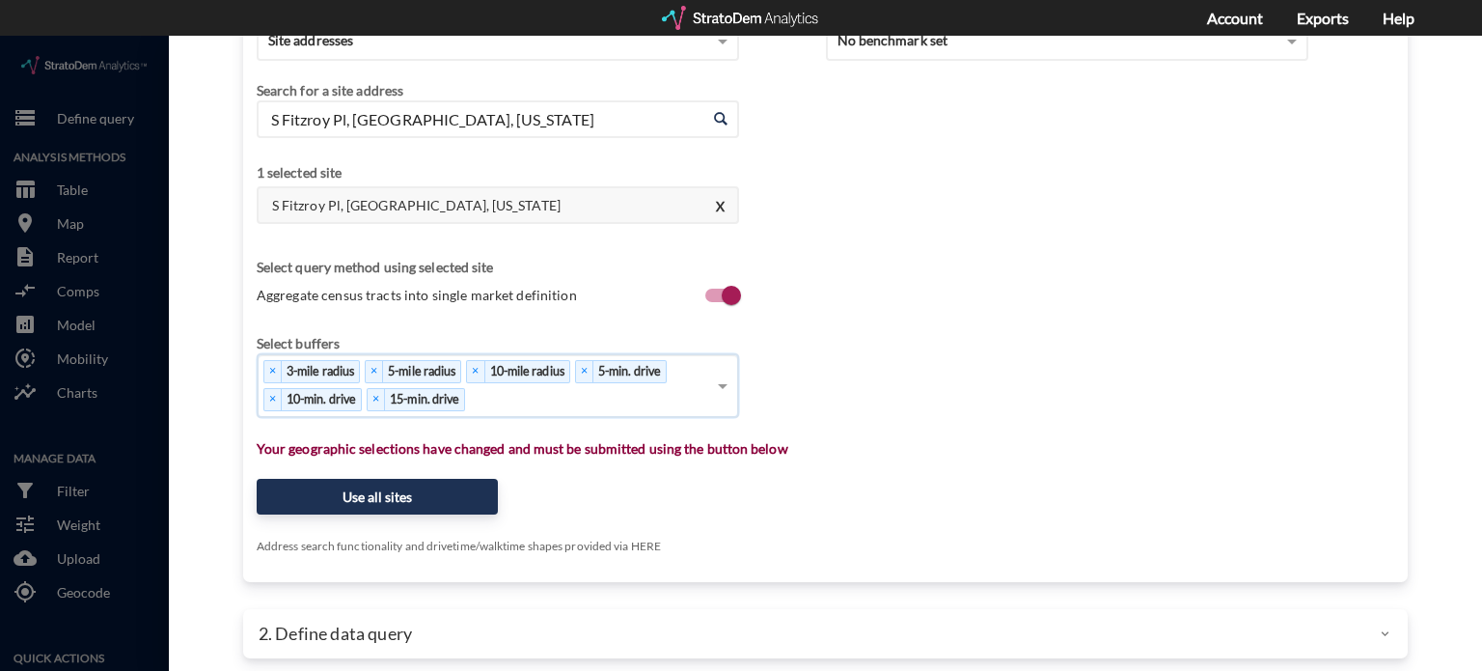
scroll to position [181, 0]
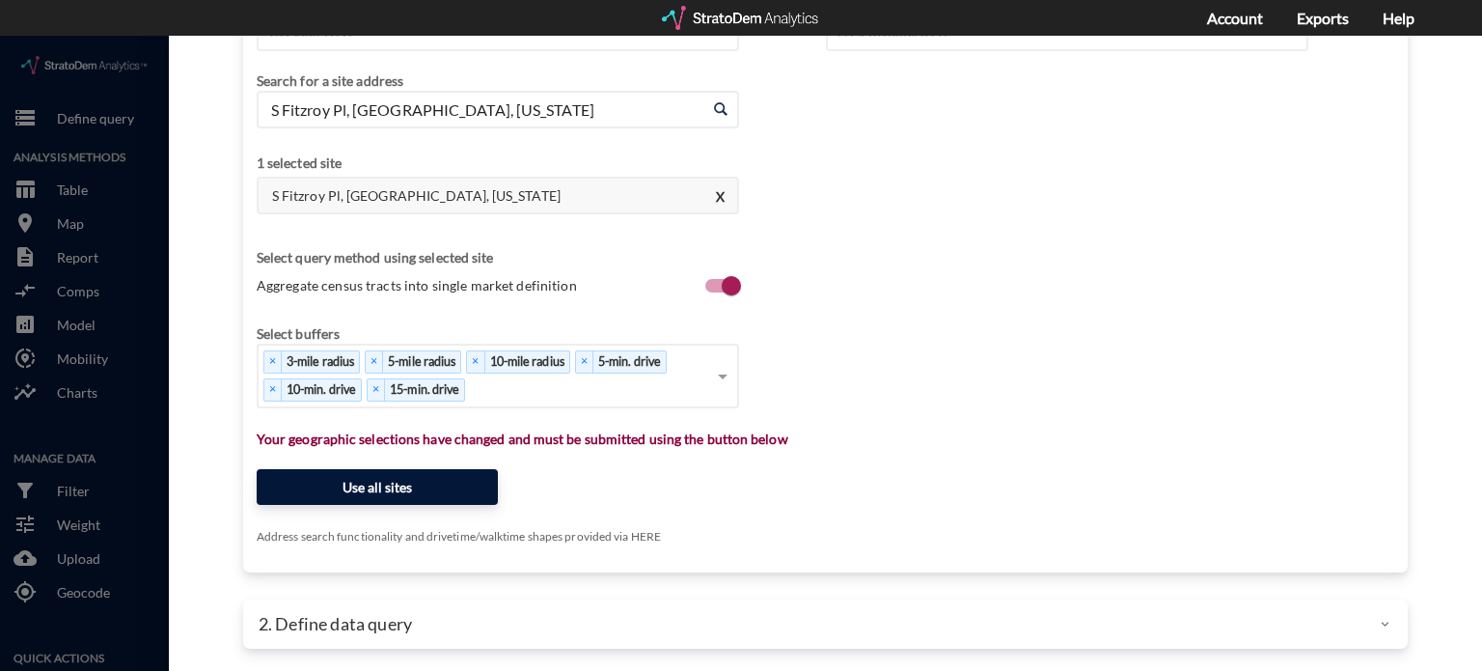
click button "Use all sites"
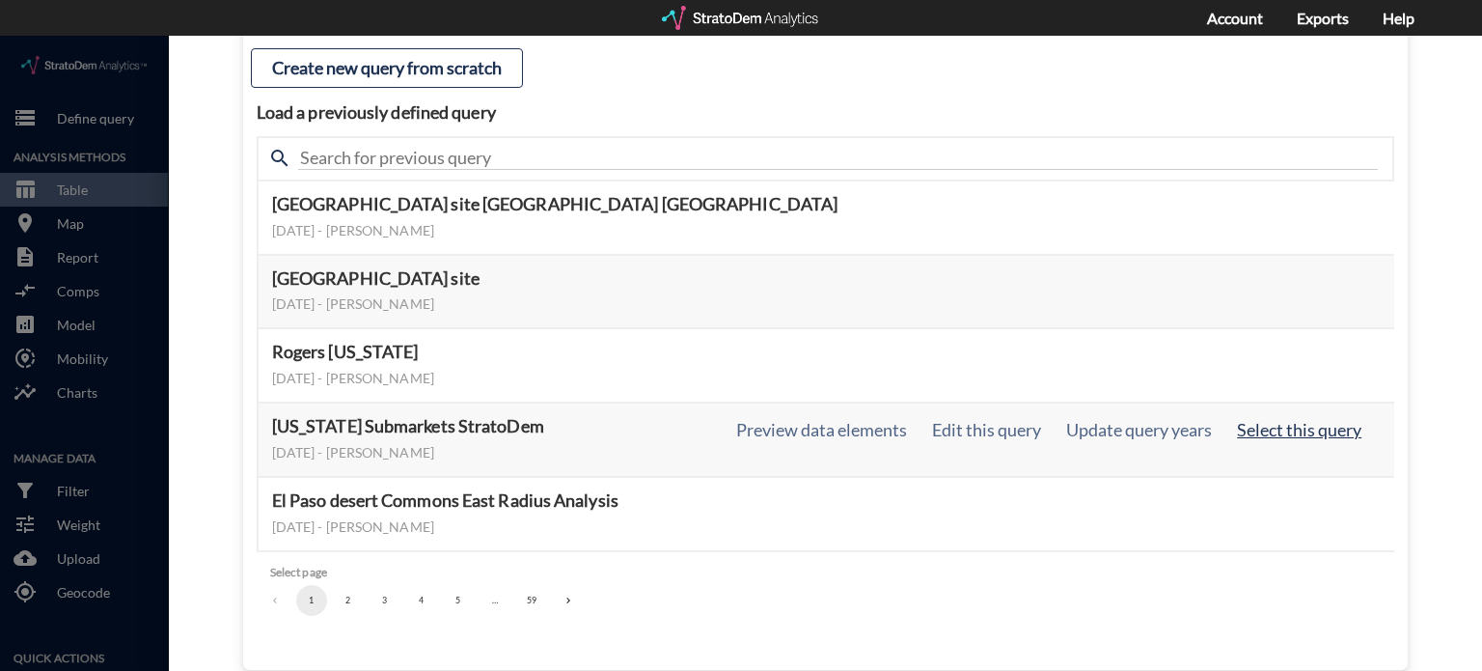
click button "Select this query"
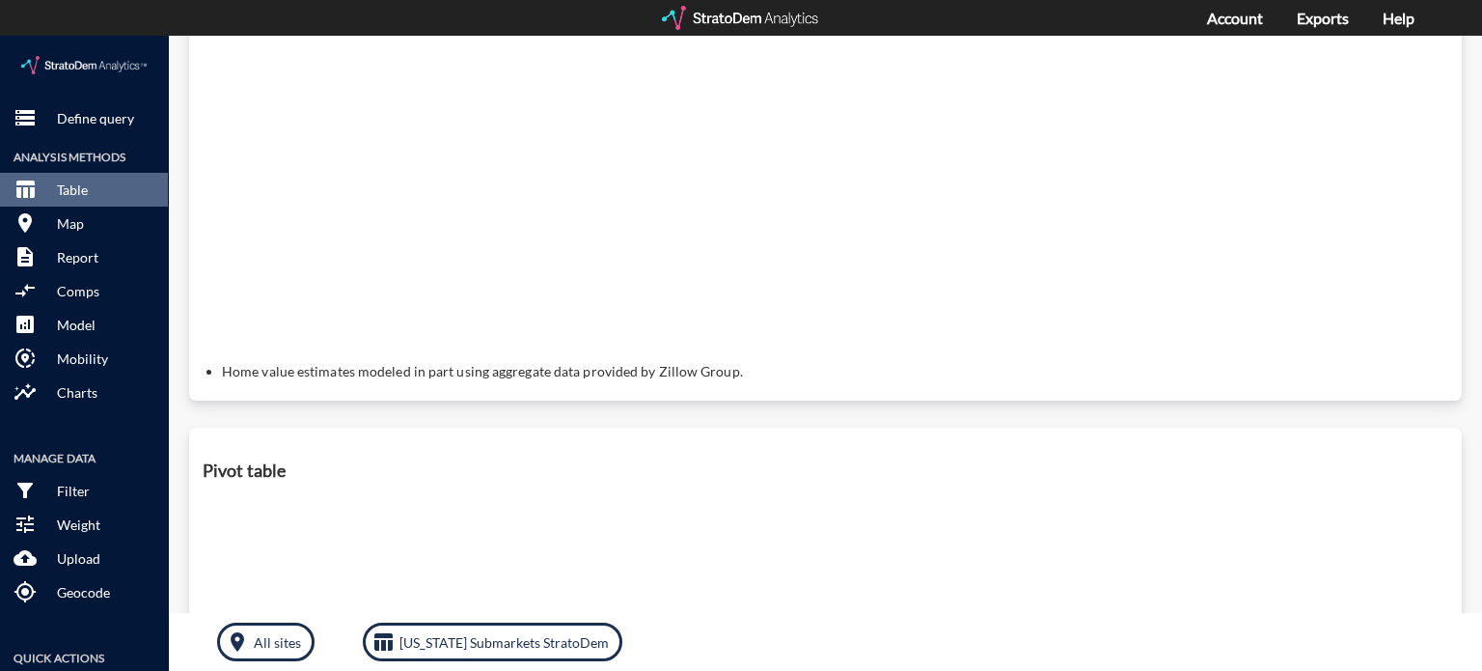
scroll to position [0, 0]
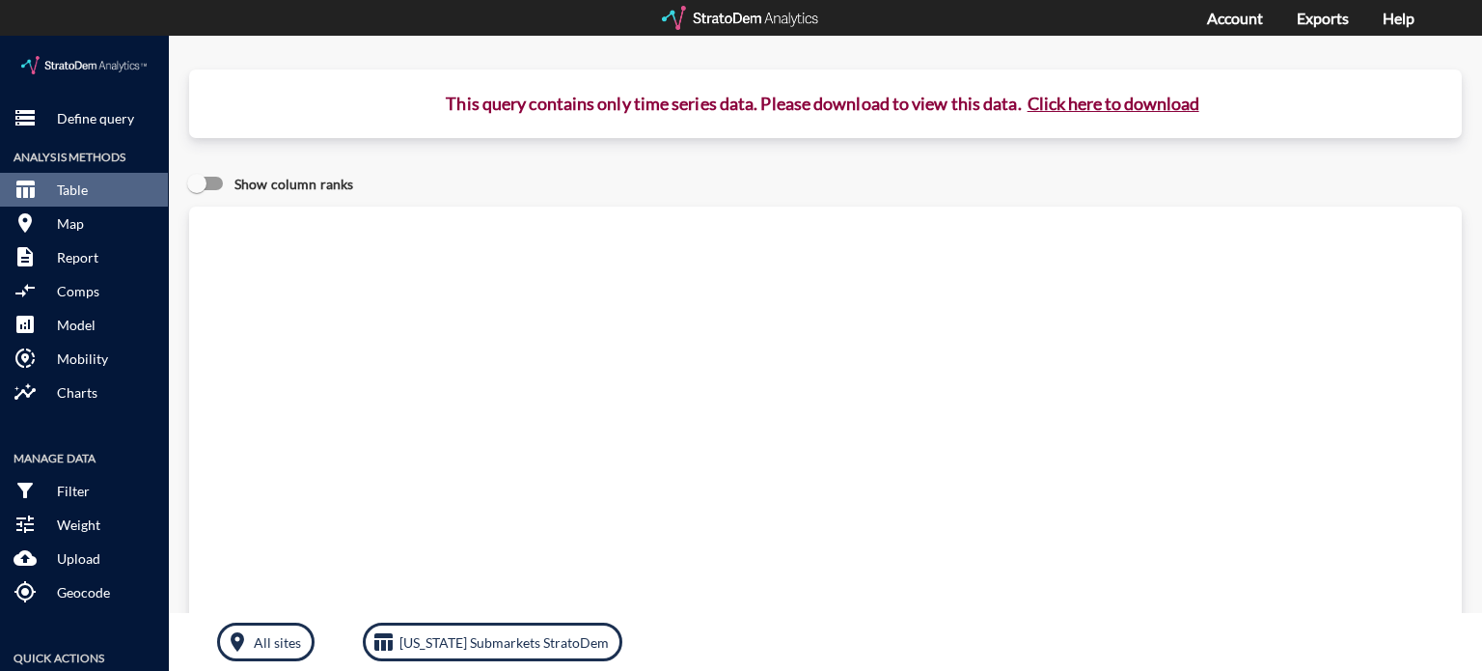
click button "Click here to download"
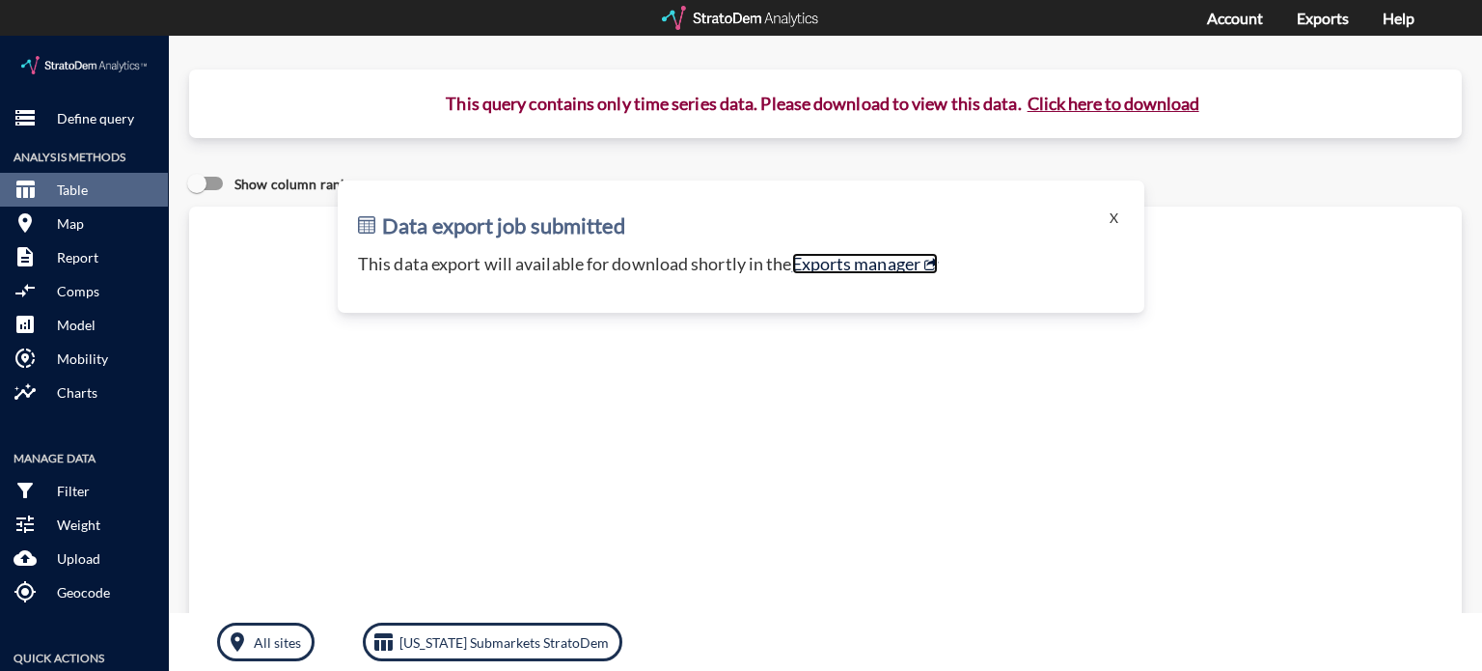
click link "Exports manager"
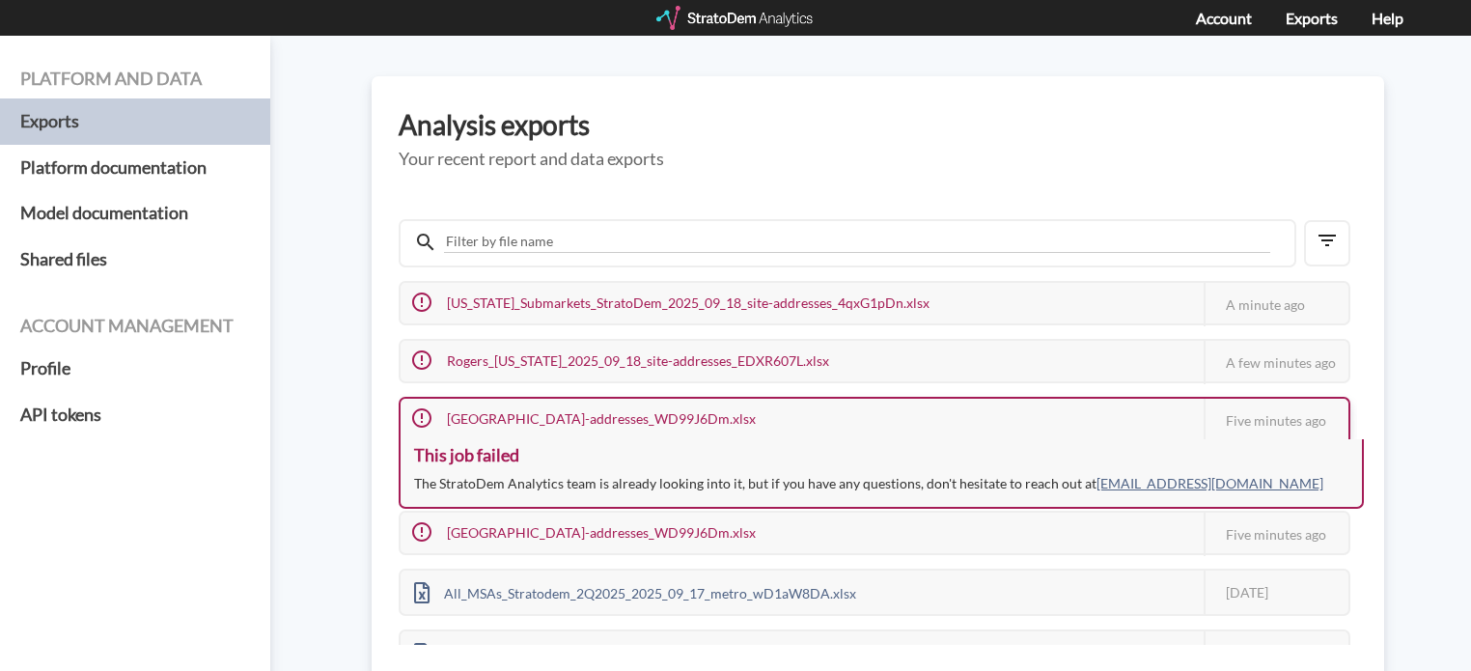
click at [769, 401] on div "Belltown_site_2025_09_18_site-addresses_WD99J6Dm.xlsx" at bounding box center [585, 419] width 369 height 41
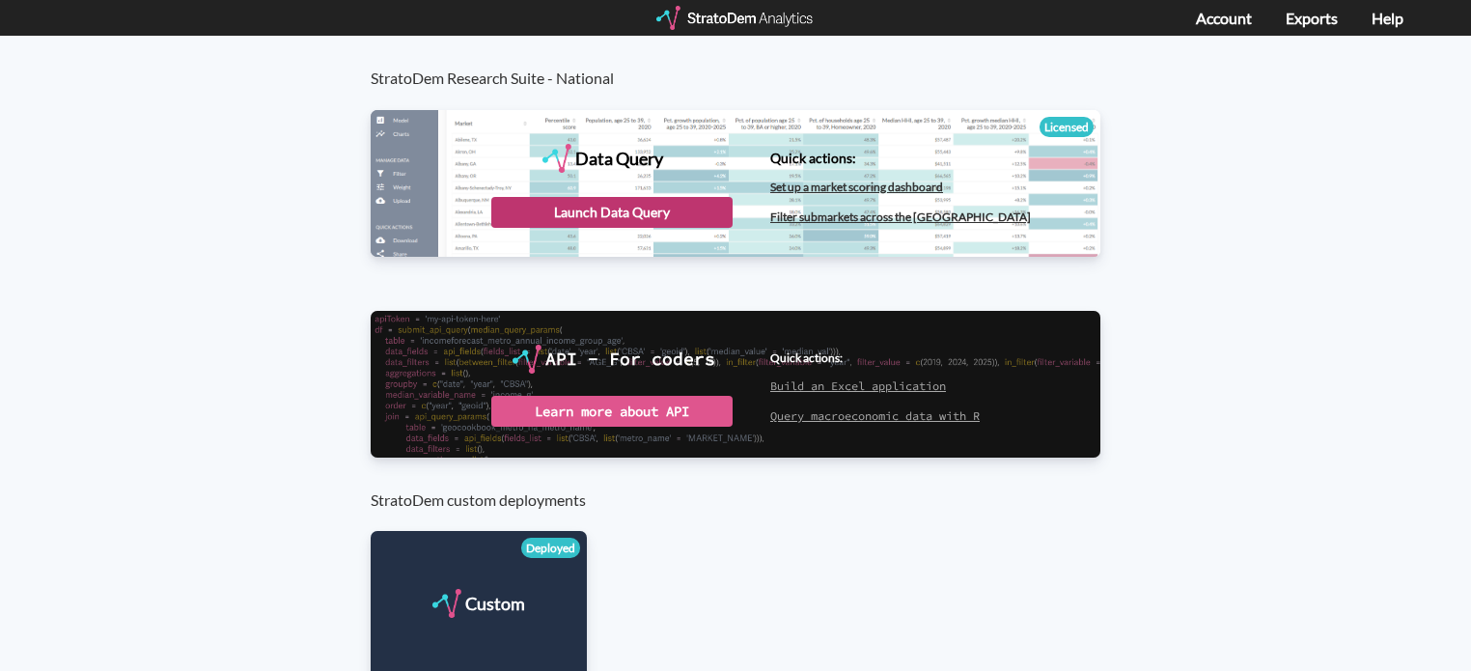
click at [602, 215] on div "Launch Data Query" at bounding box center [611, 212] width 241 height 31
click at [586, 209] on div "Launch Data Query" at bounding box center [611, 212] width 241 height 31
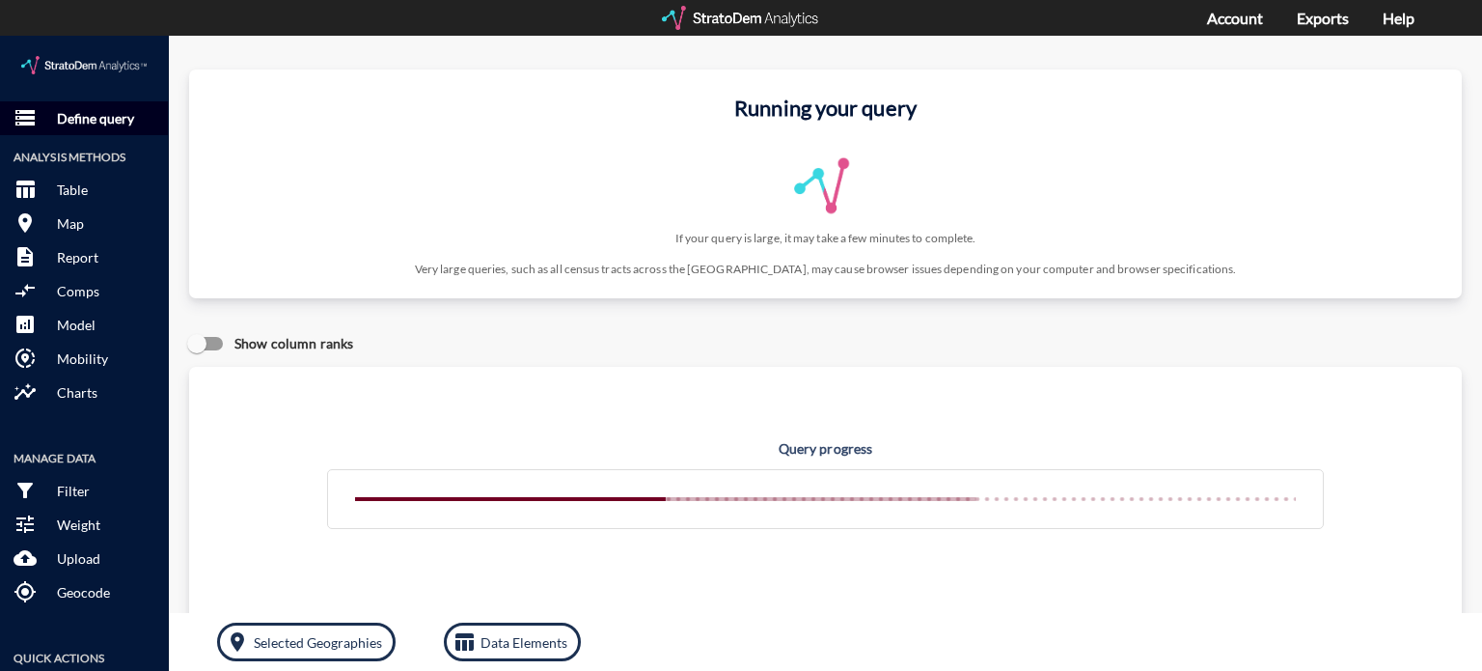
click p "Define query"
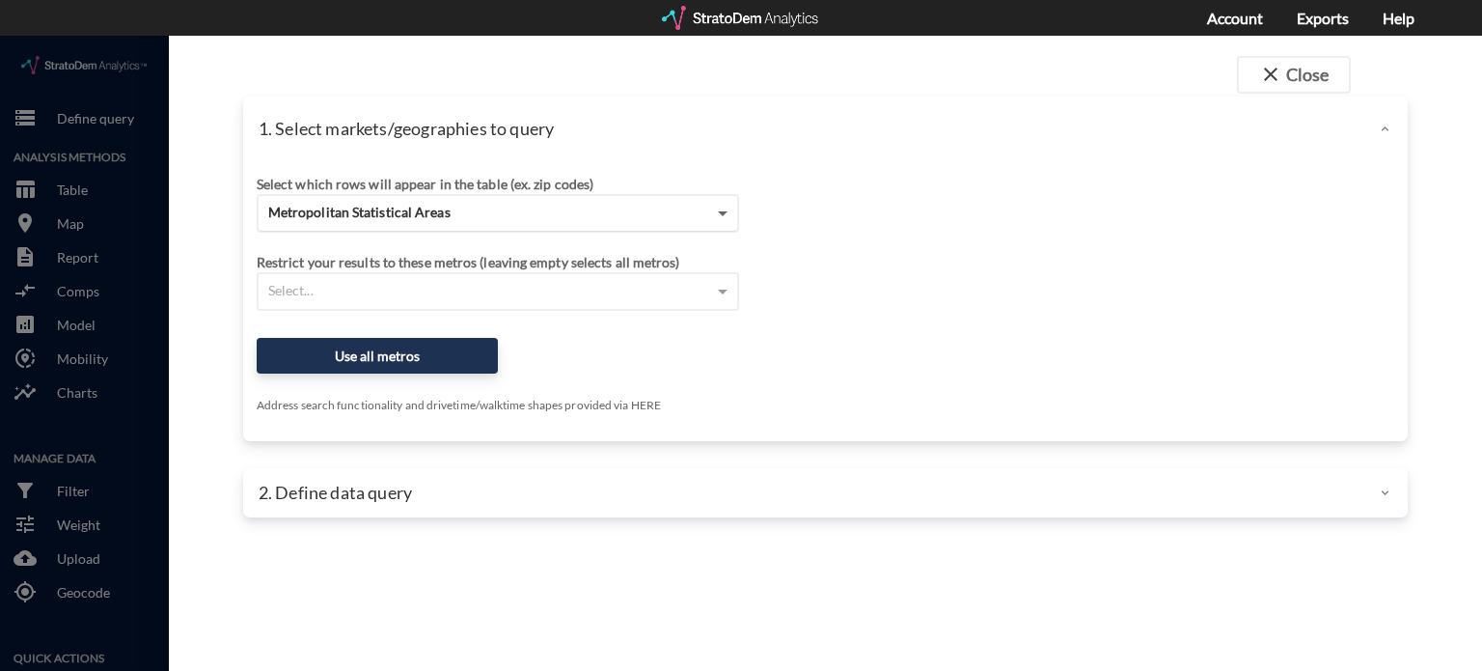
click span
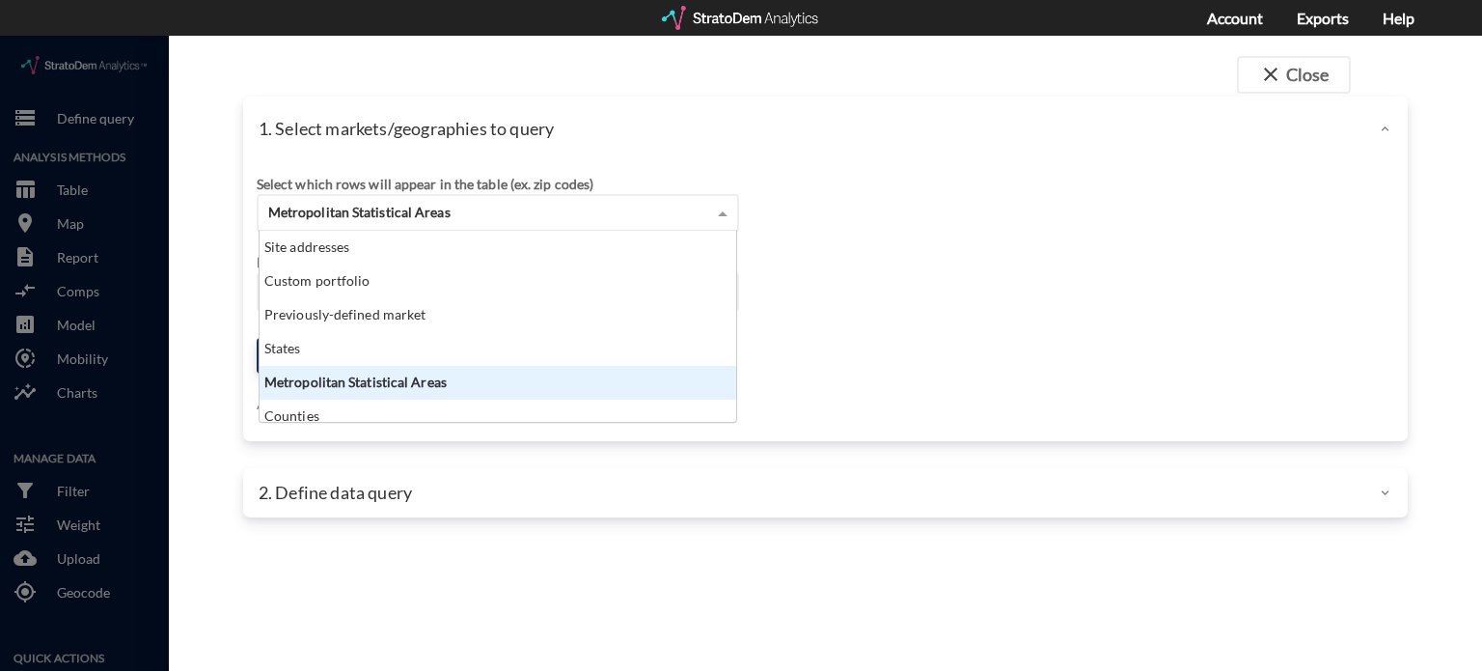
scroll to position [10, 0]
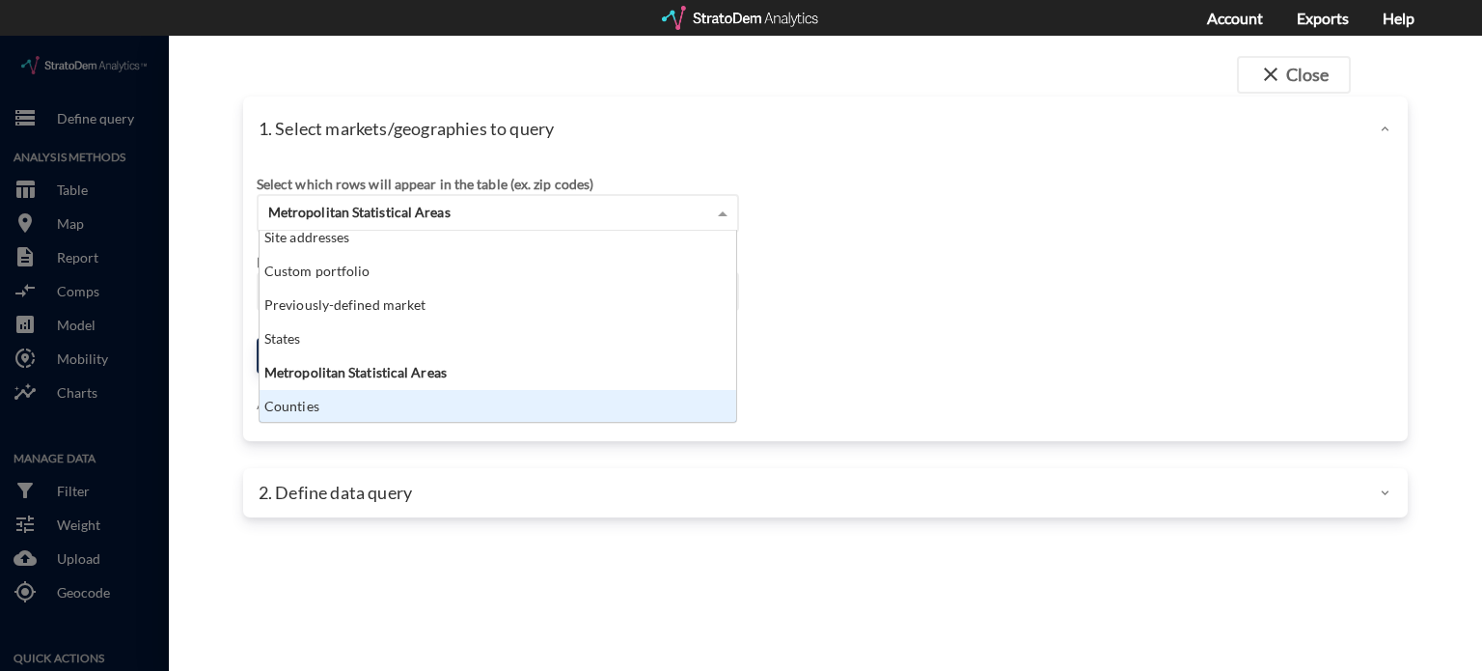
click div "Counties"
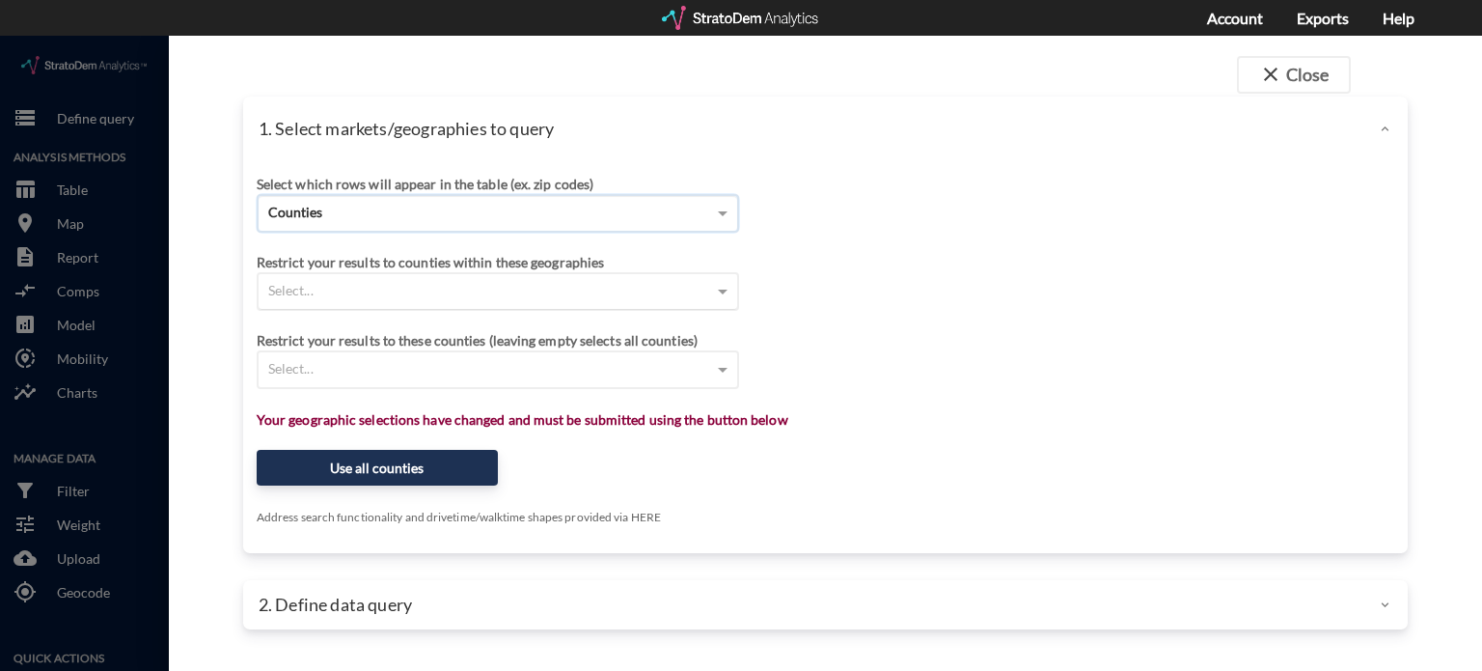
click div "Select..."
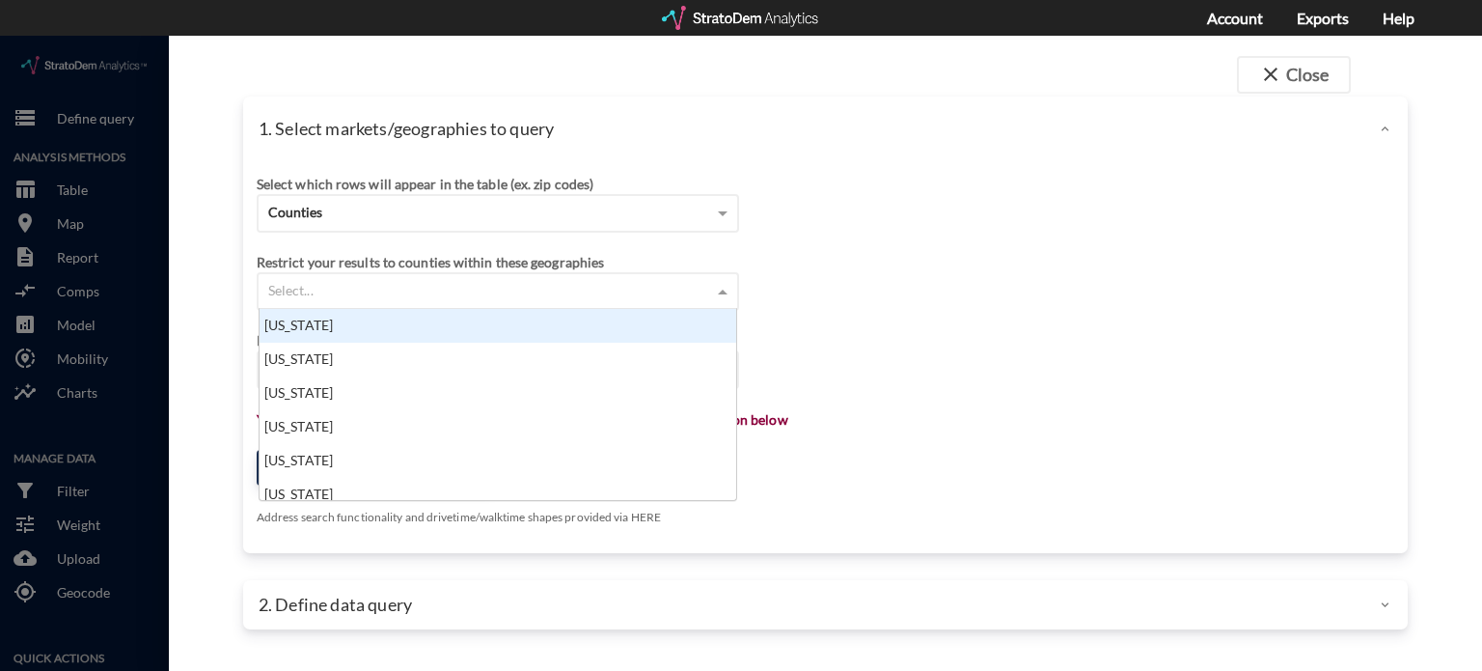
scroll to position [176, 466]
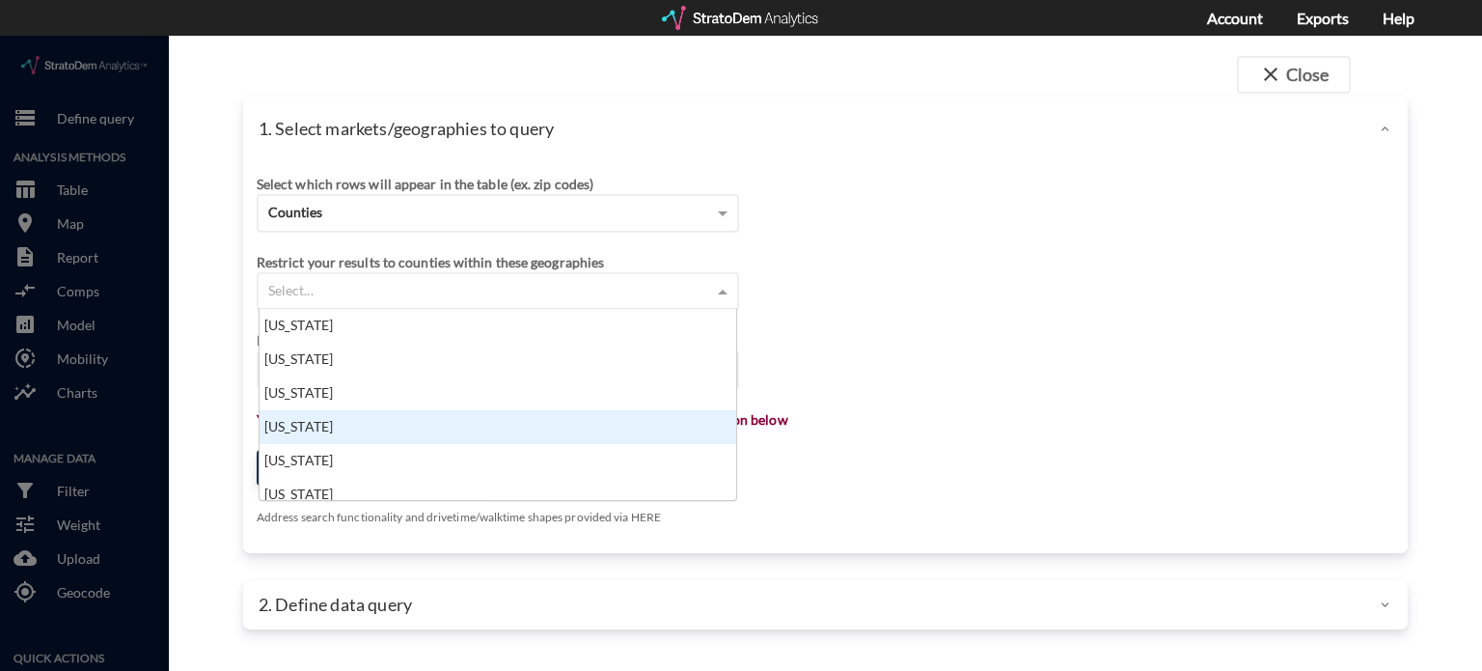
click div "Arkansas"
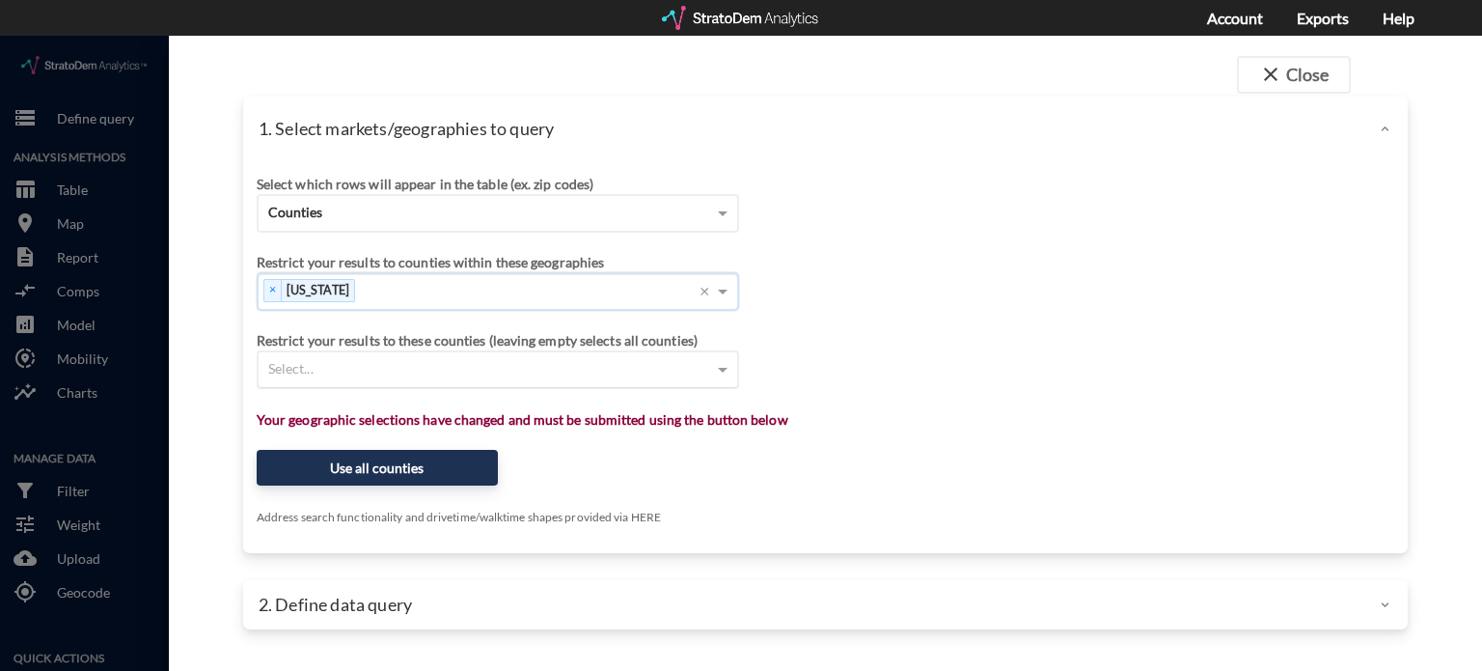
click div "Select..."
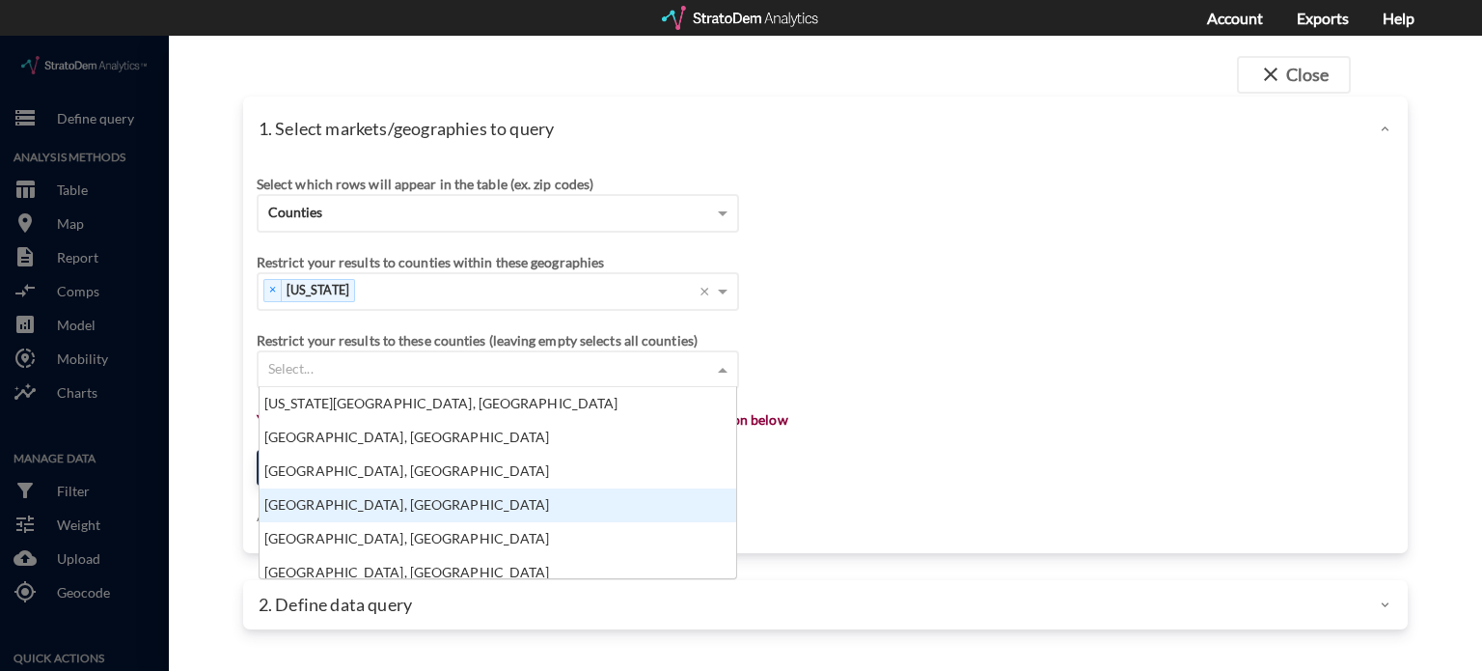
click div "Benton County, AR"
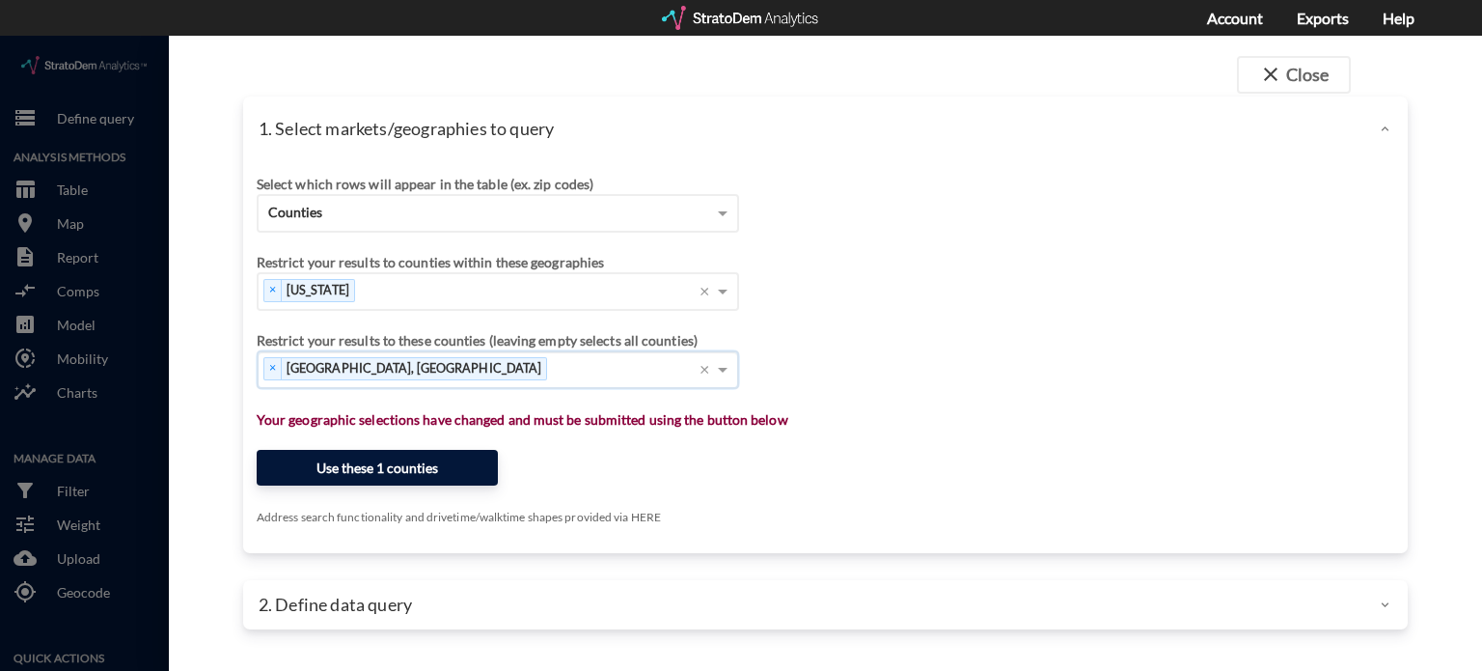
click button "Use these 1 counties"
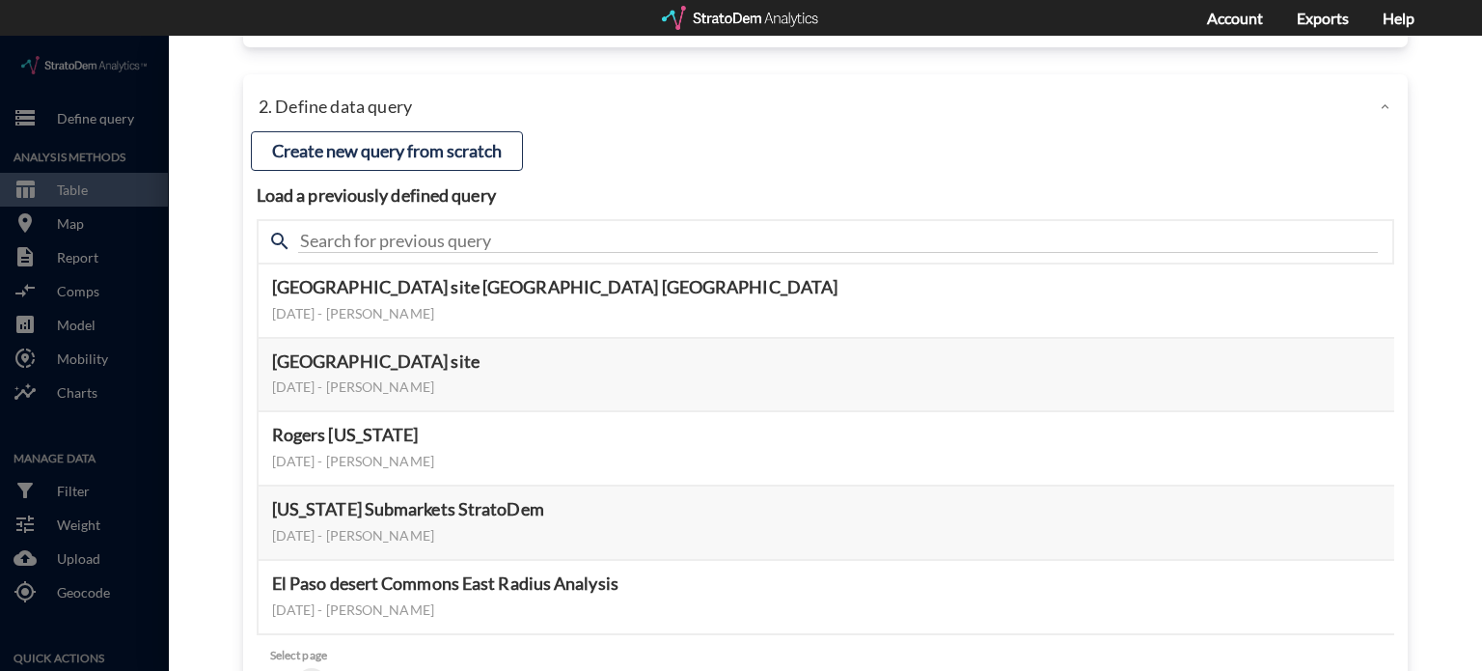
scroll to position [205, 0]
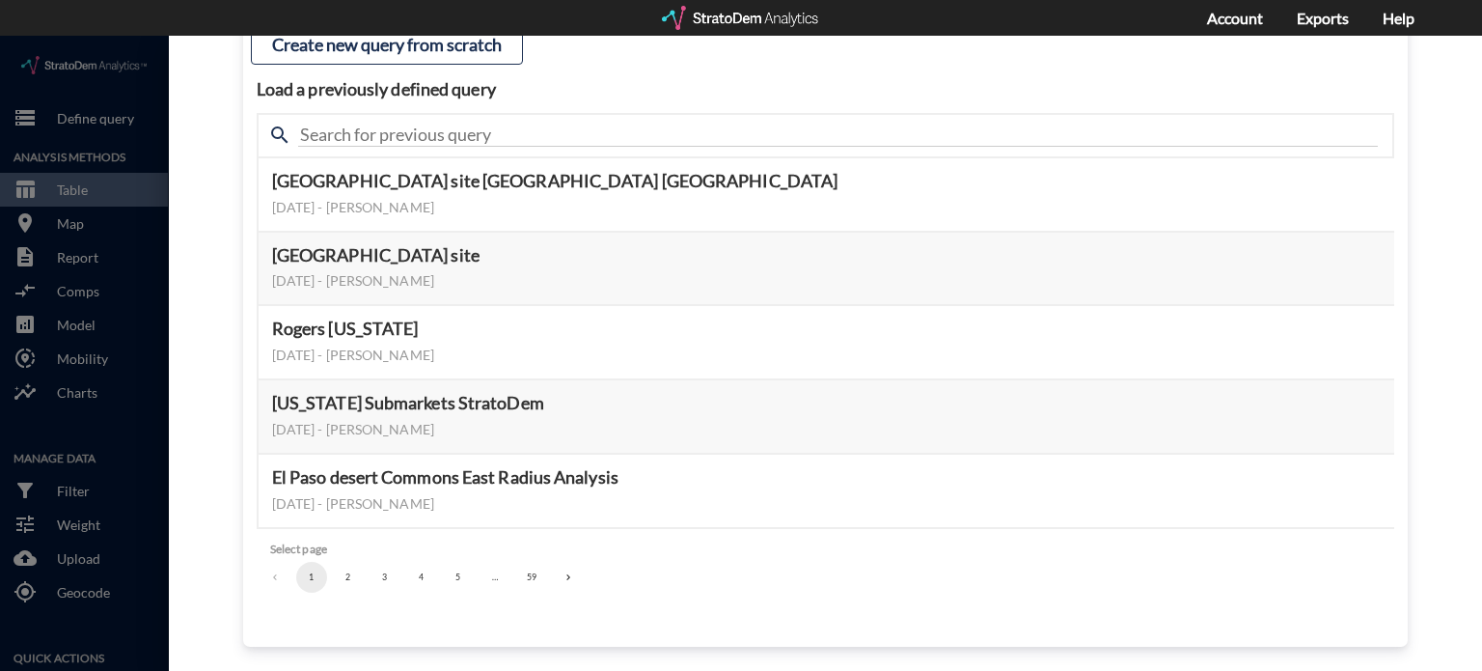
click button "2"
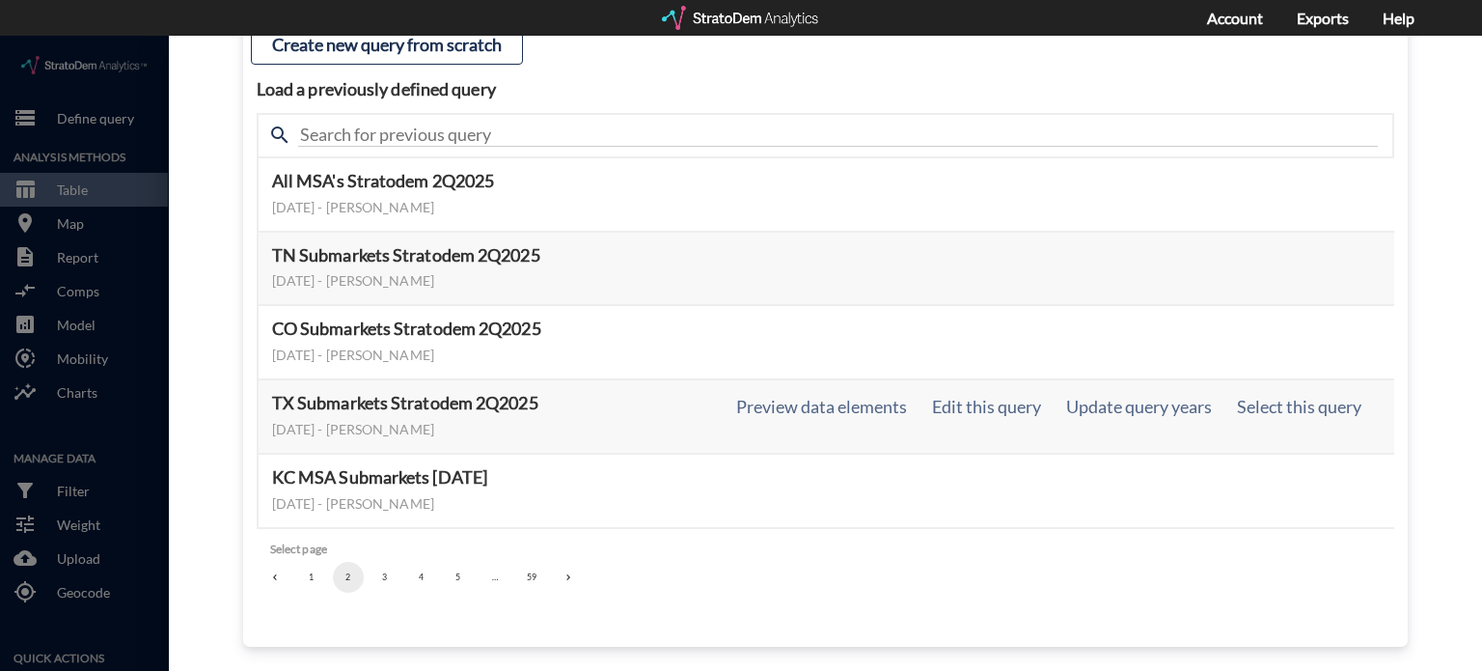
click div "TX Submarkets Stratodem 2Q2025 August 12, 2025 - Philip Martin Preview data ele…"
click button "Edit this query"
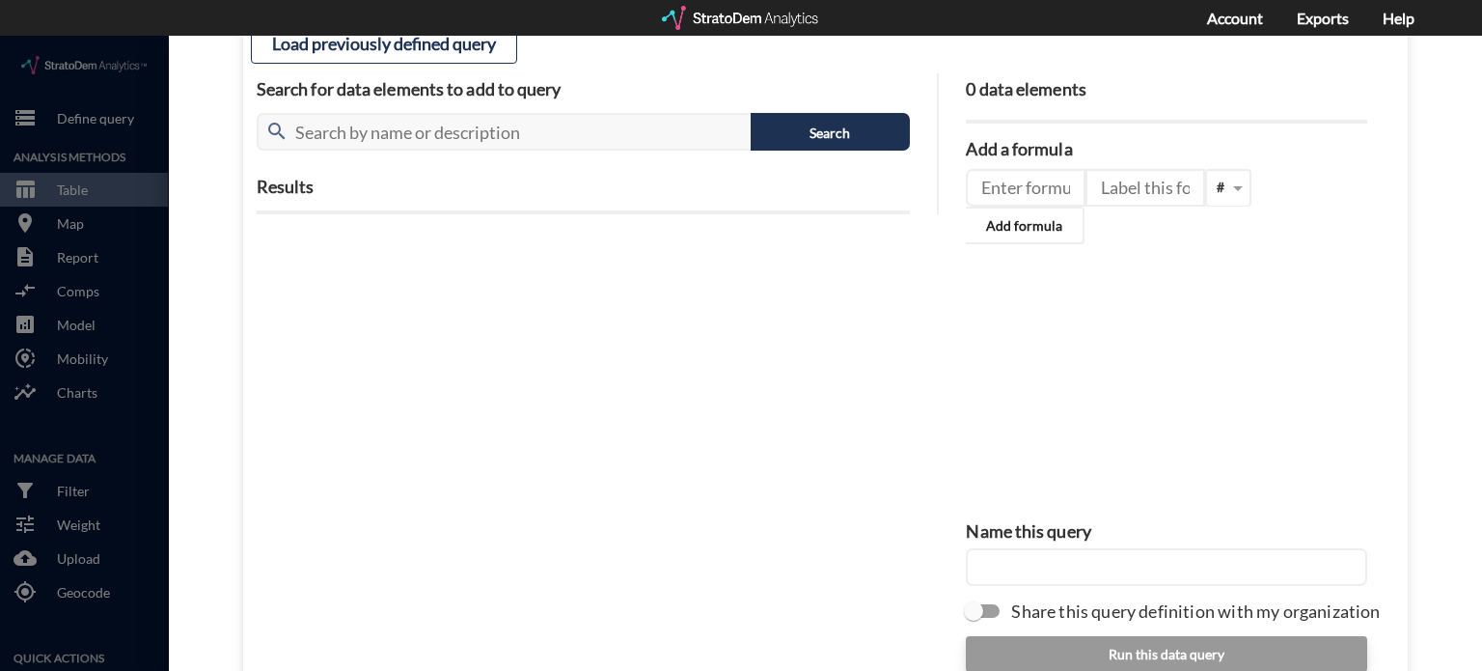
scroll to position [218, 0]
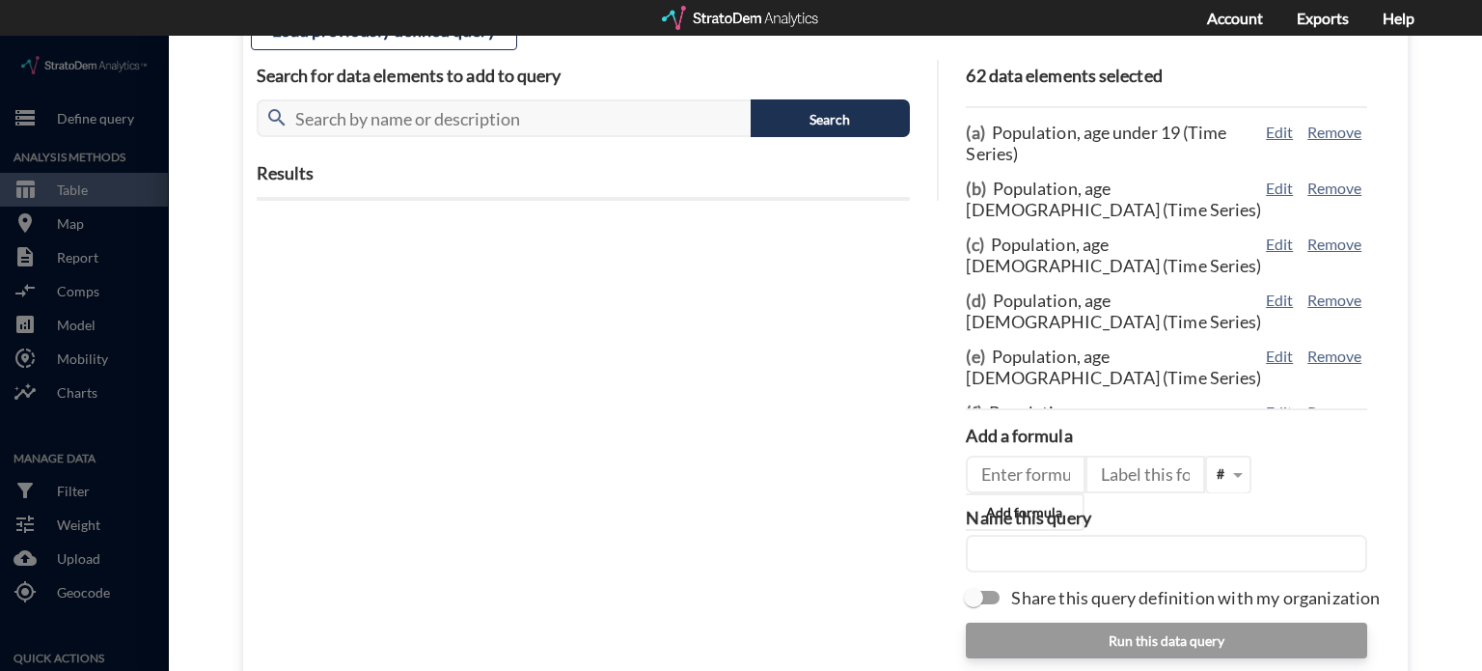
click input "text"
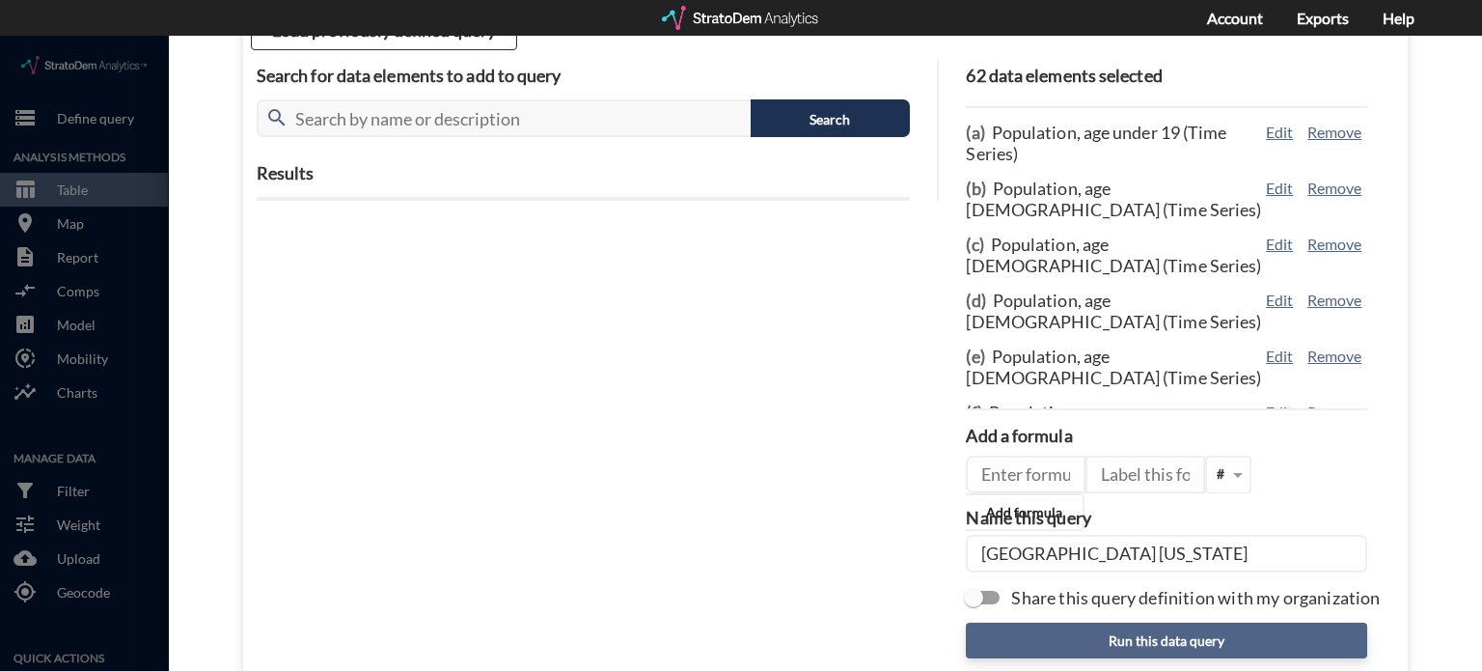
type input "Benton County Arkansas"
click button "Run this data query"
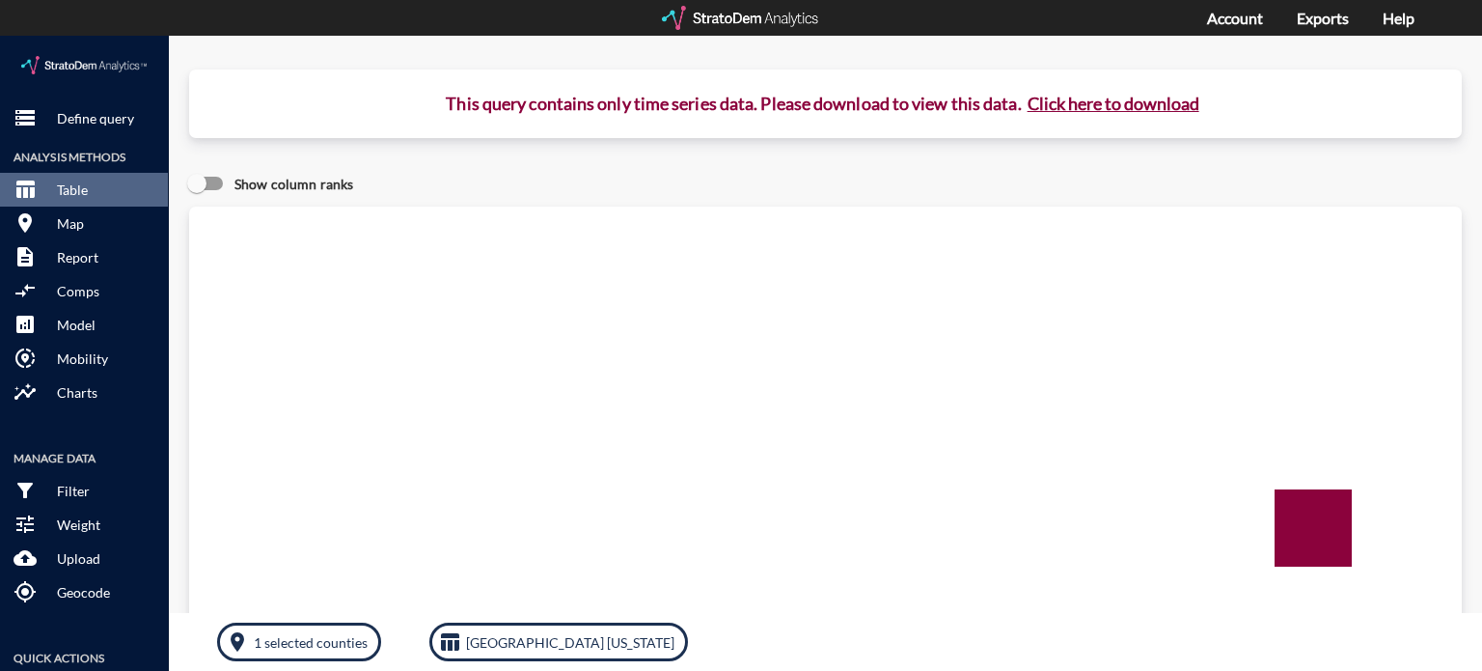
click div "Query progress Home value estimates modeled in part using aggregate data provid…"
click button "Click here to download"
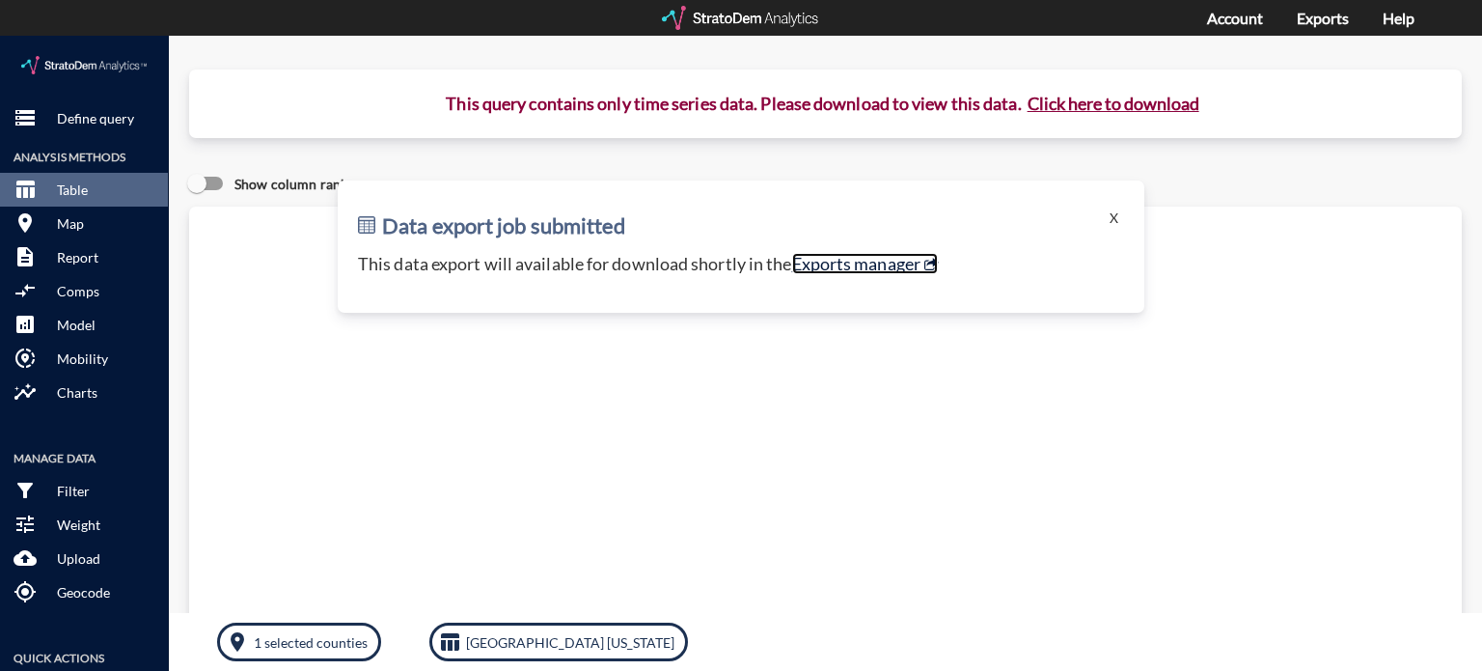
click link "Exports manager"
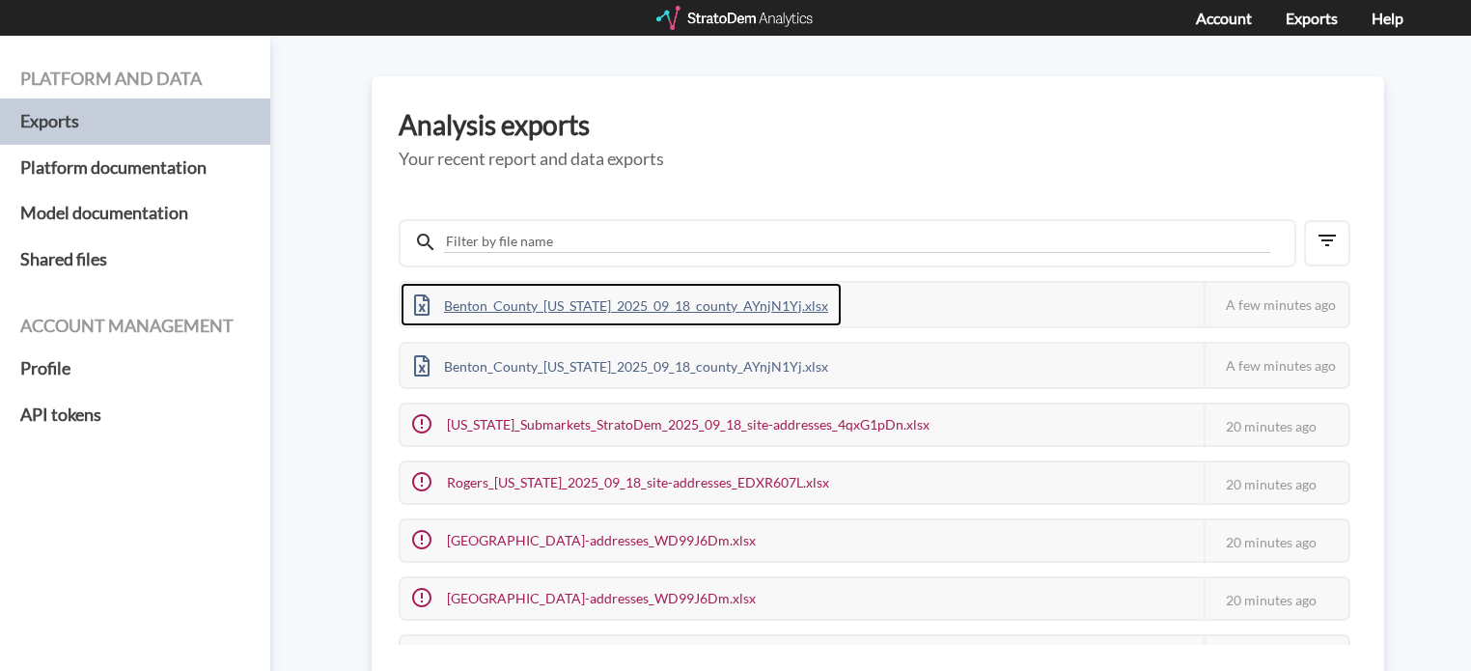
click at [552, 296] on div "Benton_County_[US_STATE]_2025_09_18_county_AYnjN1Yj.xlsx" at bounding box center [621, 304] width 441 height 43
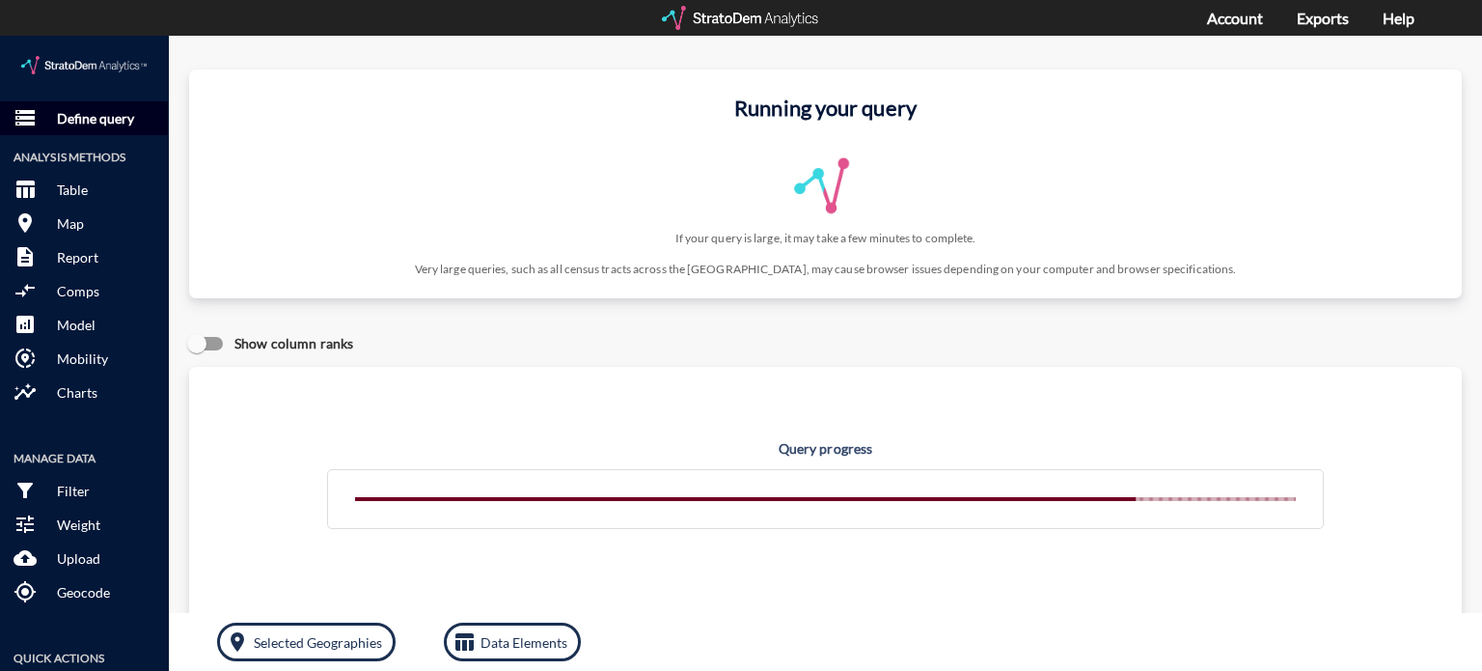
click p "Define query"
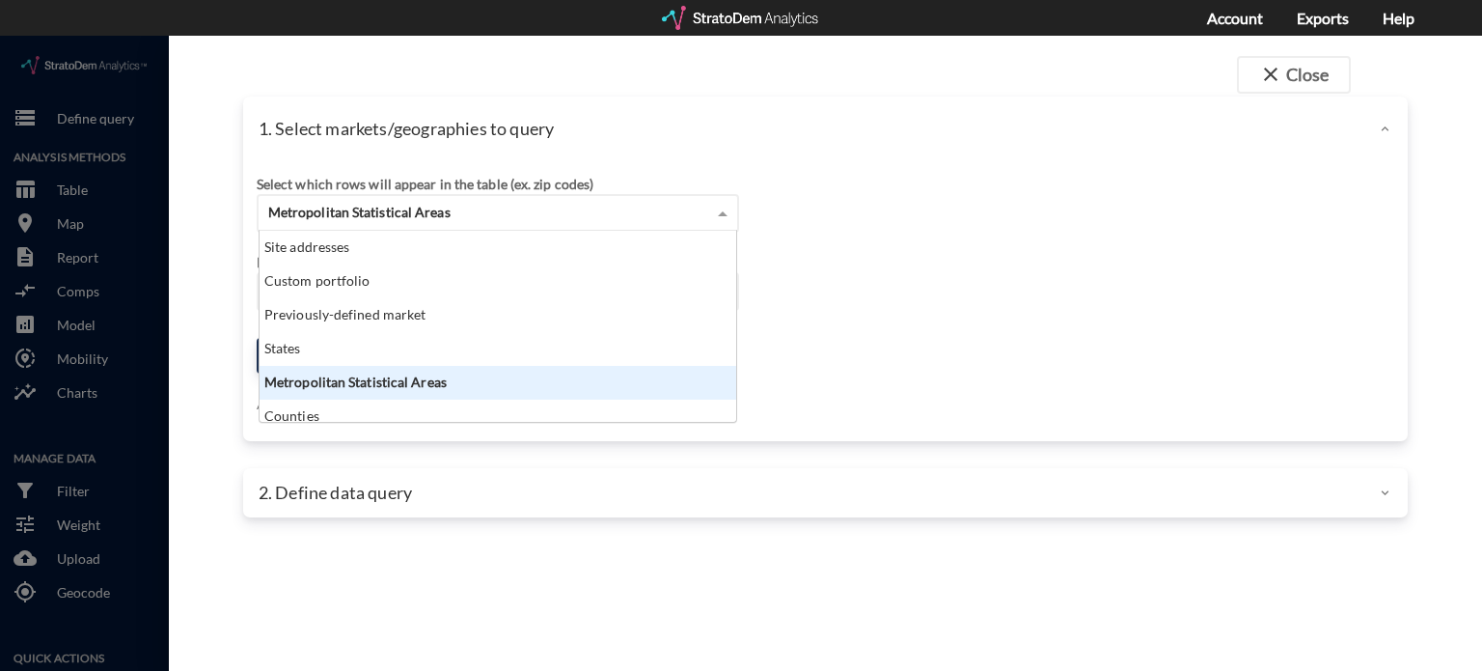
click span
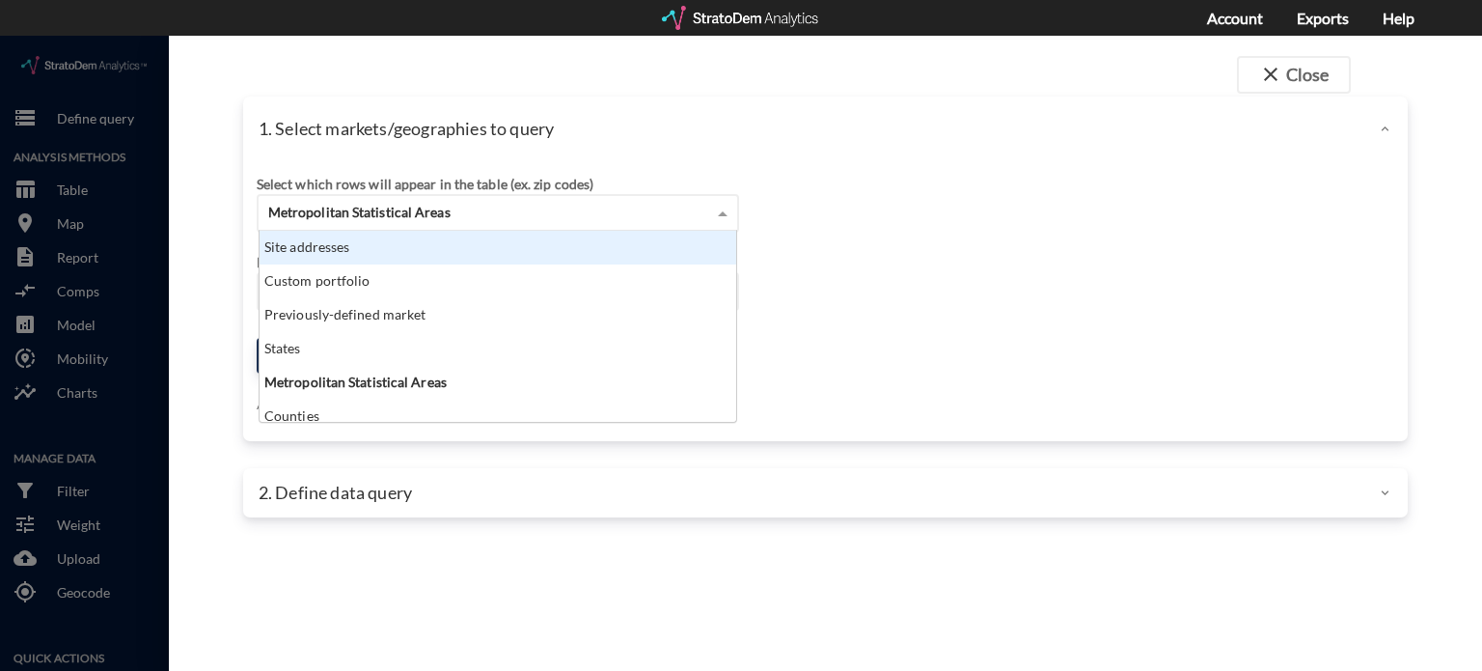
click div "Site addresses"
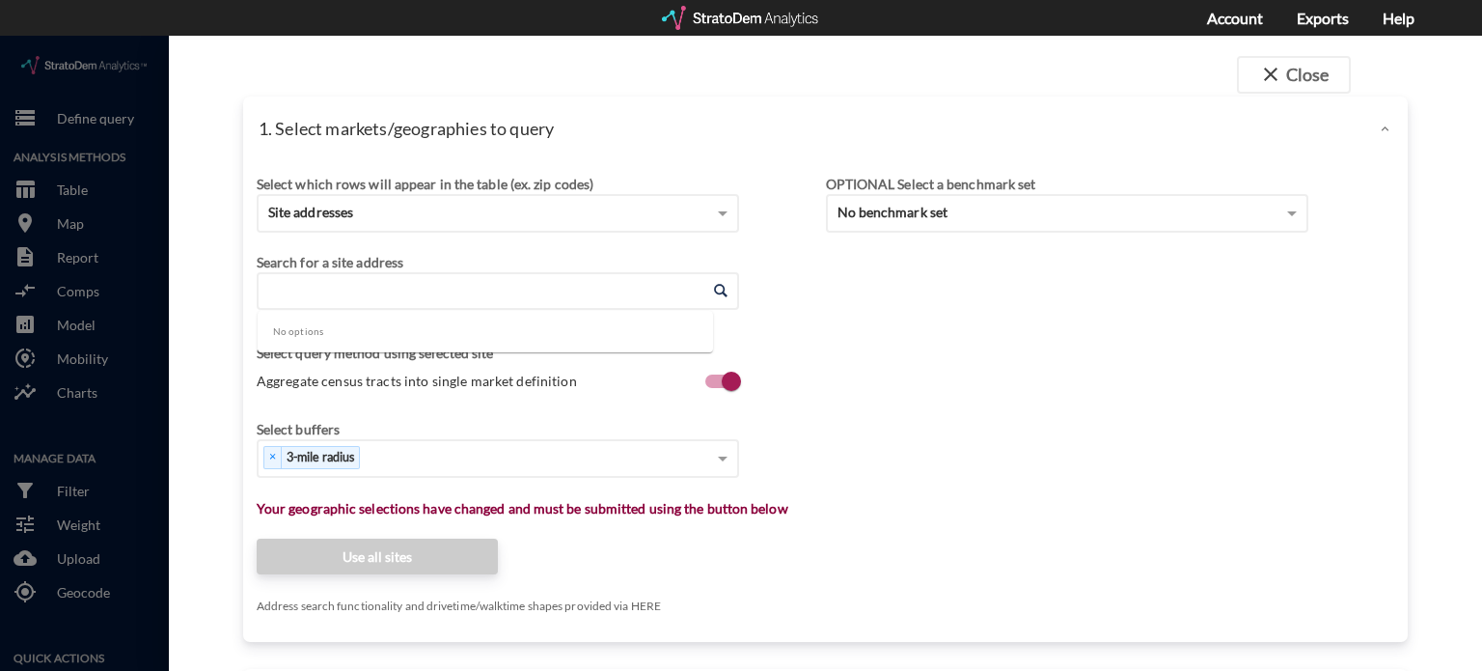
click input "Enter an address"
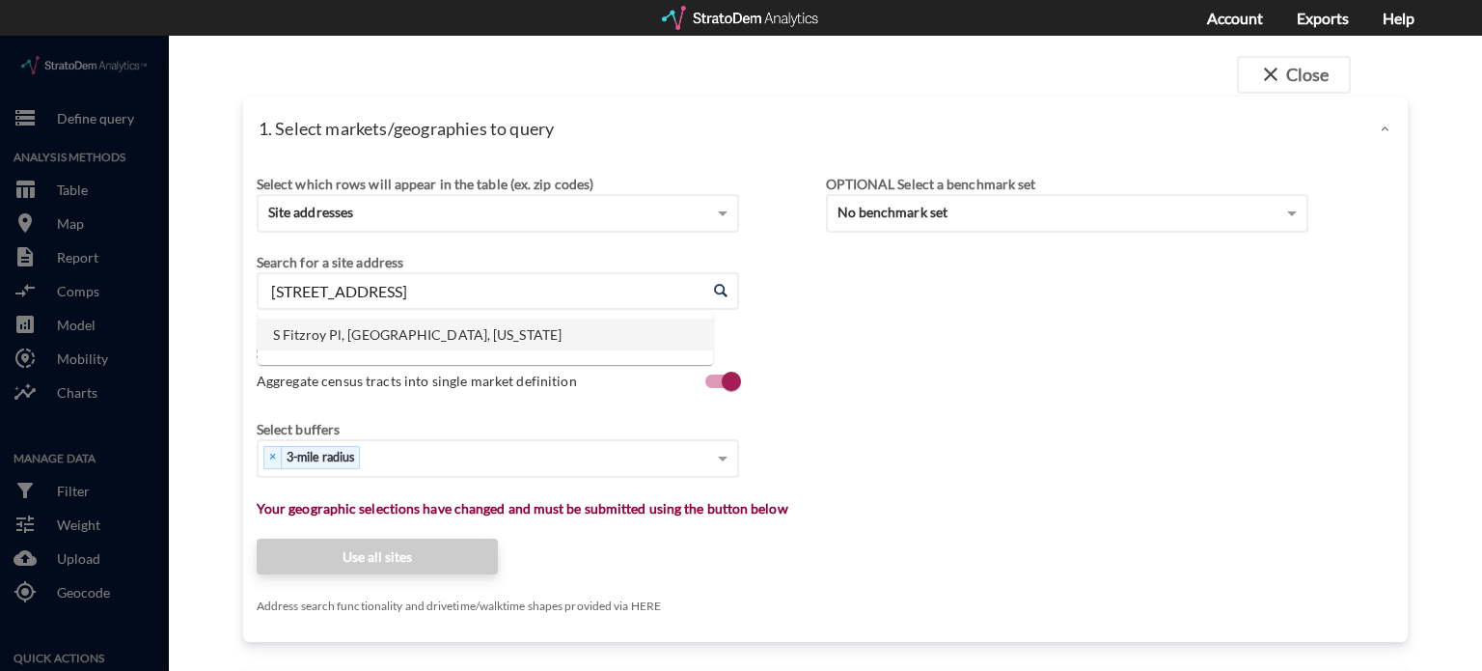
click li "S Fitzroy Pl, [GEOGRAPHIC_DATA], [US_STATE]"
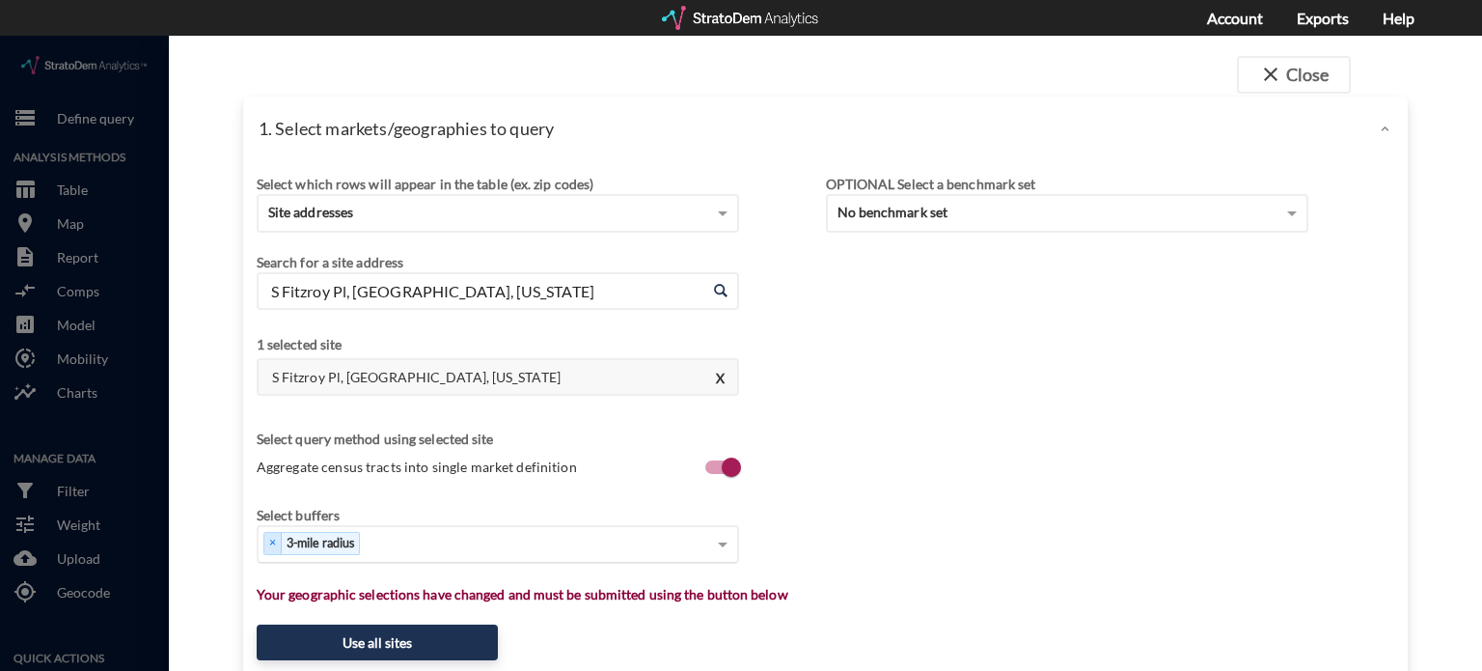
type input "S Fitzroy Pl, [GEOGRAPHIC_DATA], [US_STATE]"
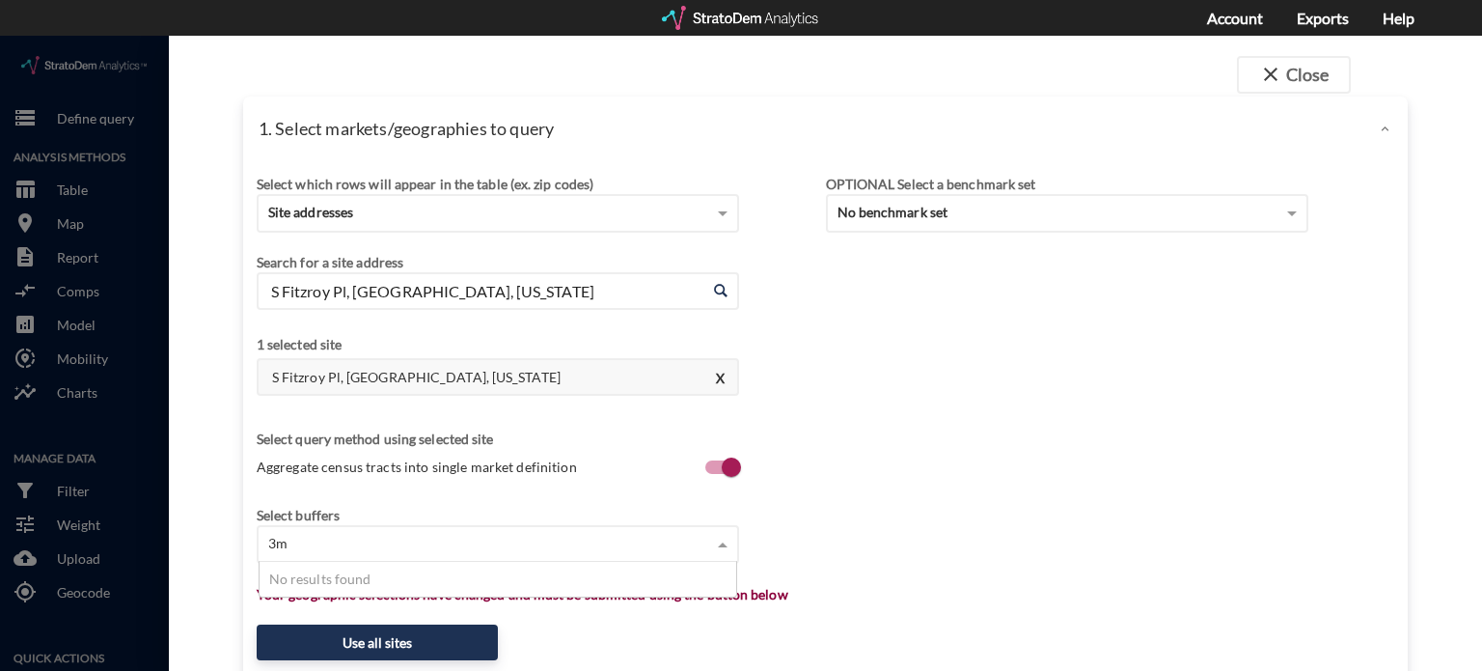
type input "3"
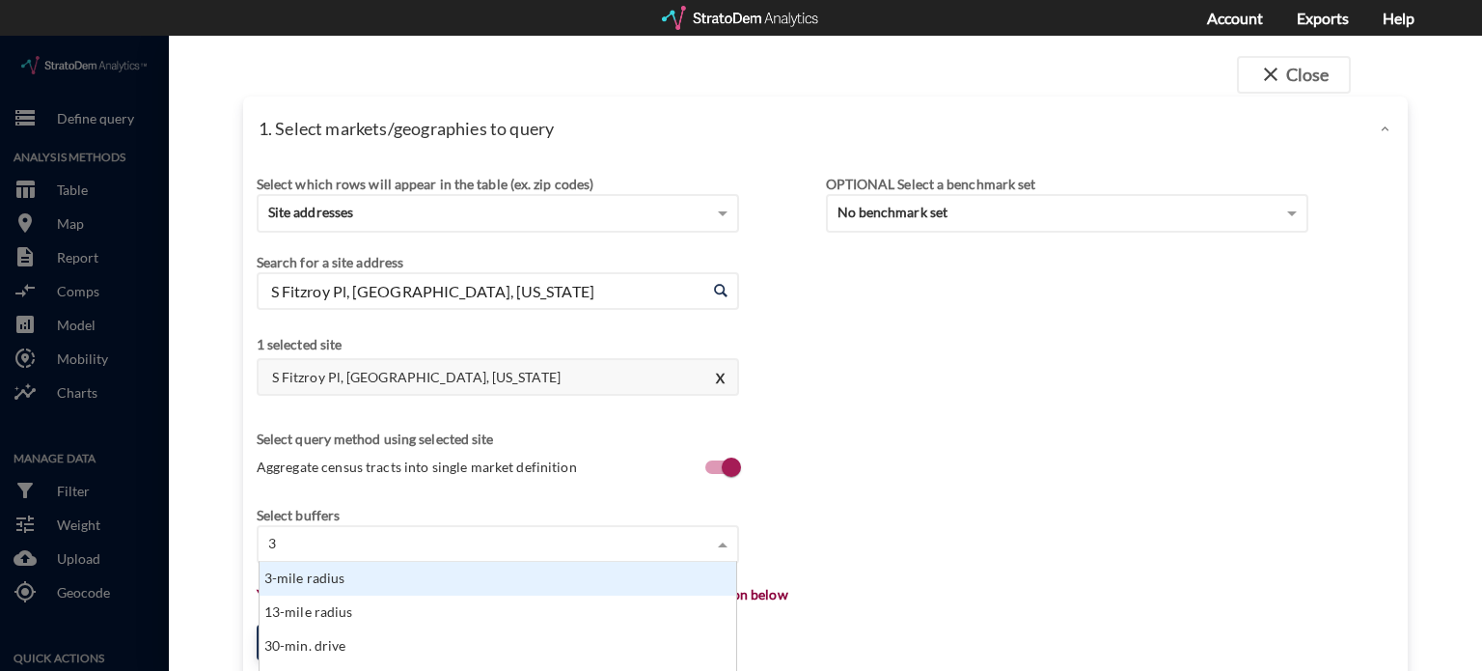
click div "3-mile radius"
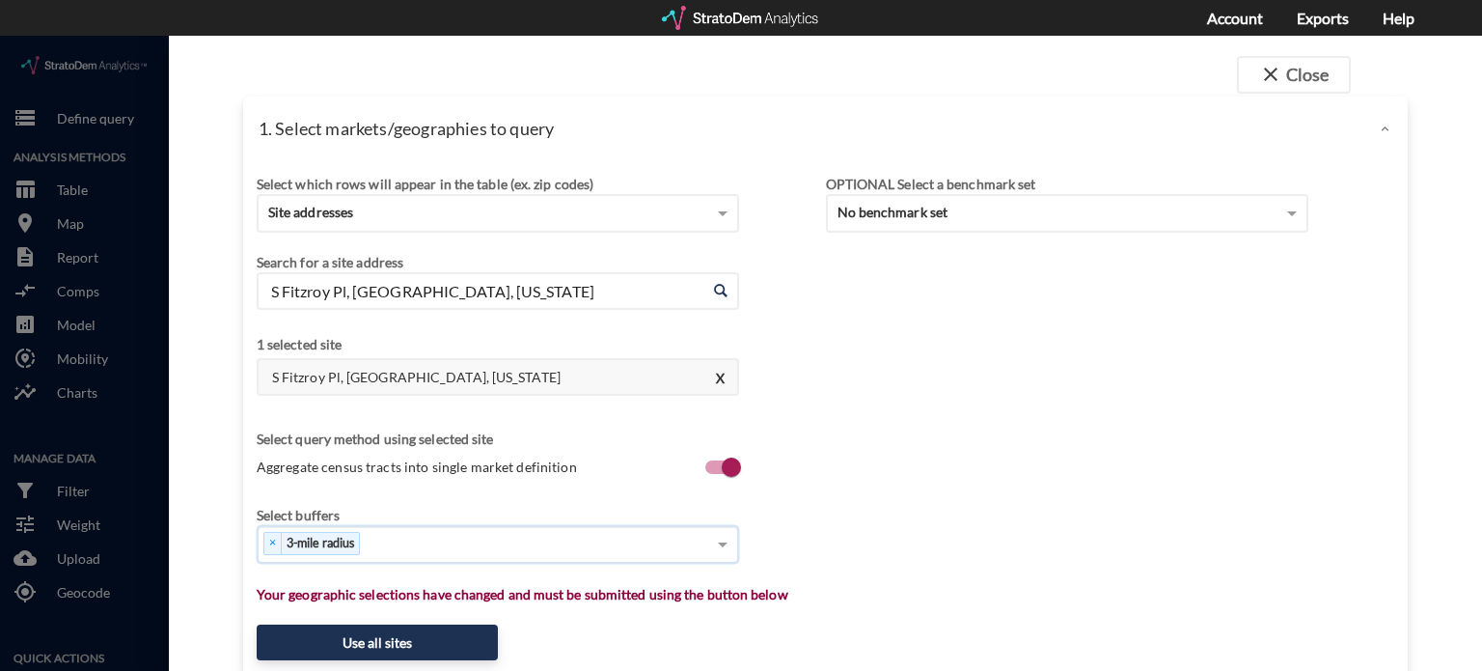
type input "5"
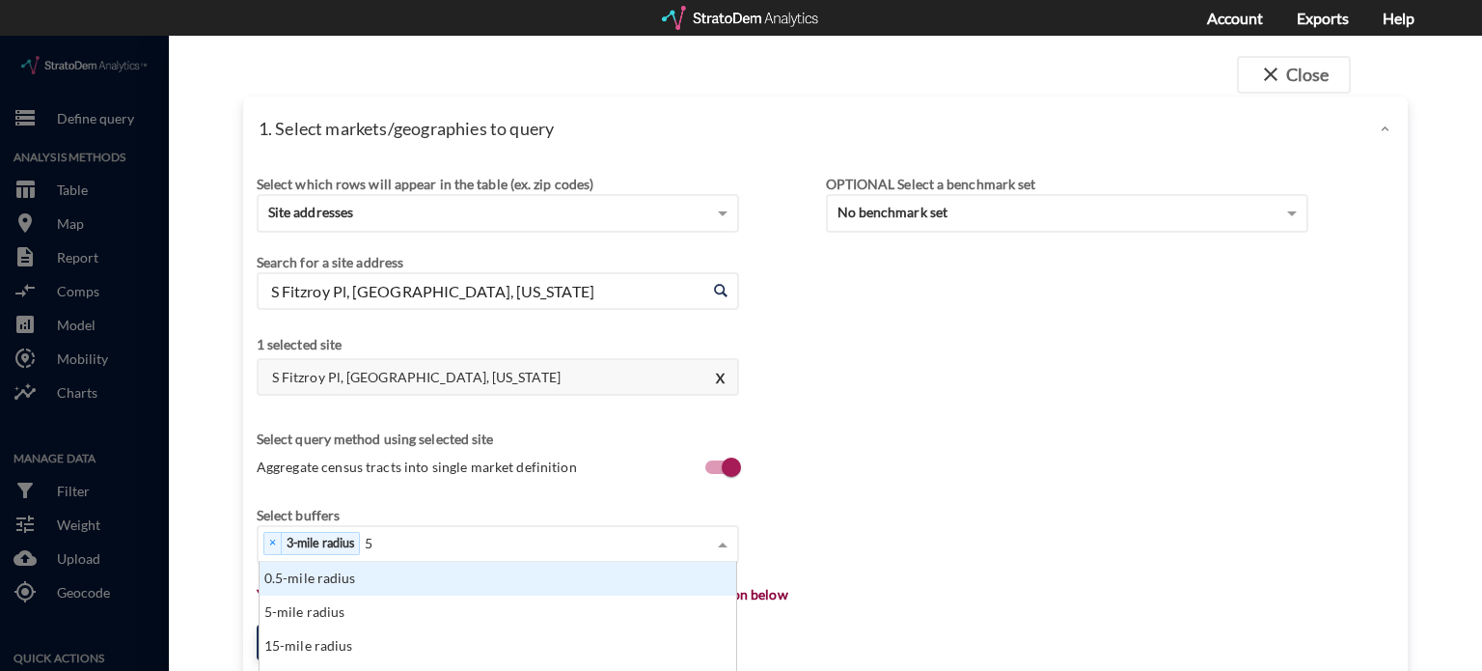
scroll to position [401, 0]
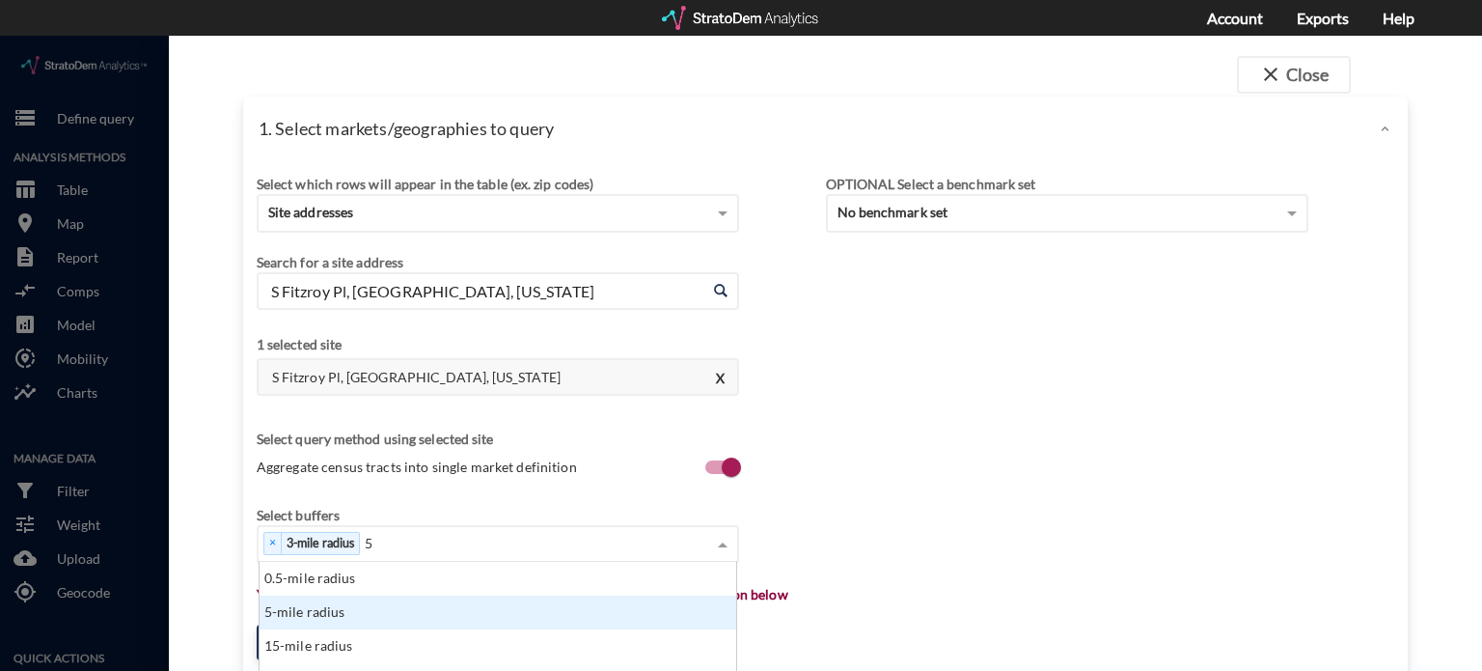
click div "5-mile radius"
type input "10"
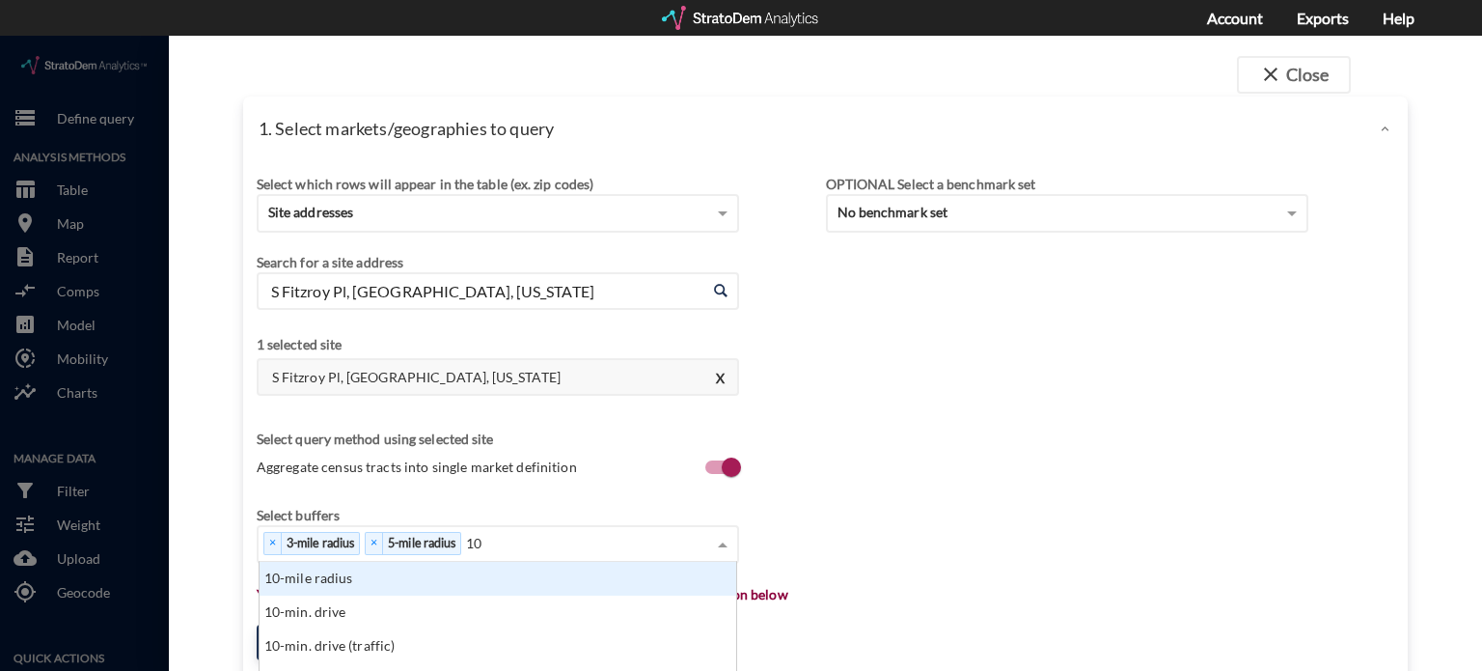
scroll to position [722, 0]
click div "10-mile radius"
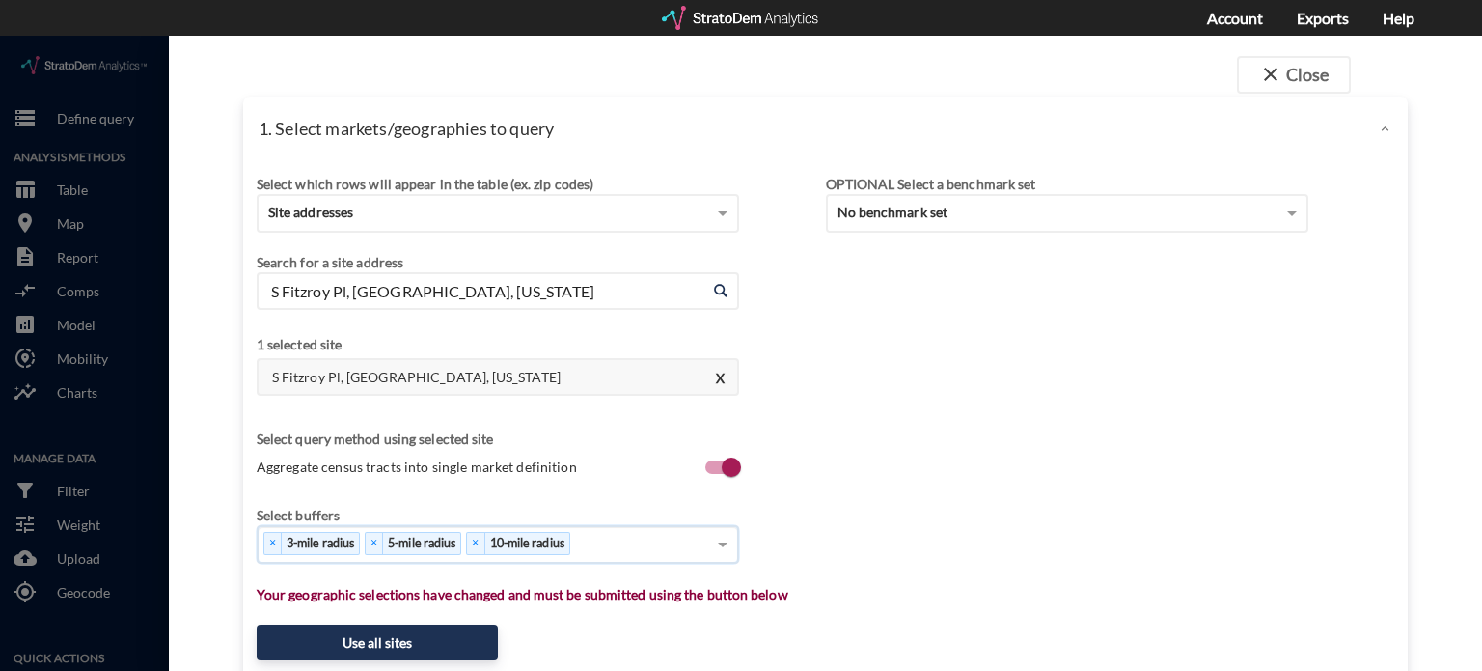
type input "5"
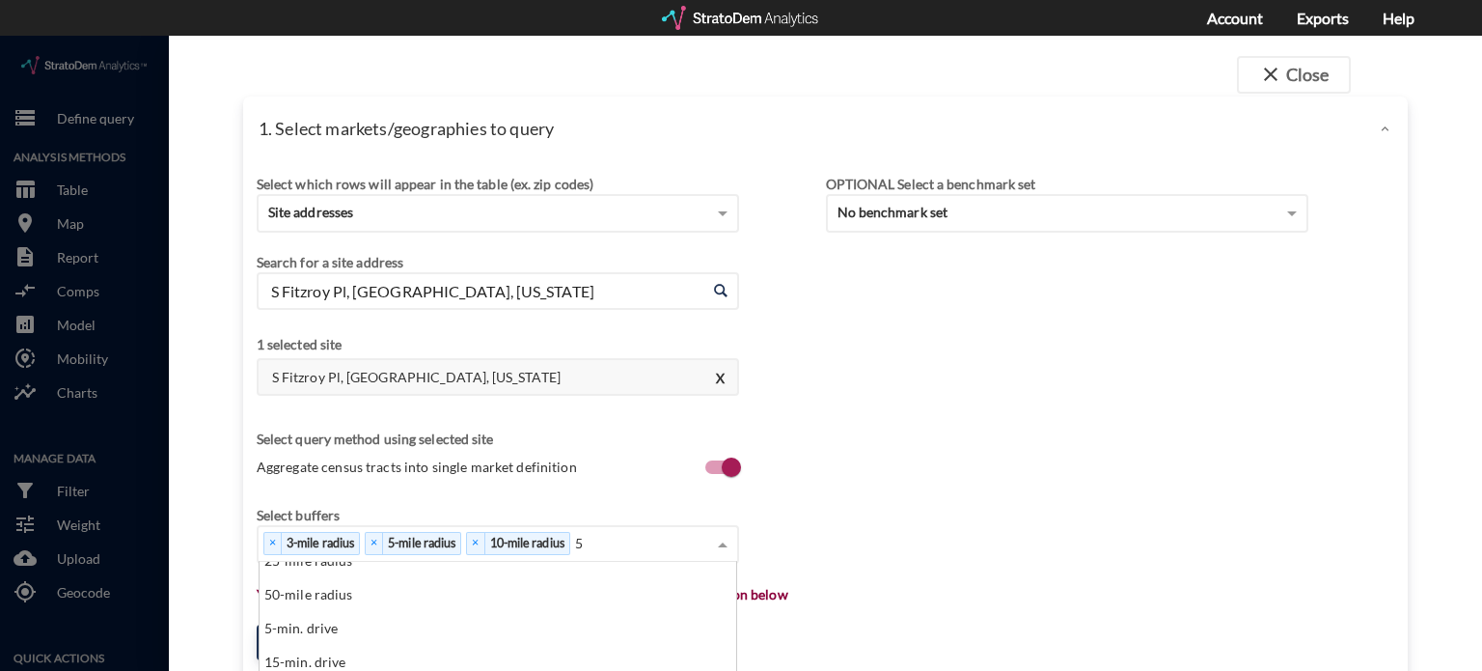
scroll to position [97, 0]
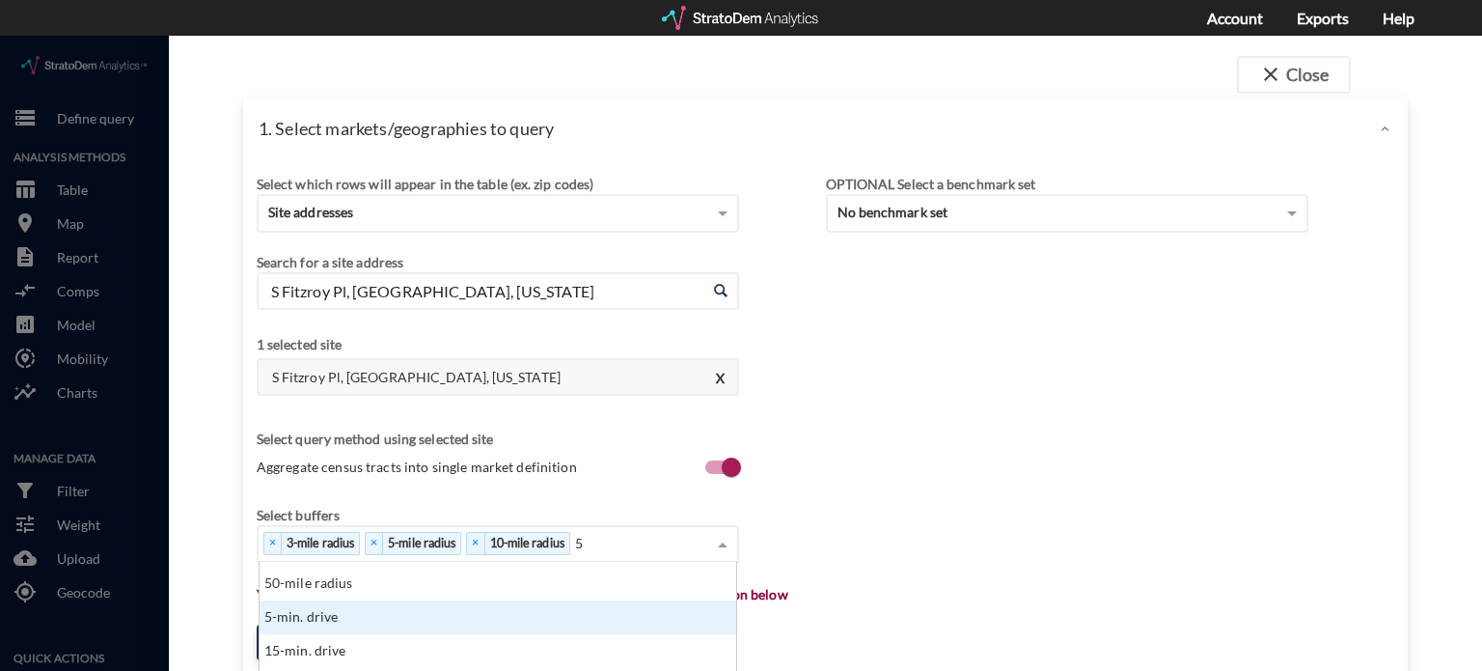
click div "5-min. drive"
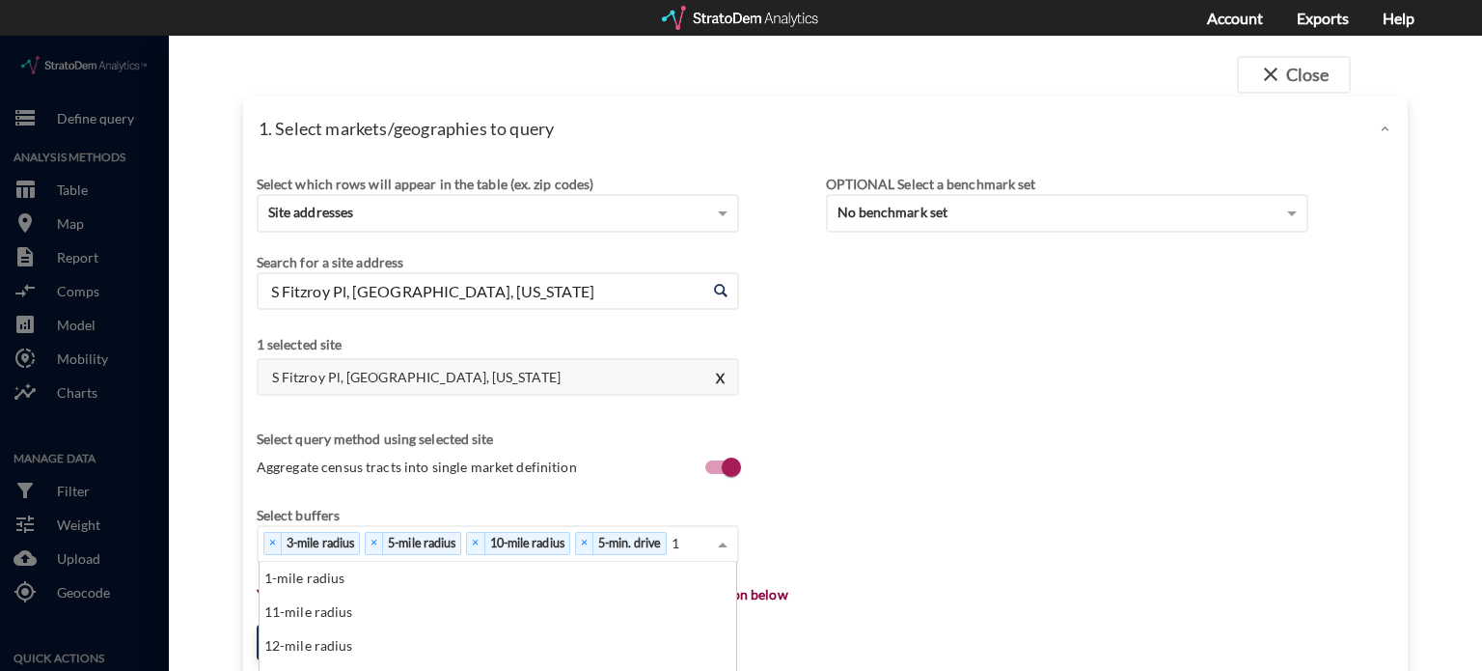
scroll to position [176, 466]
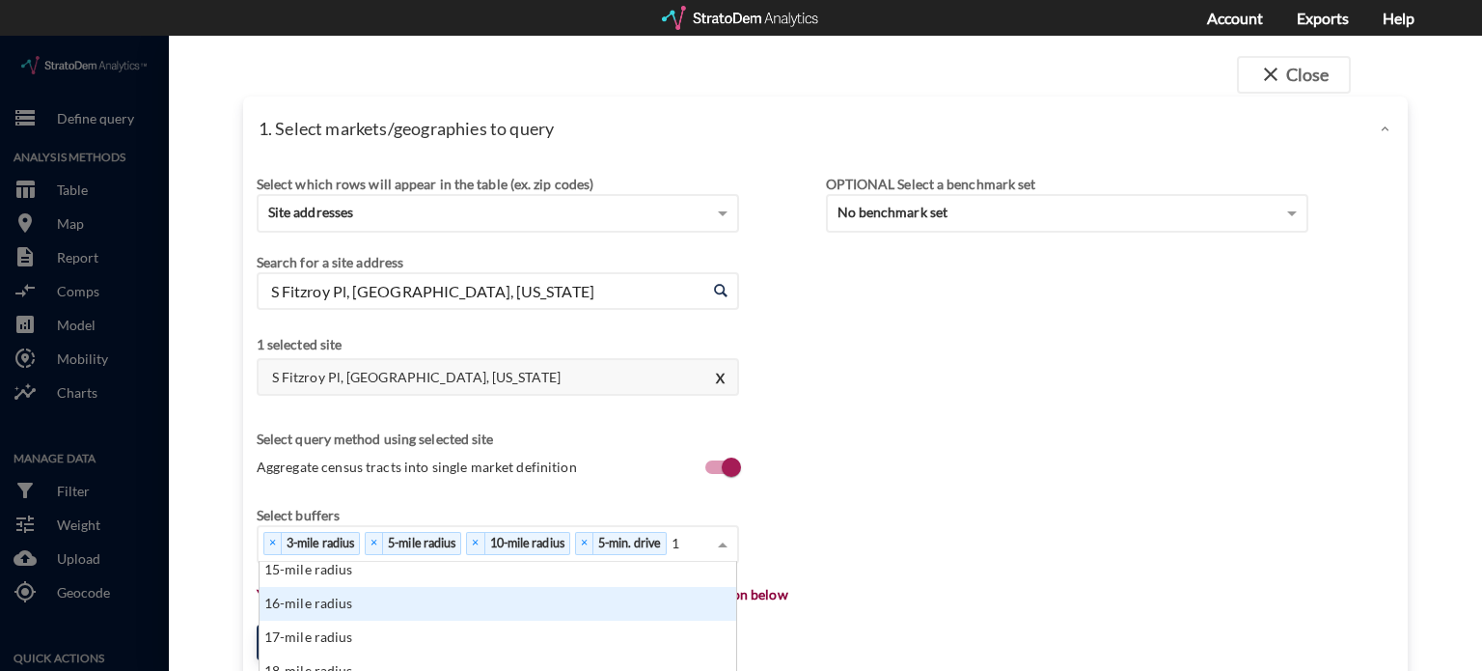
type input "10"
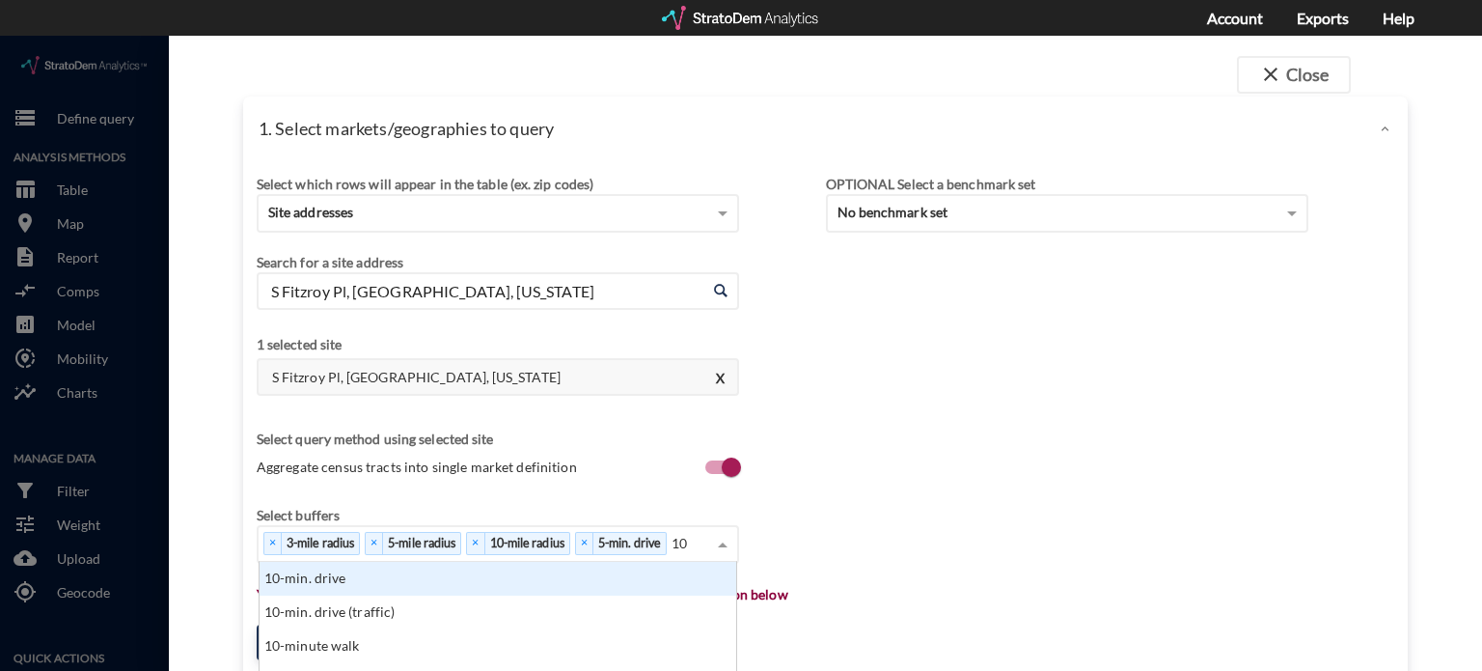
click div "10-min. drive"
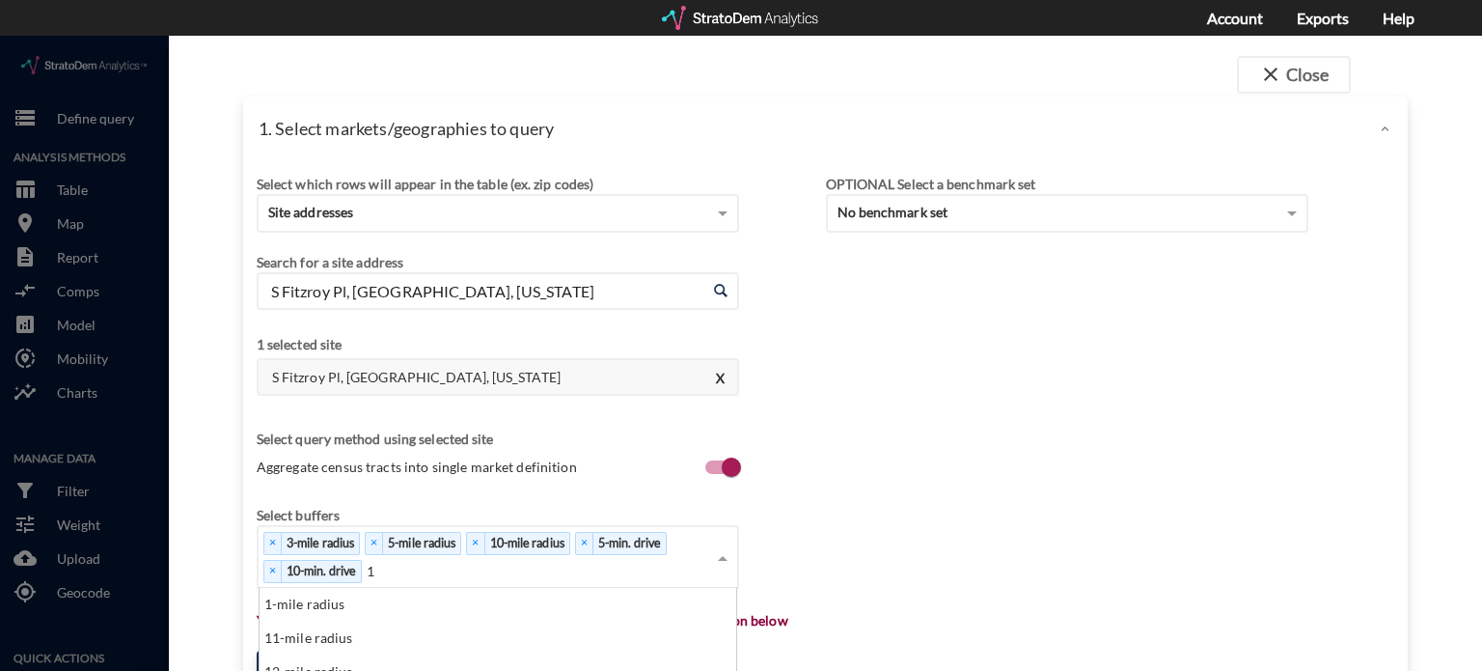
scroll to position [176, 466]
type input "15"
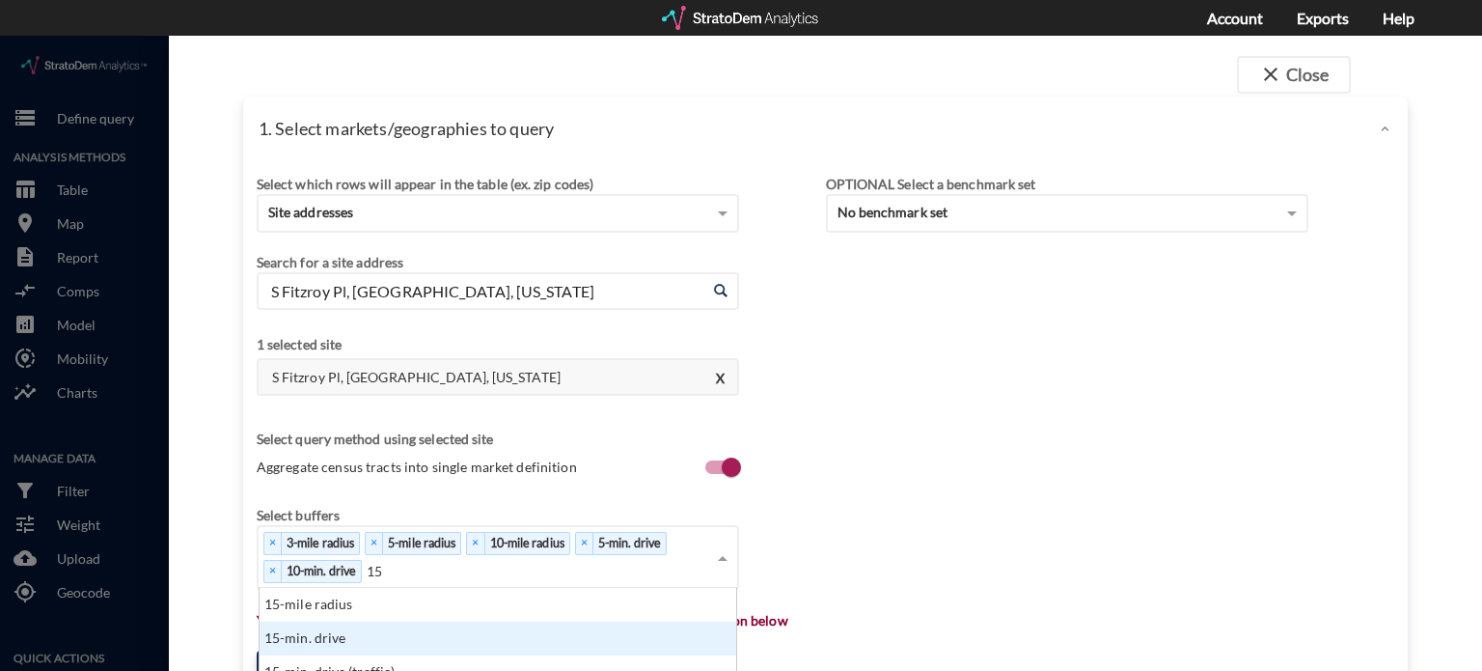
click div "15-min. drive"
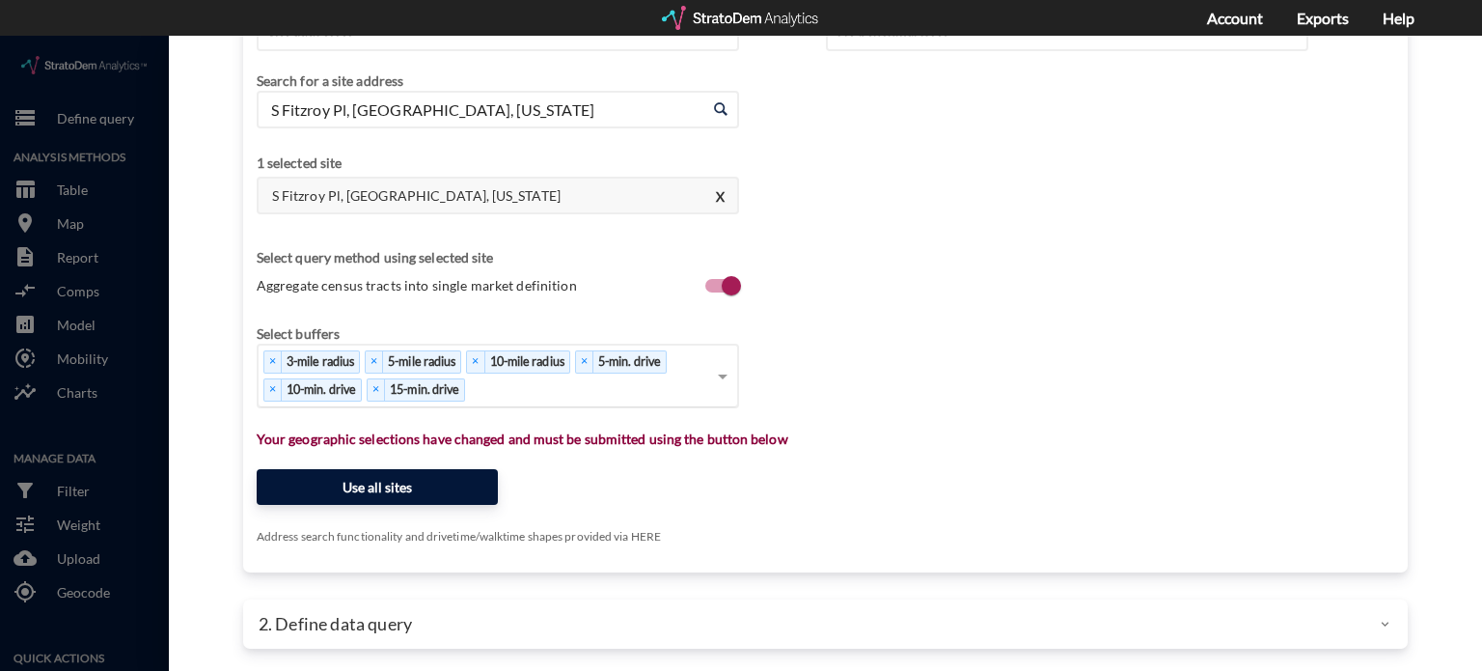
click button "Use all sites"
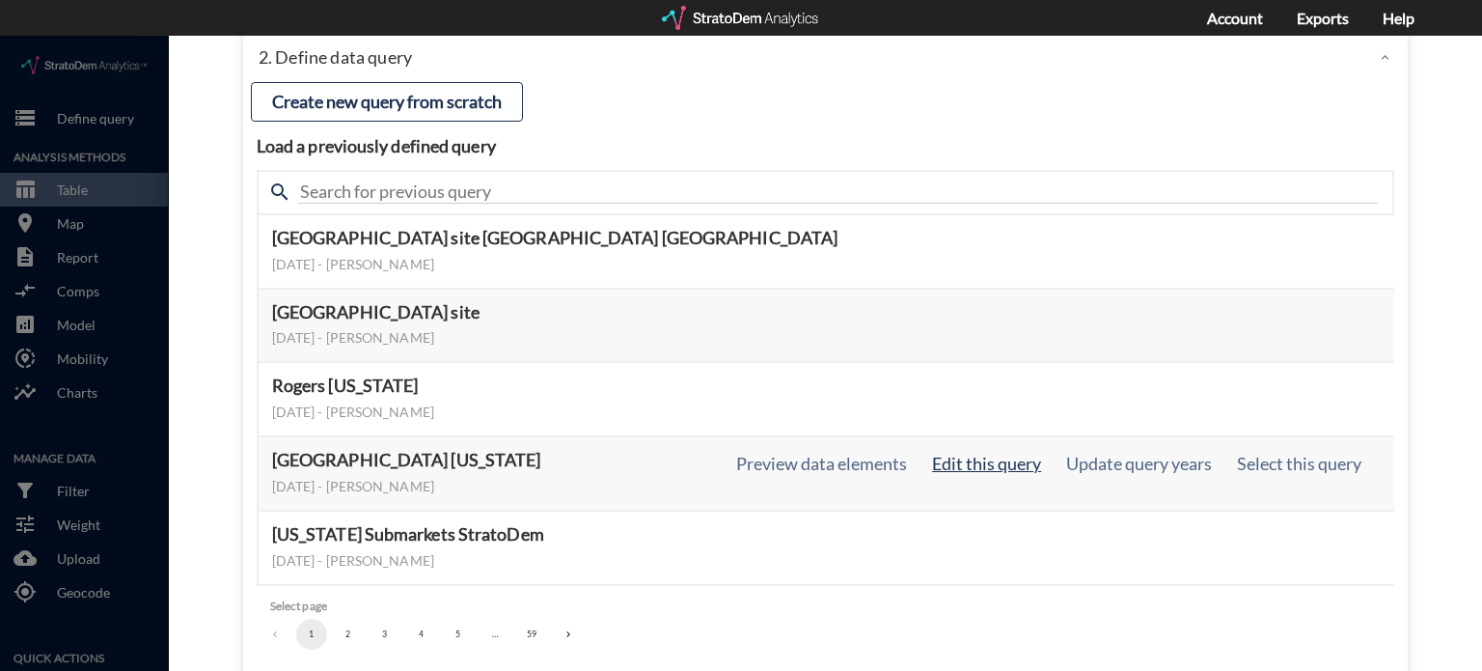
click button "Edit this query"
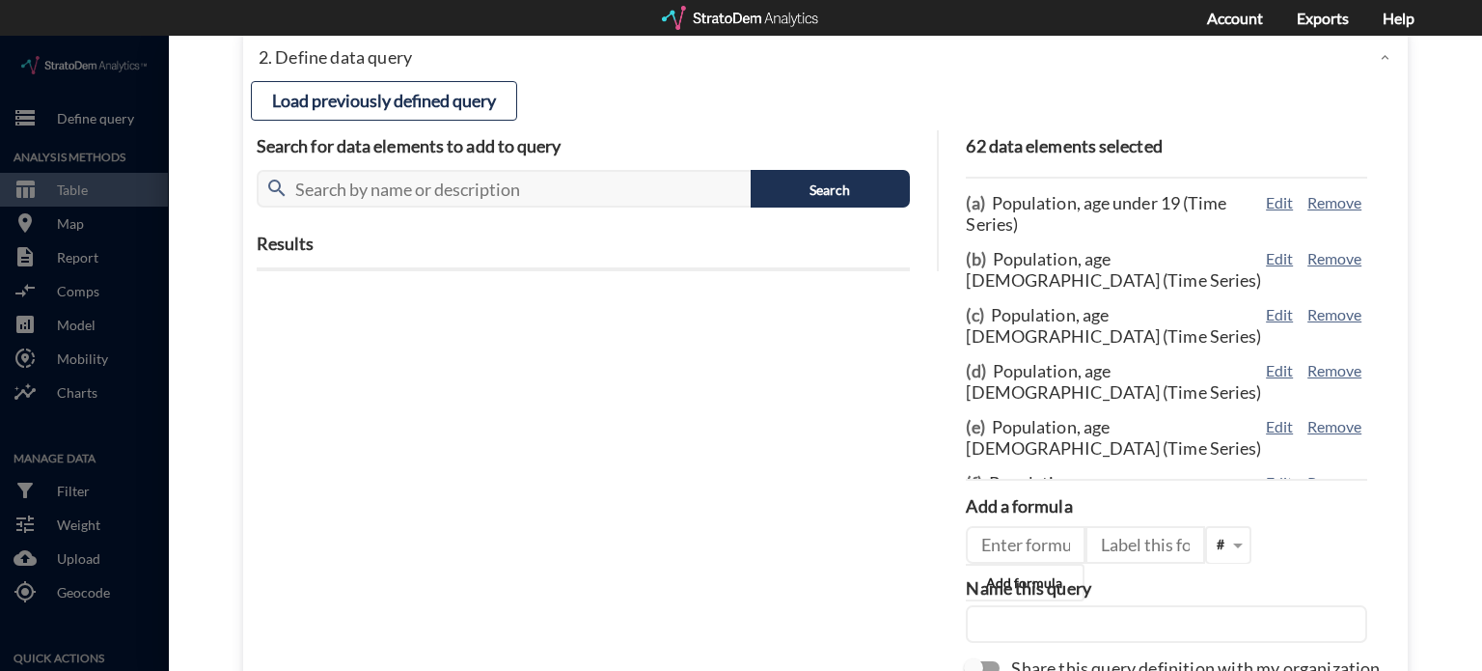
click input "text"
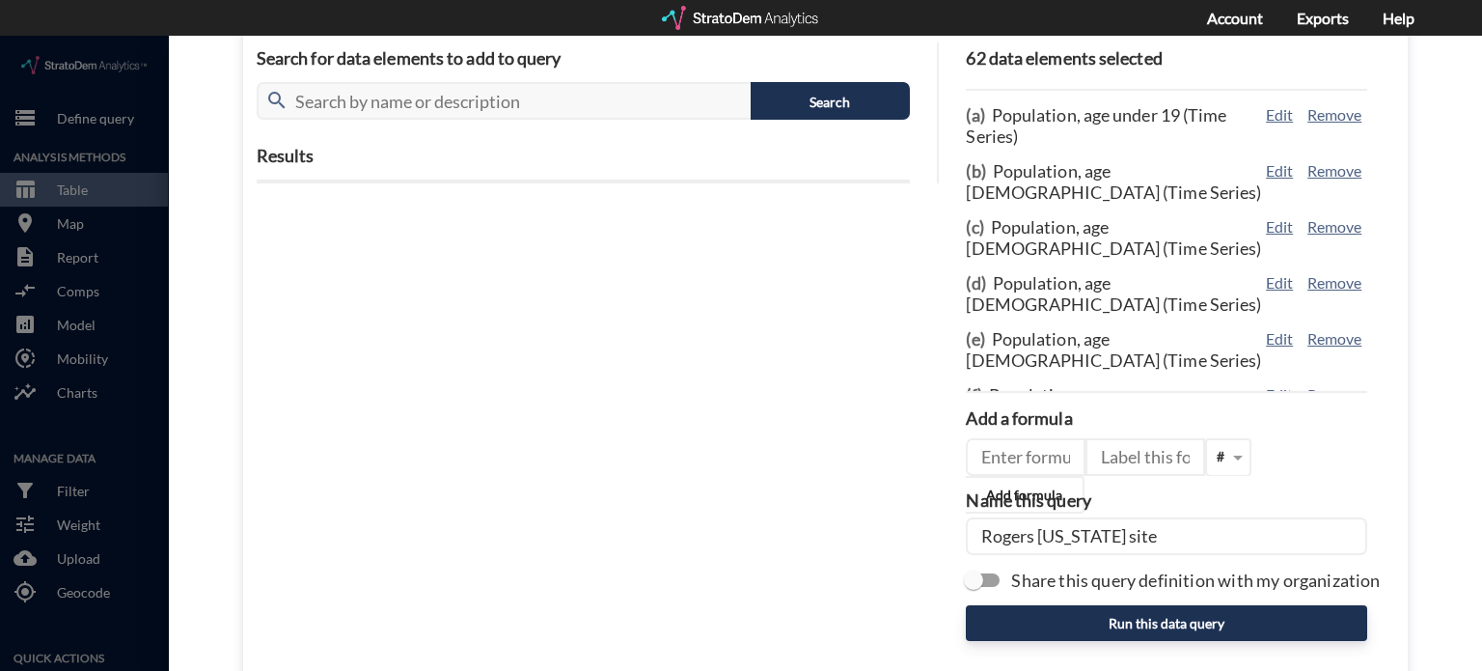
scroll to position [279, 0]
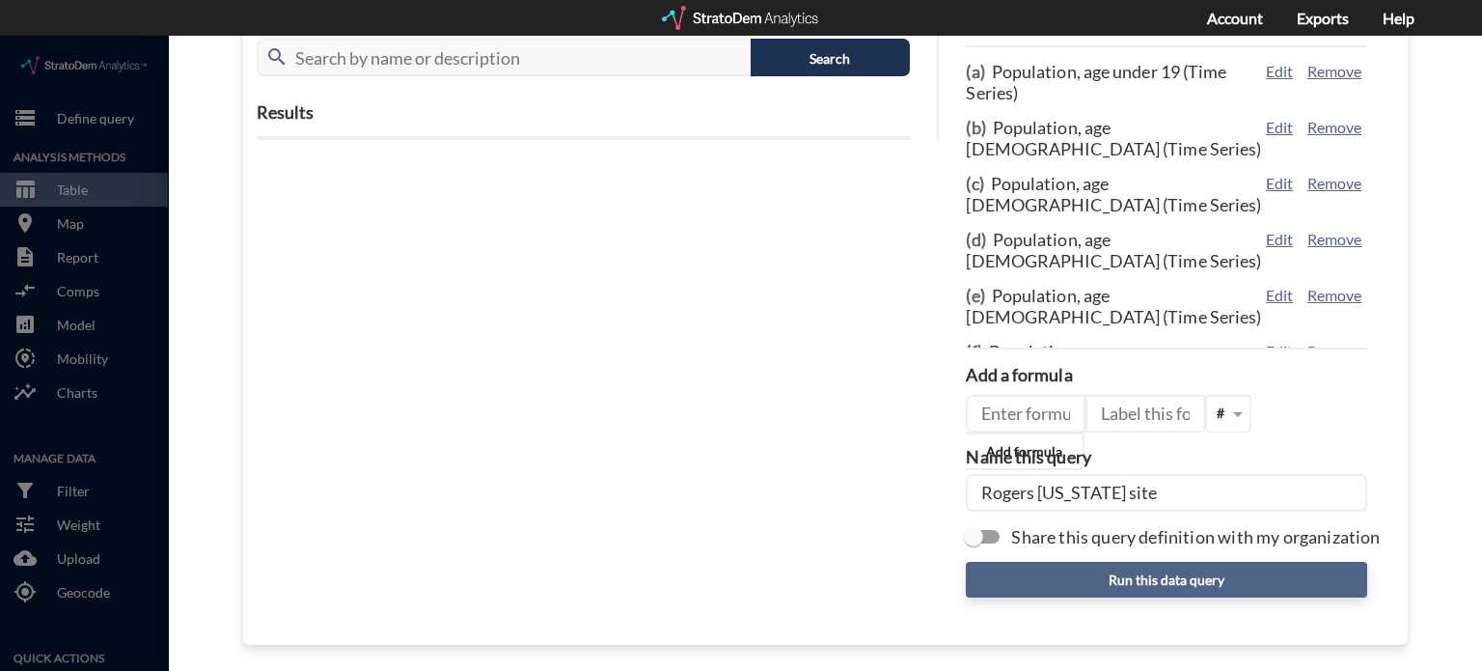
type input "Rogers Arkansas site"
click button "Run this data query"
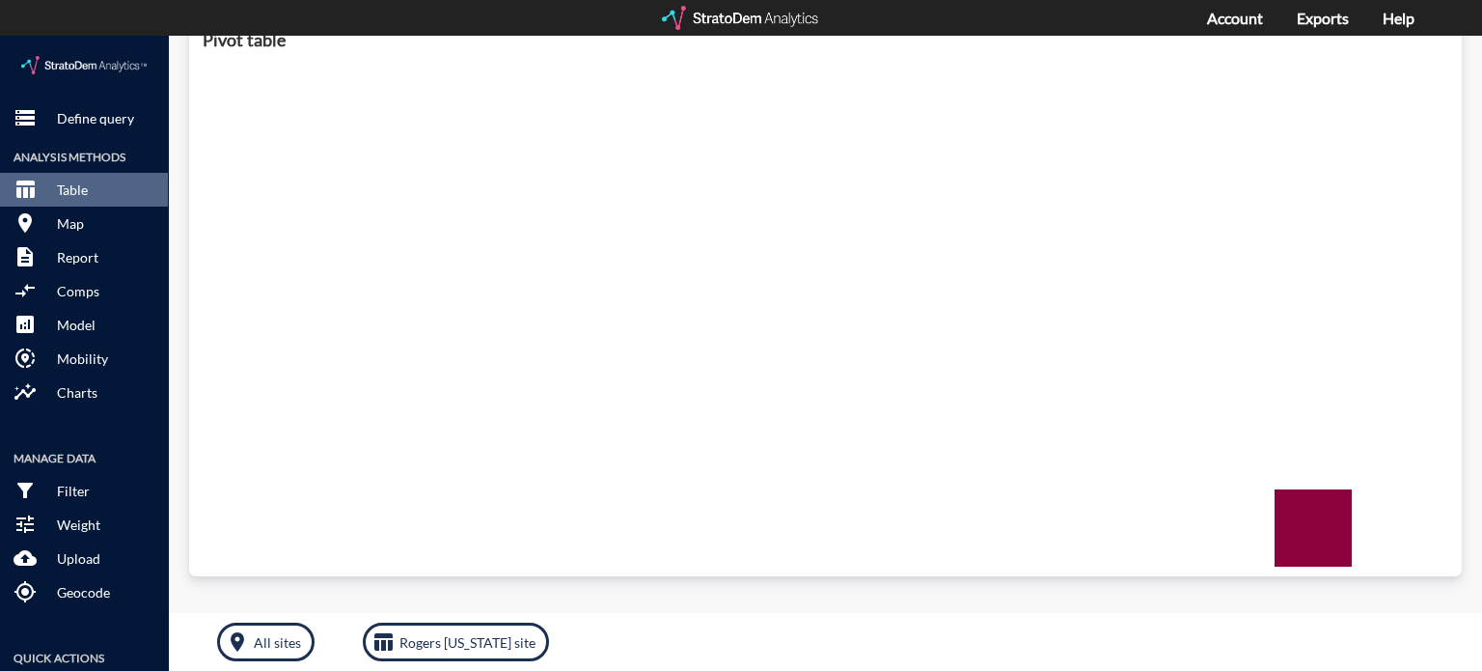
scroll to position [815, 0]
click div "storage Define query Analysis Methods table_chart Table room Map description Re…"
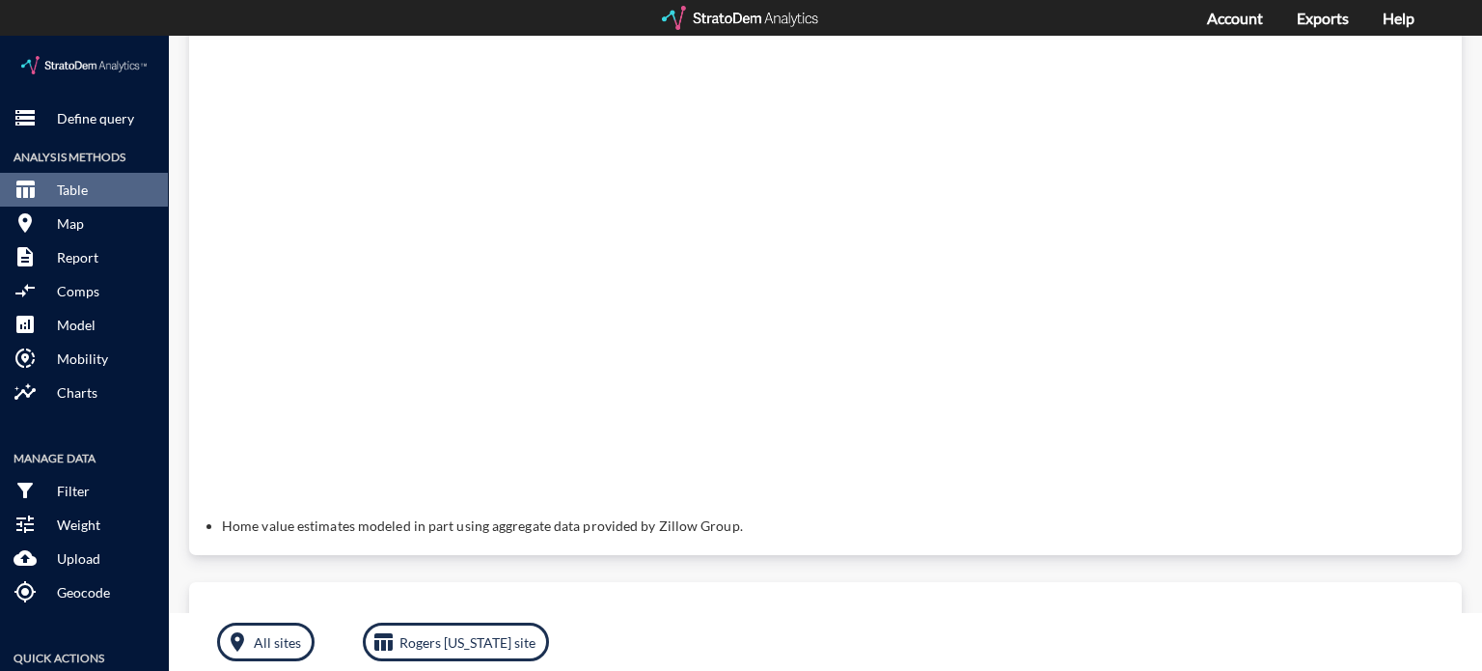
scroll to position [0, 0]
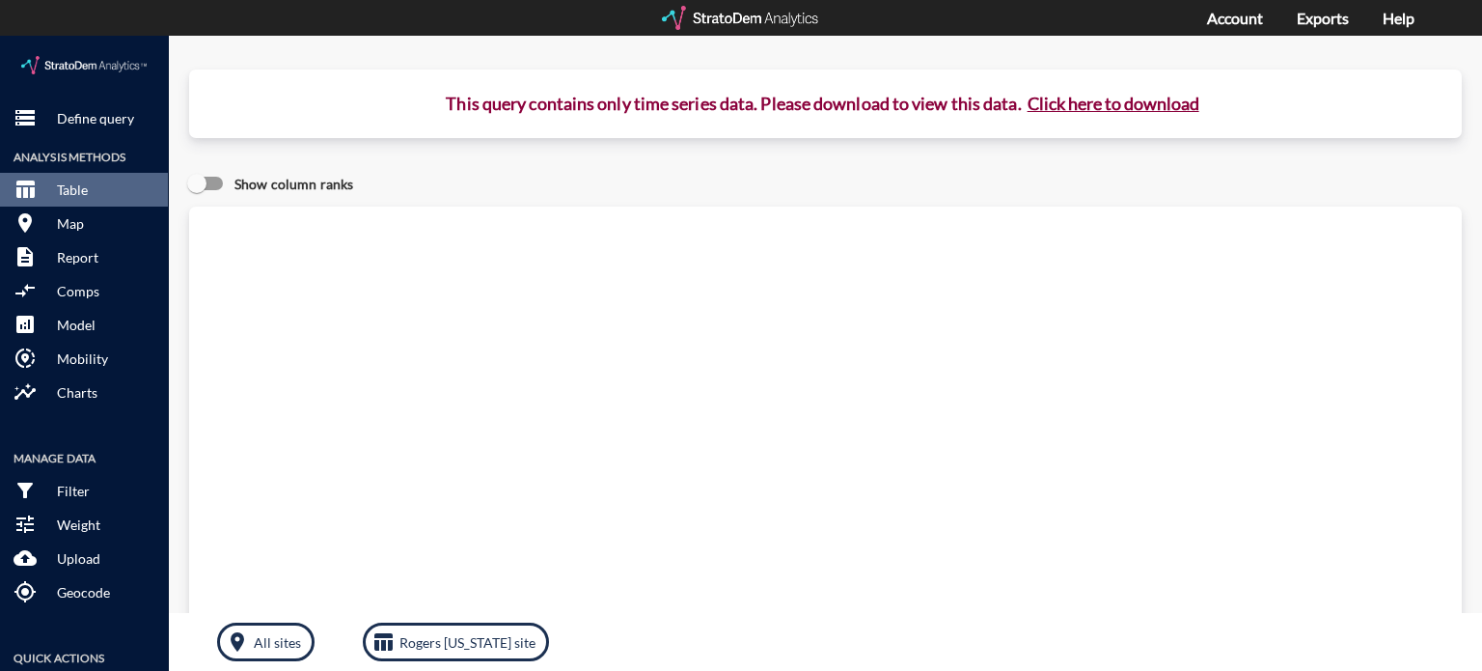
click button "Click here to download"
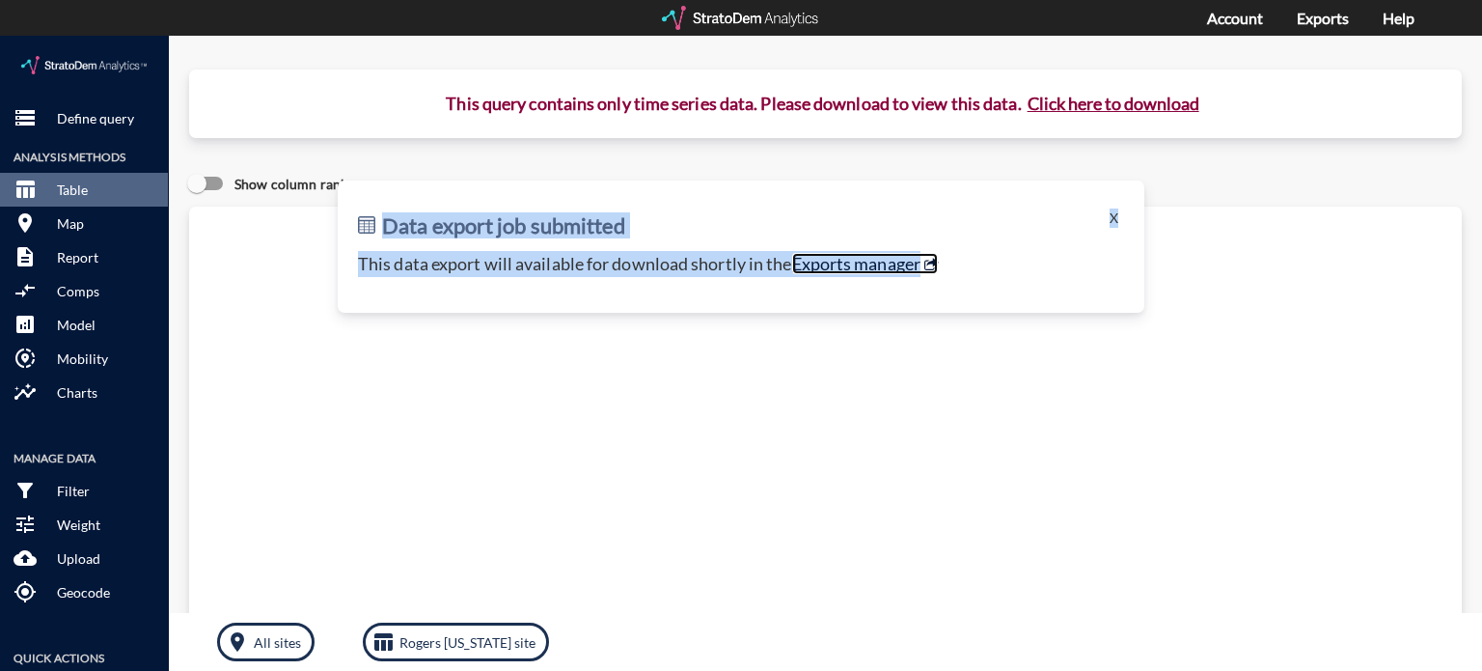
click link "Exports manager"
